Goal: Task Accomplishment & Management: Use online tool/utility

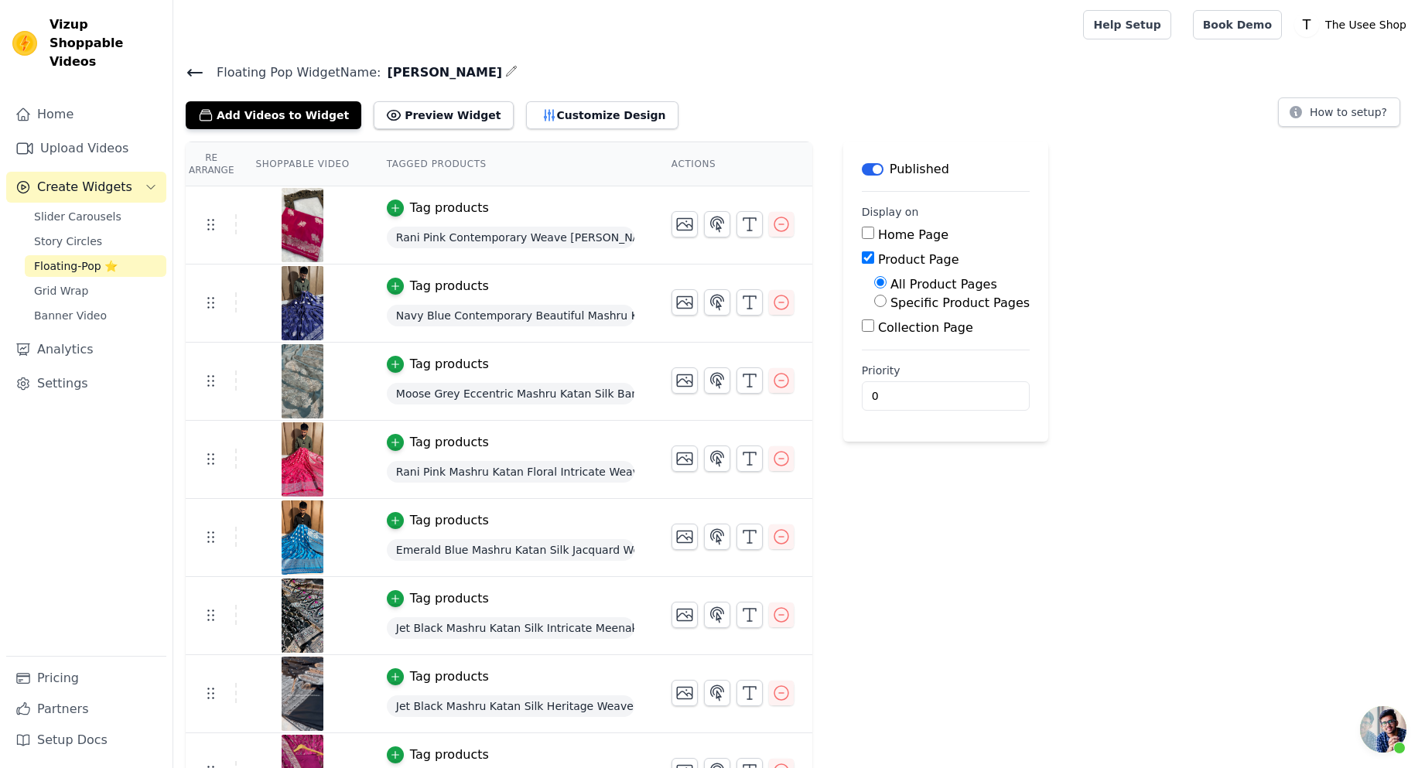
scroll to position [379, 0]
click at [67, 133] on link "Upload Videos" at bounding box center [86, 148] width 160 height 31
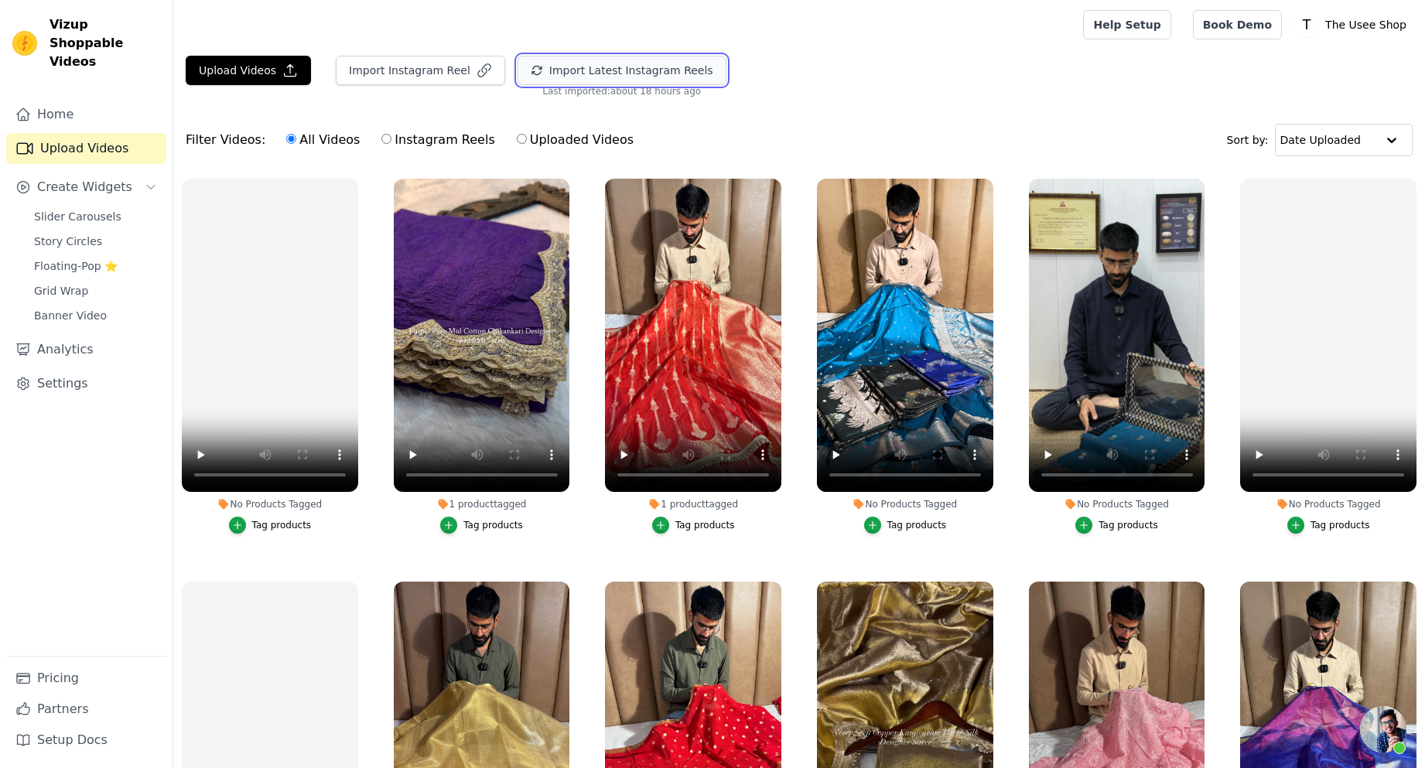
click at [578, 81] on button "Import Latest Instagram Reels" at bounding box center [622, 70] width 209 height 29
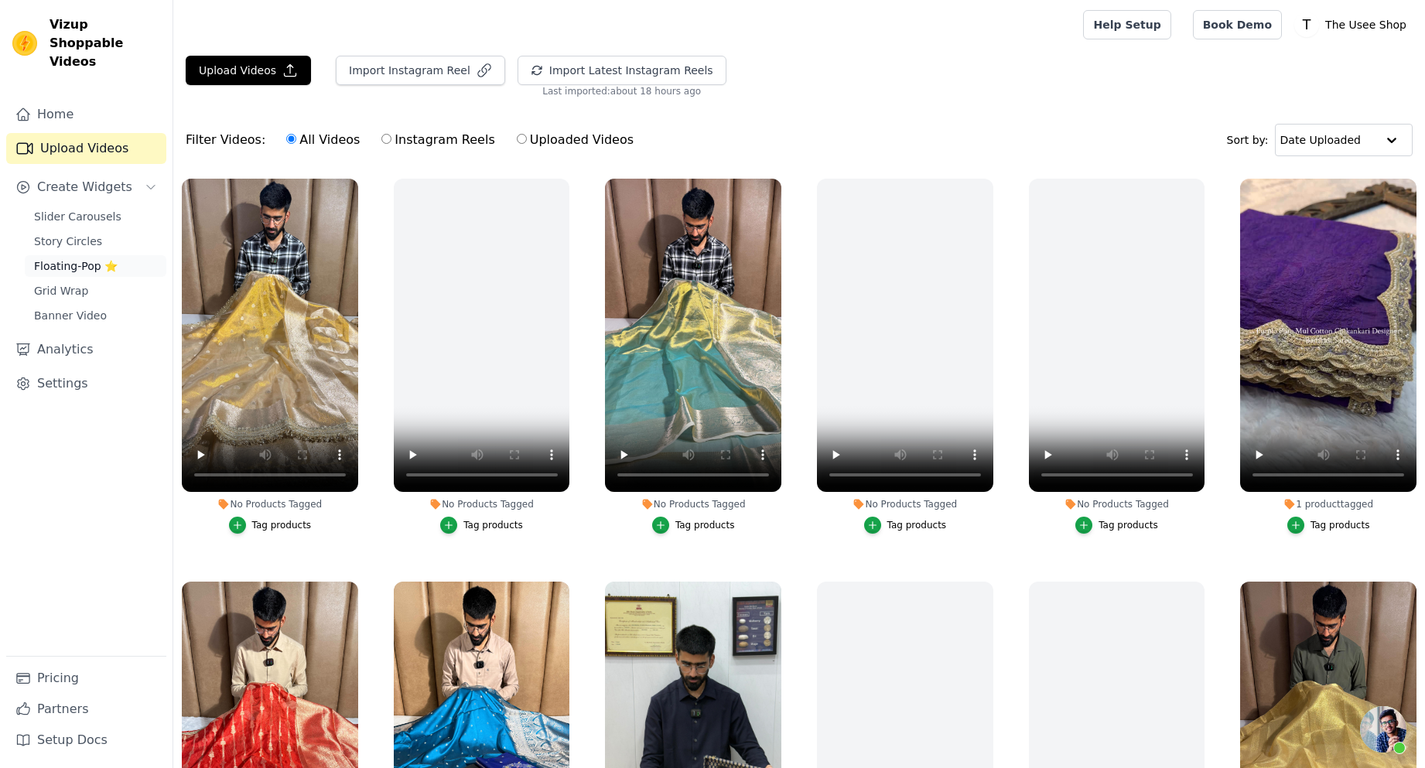
click at [96, 258] on span "Floating-Pop ⭐" at bounding box center [76, 265] width 84 height 15
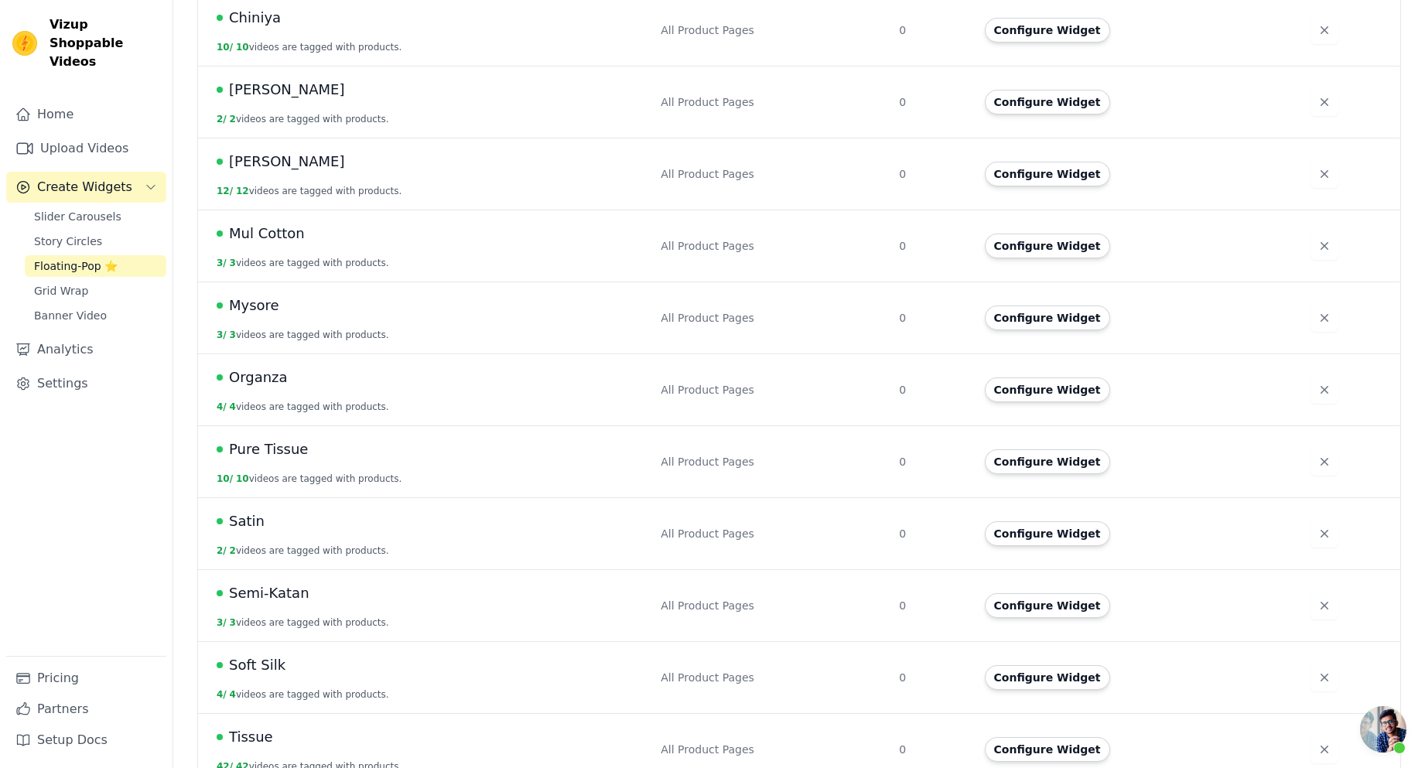
scroll to position [488, 0]
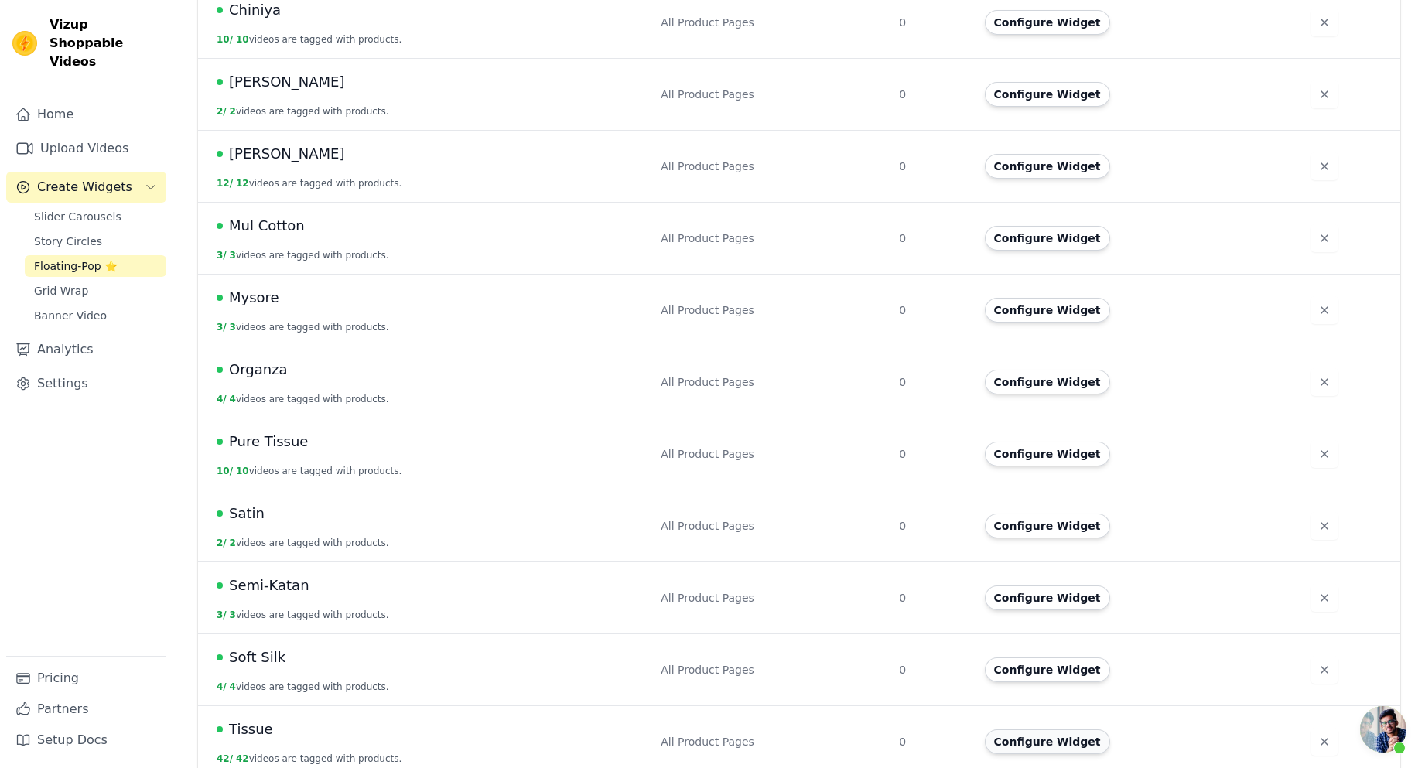
click at [1054, 731] on button "Configure Widget" at bounding box center [1047, 742] width 125 height 25
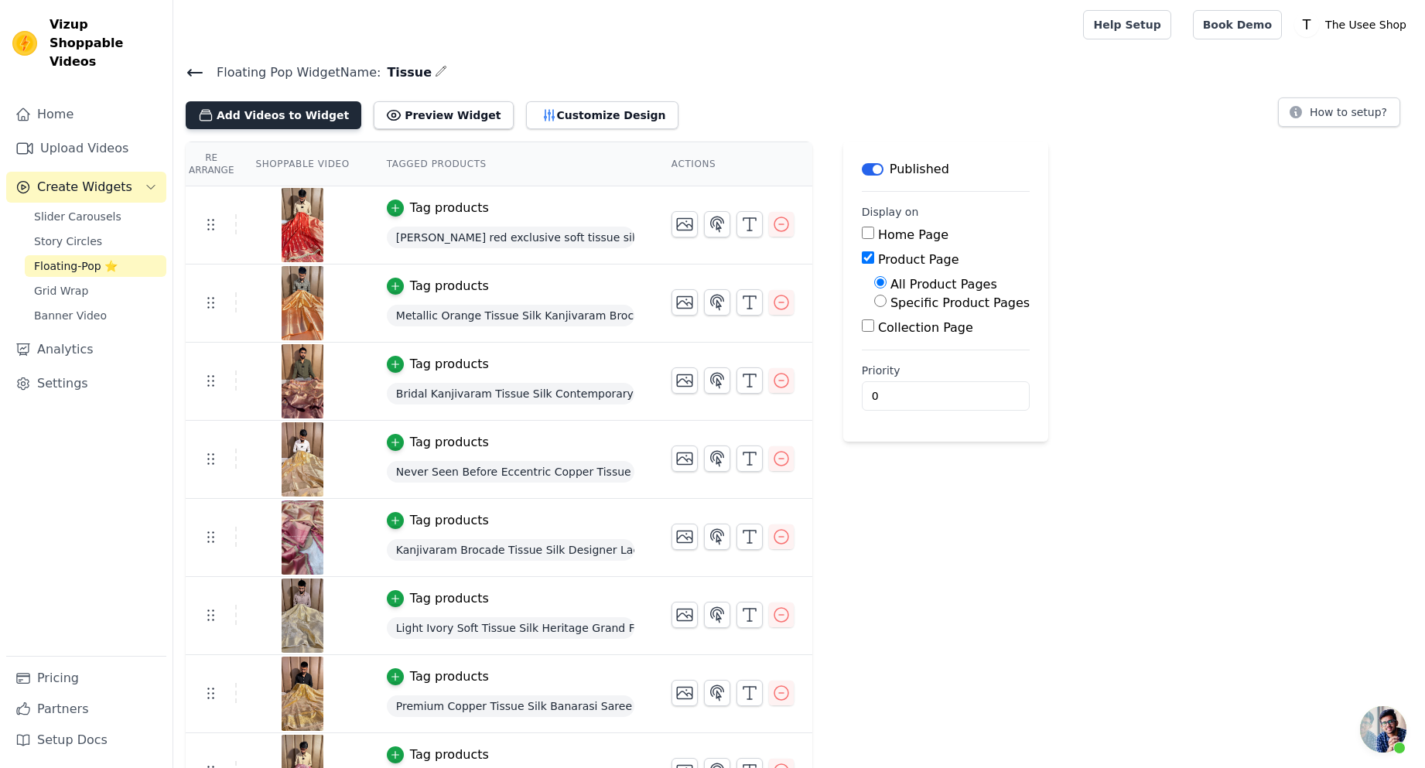
click at [309, 106] on button "Add Videos to Widget" at bounding box center [274, 115] width 176 height 28
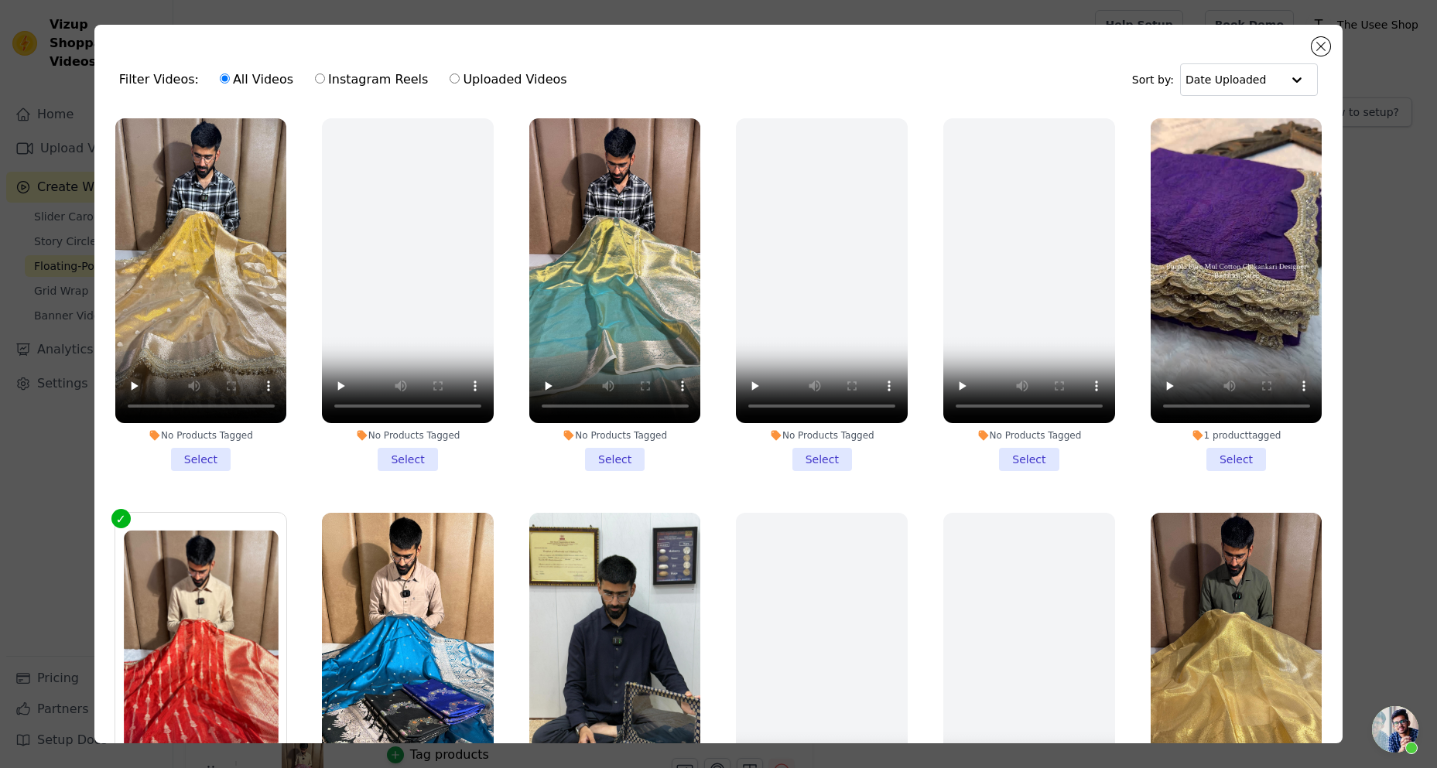
click at [203, 460] on li "No Products Tagged Select" at bounding box center [201, 294] width 172 height 353
click at [0, 0] on input "No Products Tagged Select" at bounding box center [0, 0] width 0 height 0
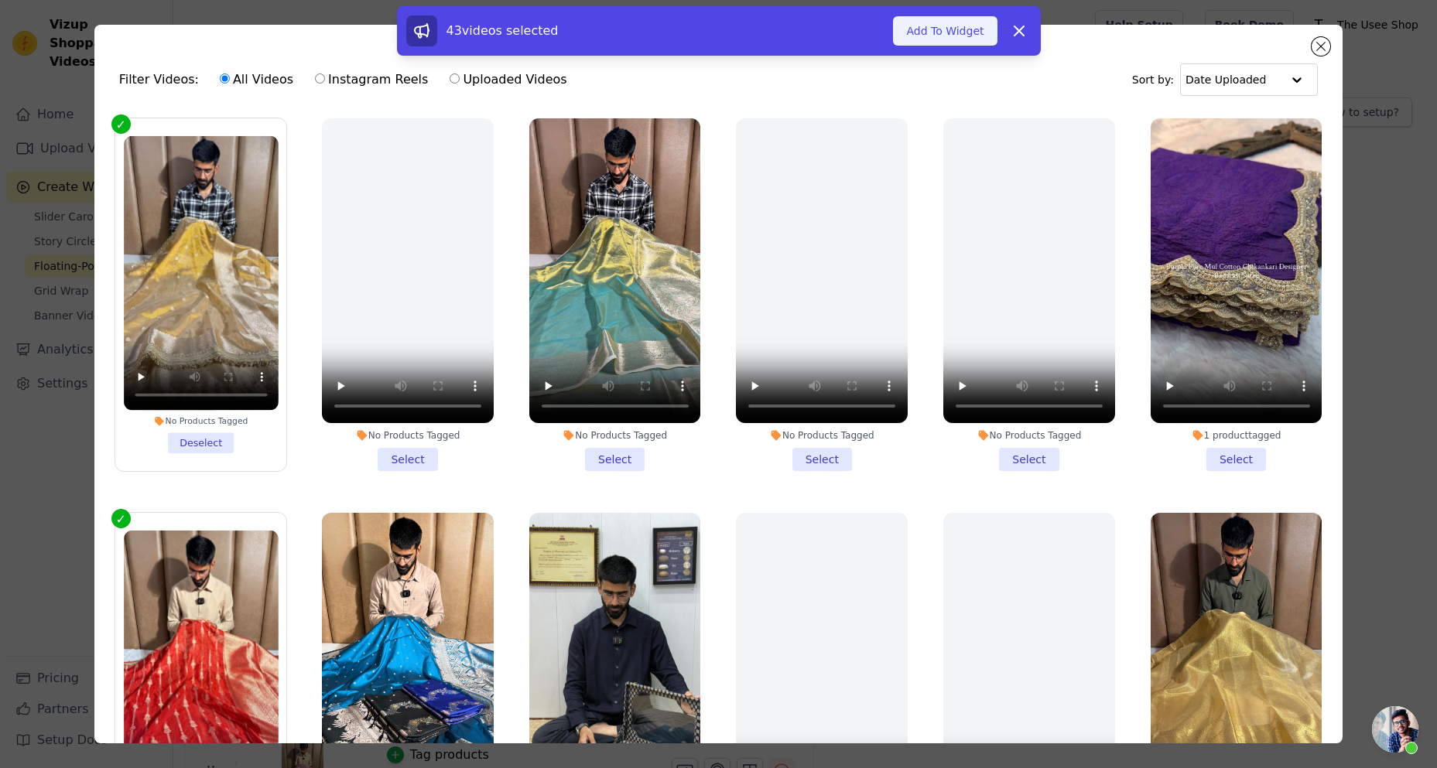
click at [943, 32] on button "Add To Widget" at bounding box center [945, 30] width 104 height 29
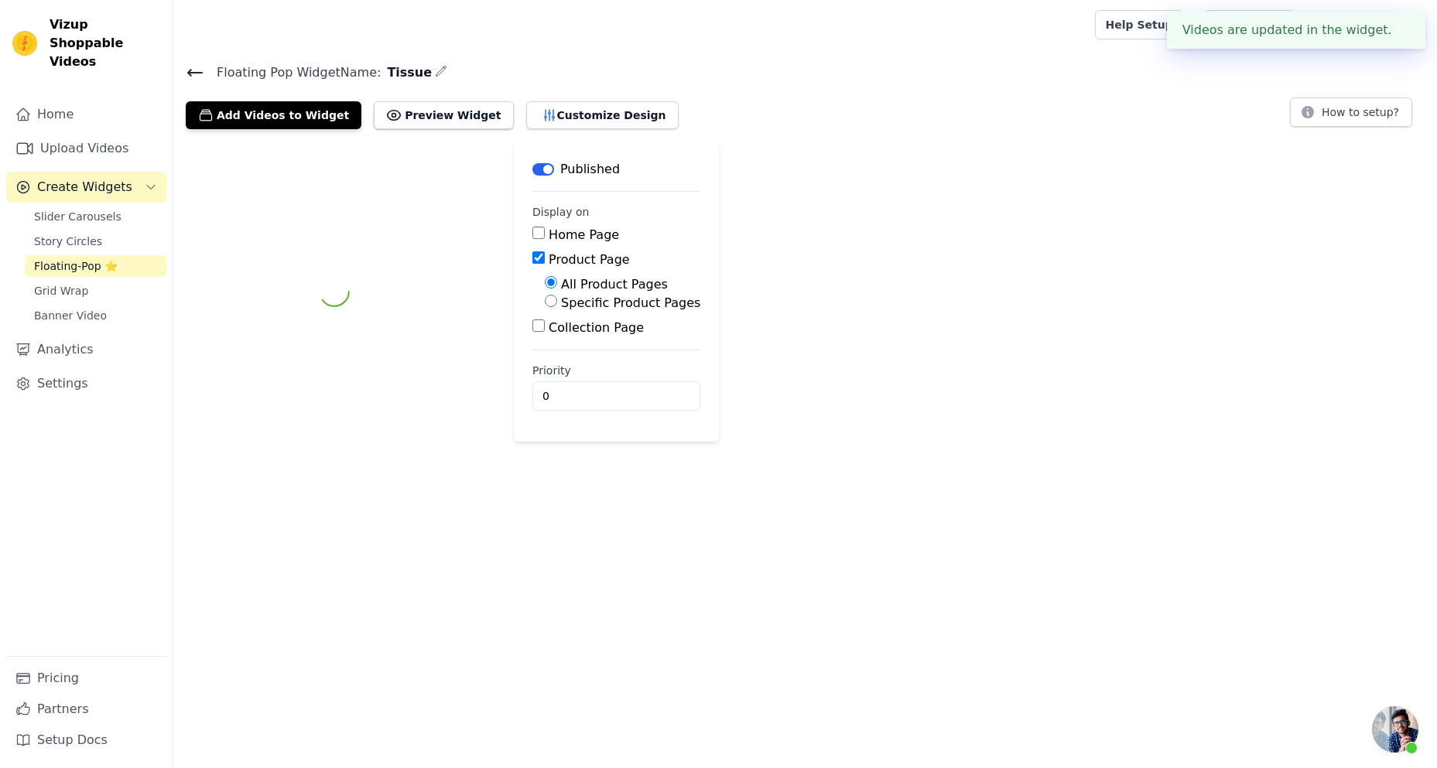
click at [1018, 452] on html "Videos are updated in the widget. ✖ Vizup Shoppable Videos Home Upload Videos C…" at bounding box center [718, 227] width 1437 height 454
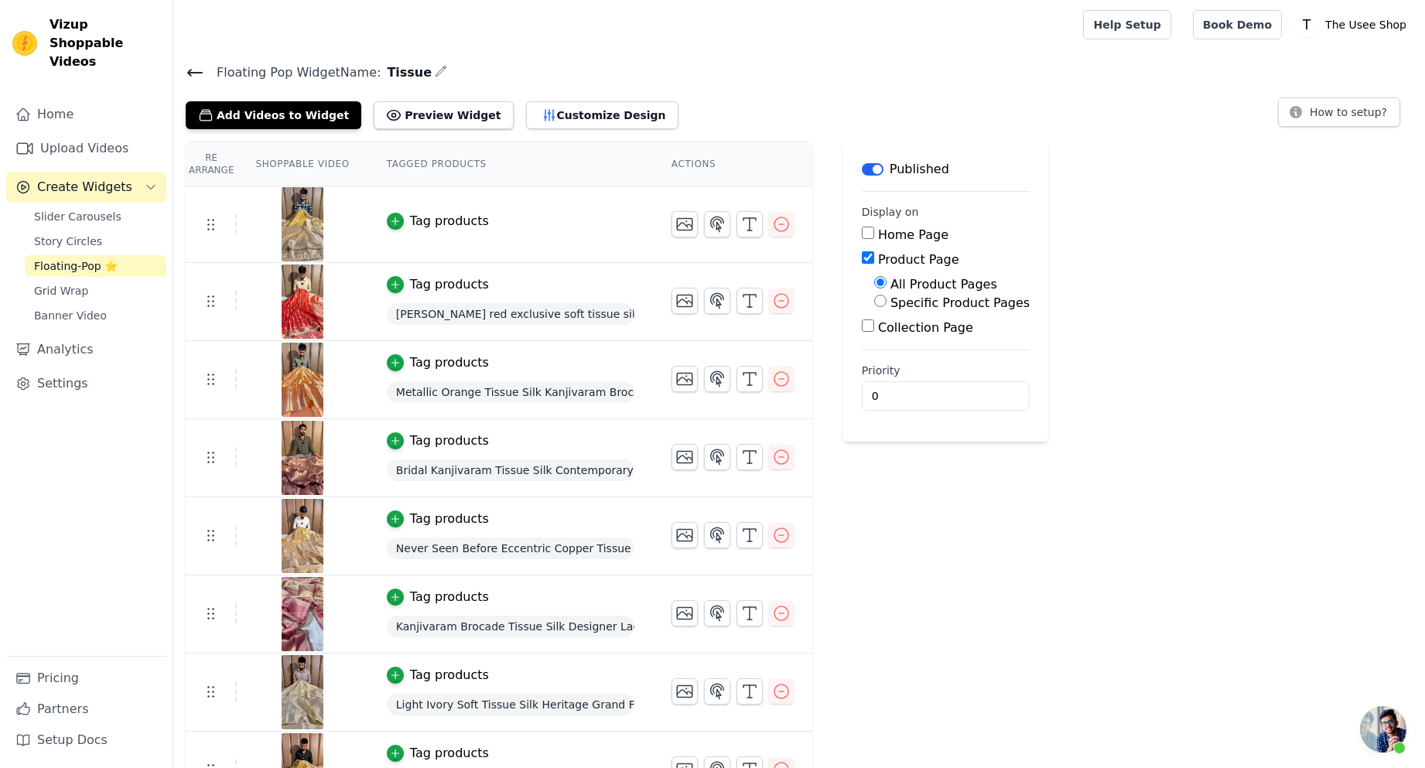
click at [414, 223] on div "Tag products" at bounding box center [449, 221] width 79 height 19
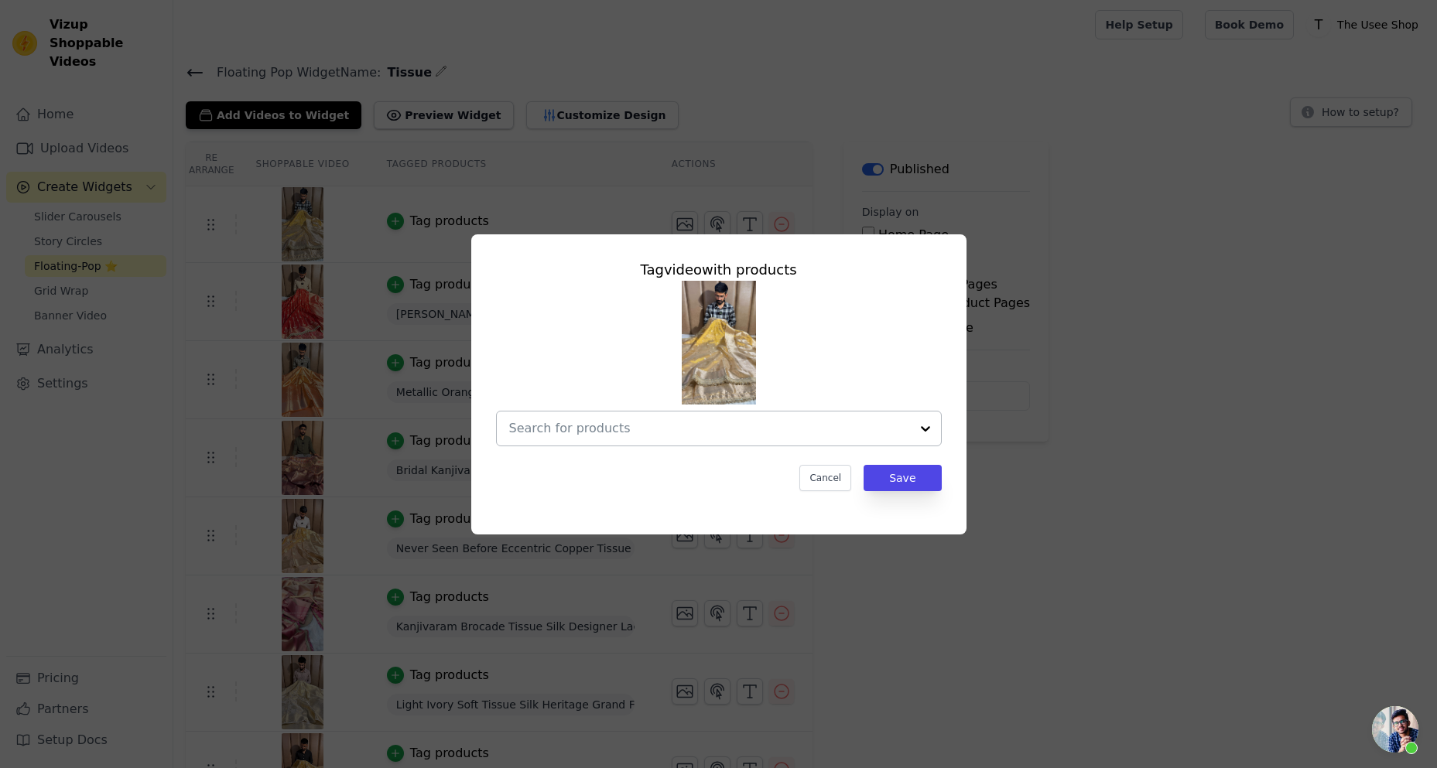
click at [678, 427] on input "text" at bounding box center [709, 428] width 401 height 19
type input "t"
type input "TSS-"
click at [559, 428] on input "TSS-" at bounding box center [709, 428] width 401 height 19
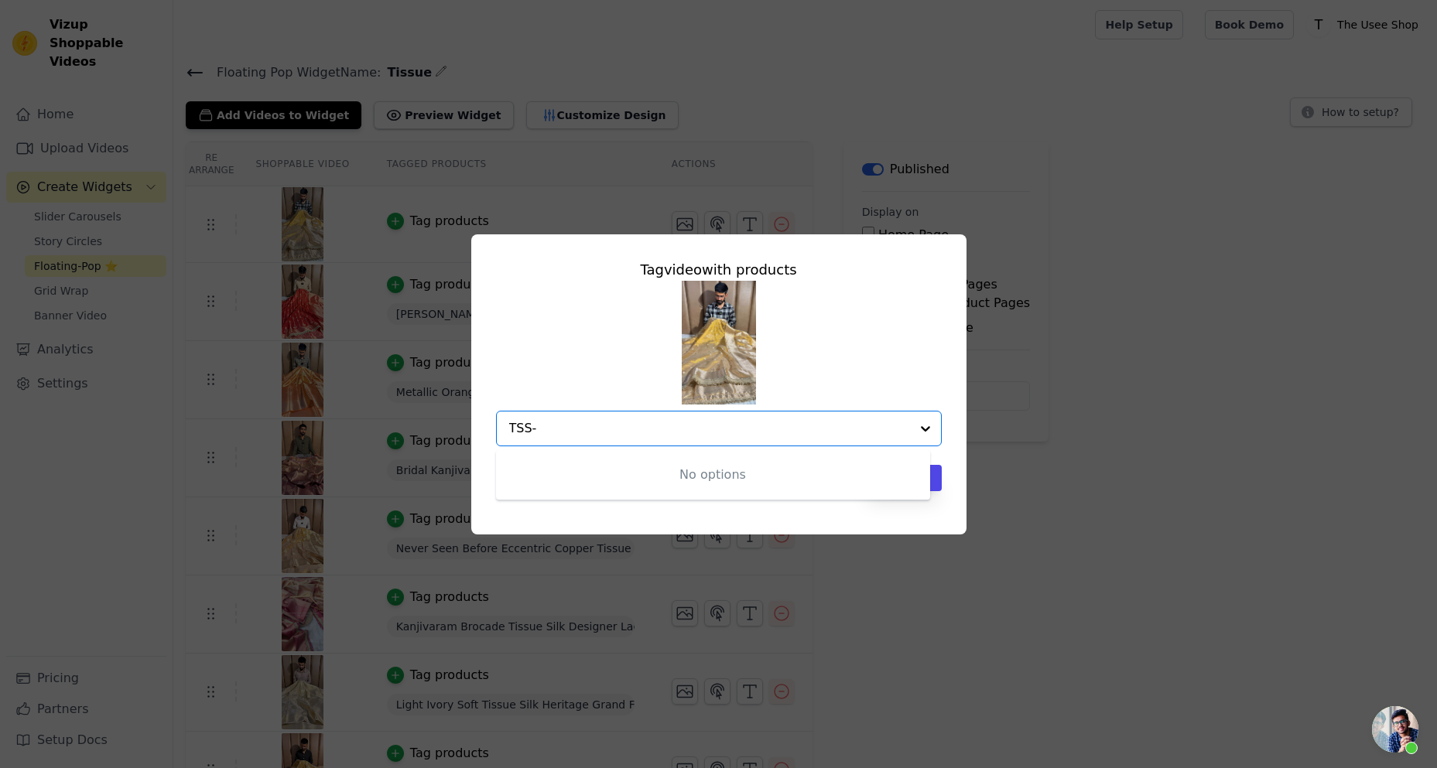
click at [559, 428] on input "TSS-" at bounding box center [709, 428] width 401 height 19
click at [631, 432] on input "text" at bounding box center [709, 428] width 401 height 19
paste input "TSS-786"
type input "TSS-786"
click at [714, 432] on input "text" at bounding box center [709, 428] width 401 height 19
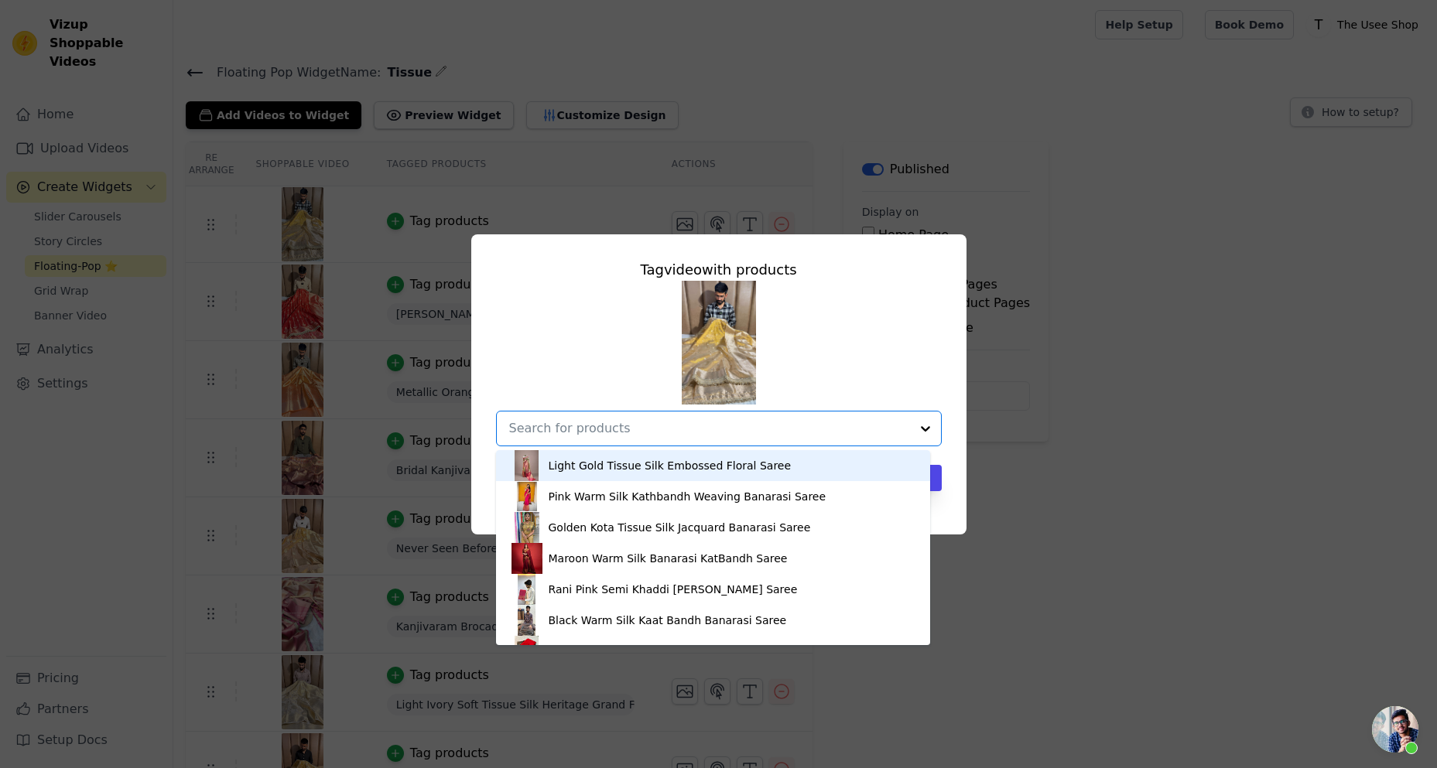
paste input "TSS-786"
type input "TSS-786"
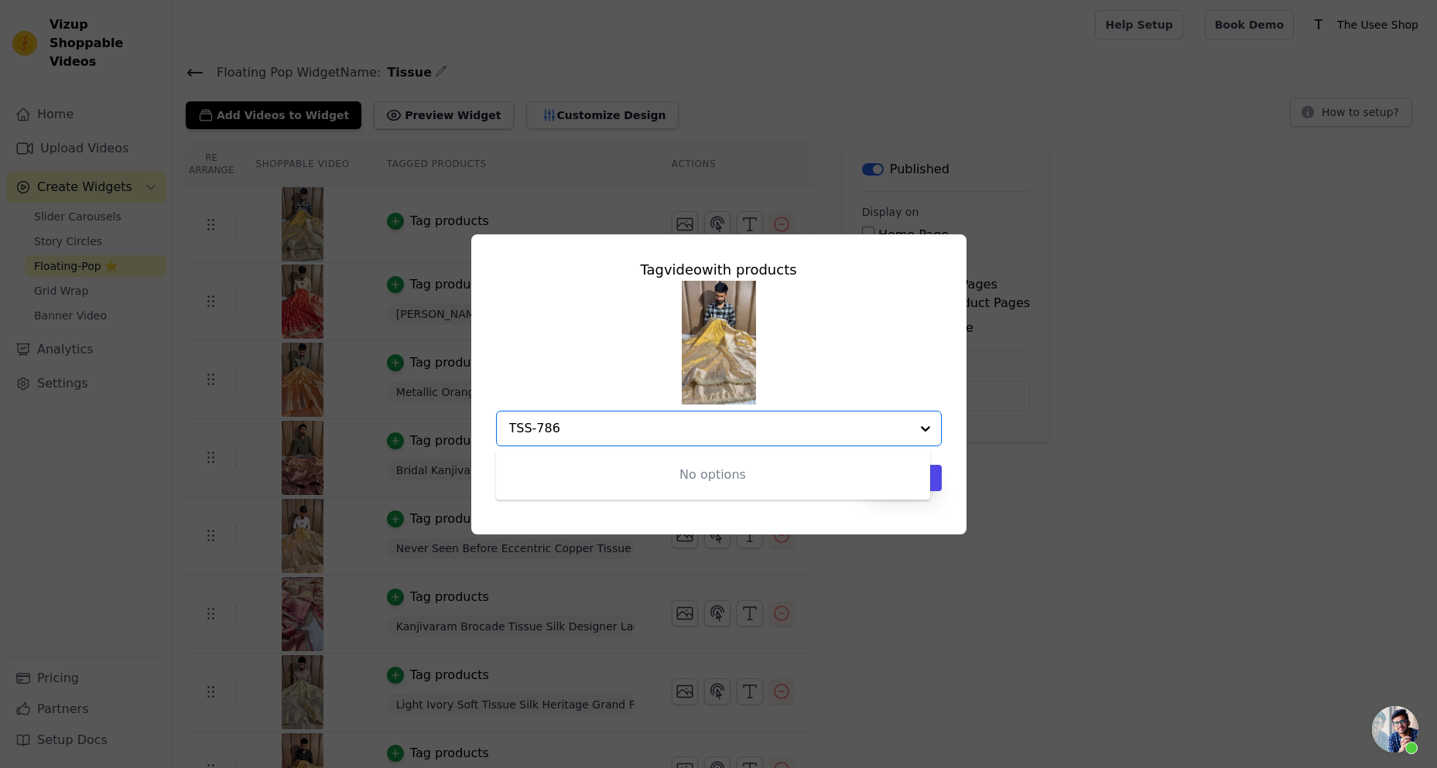
click at [683, 481] on div "No options" at bounding box center [713, 475] width 434 height 50
click at [568, 429] on input "TSS-786" at bounding box center [709, 428] width 401 height 19
click at [629, 434] on input "text" at bounding box center [709, 428] width 401 height 19
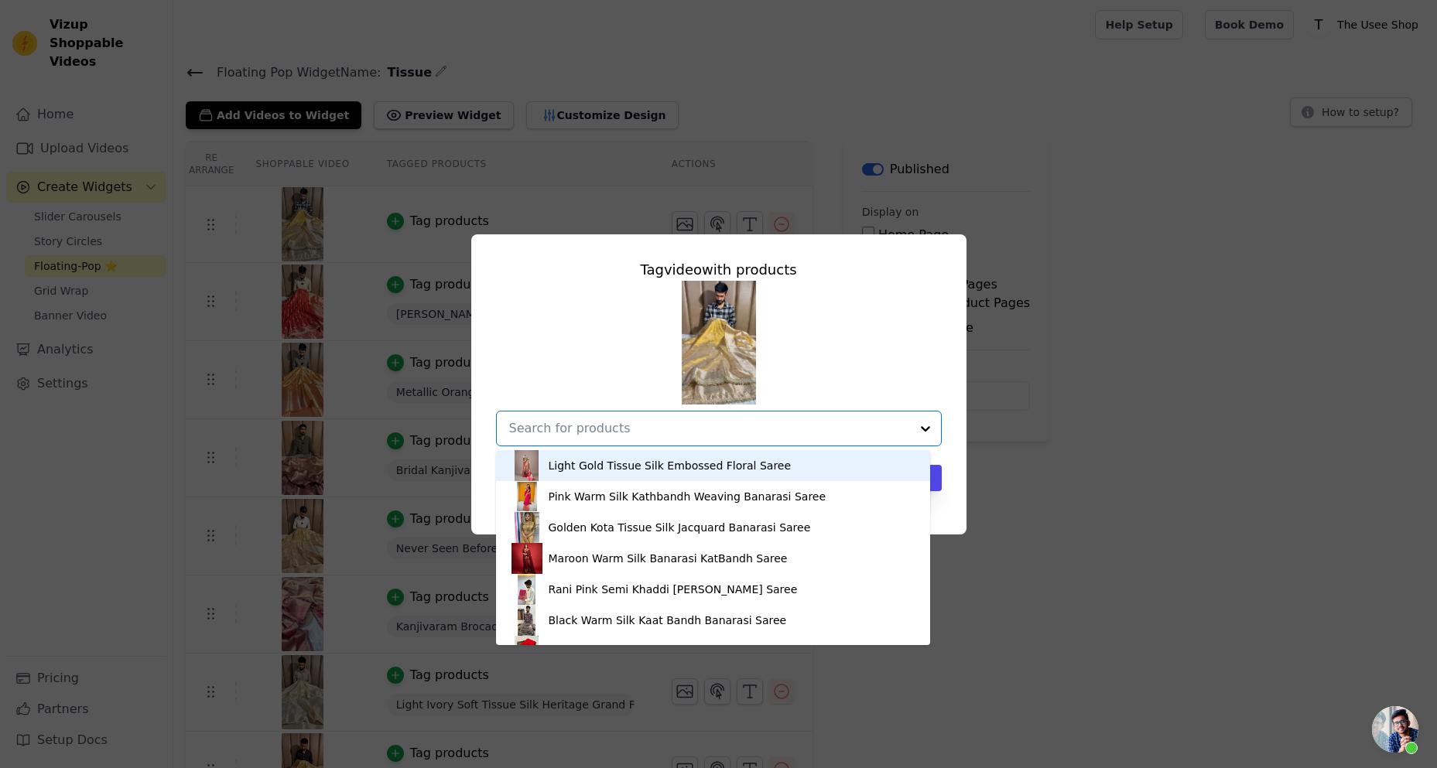
paste input "Light Gold Tissue Silk Designer Lace Work Banarasi Saree"
type input "Light Gold Tissue Silk Designer Lace Work Banarasi Saree"
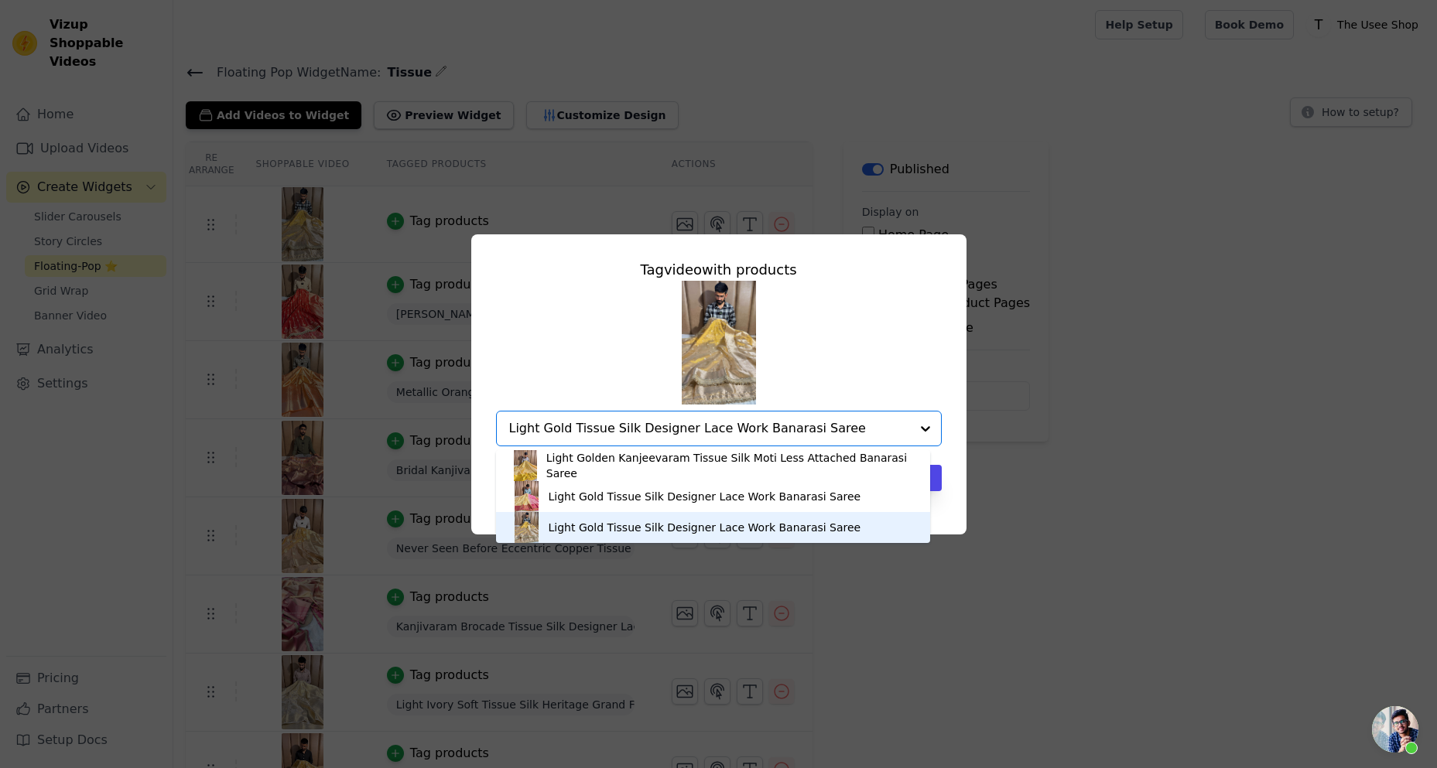
click at [630, 531] on div "Light Gold Tissue Silk Designer Lace Work Banarasi Saree" at bounding box center [705, 527] width 313 height 15
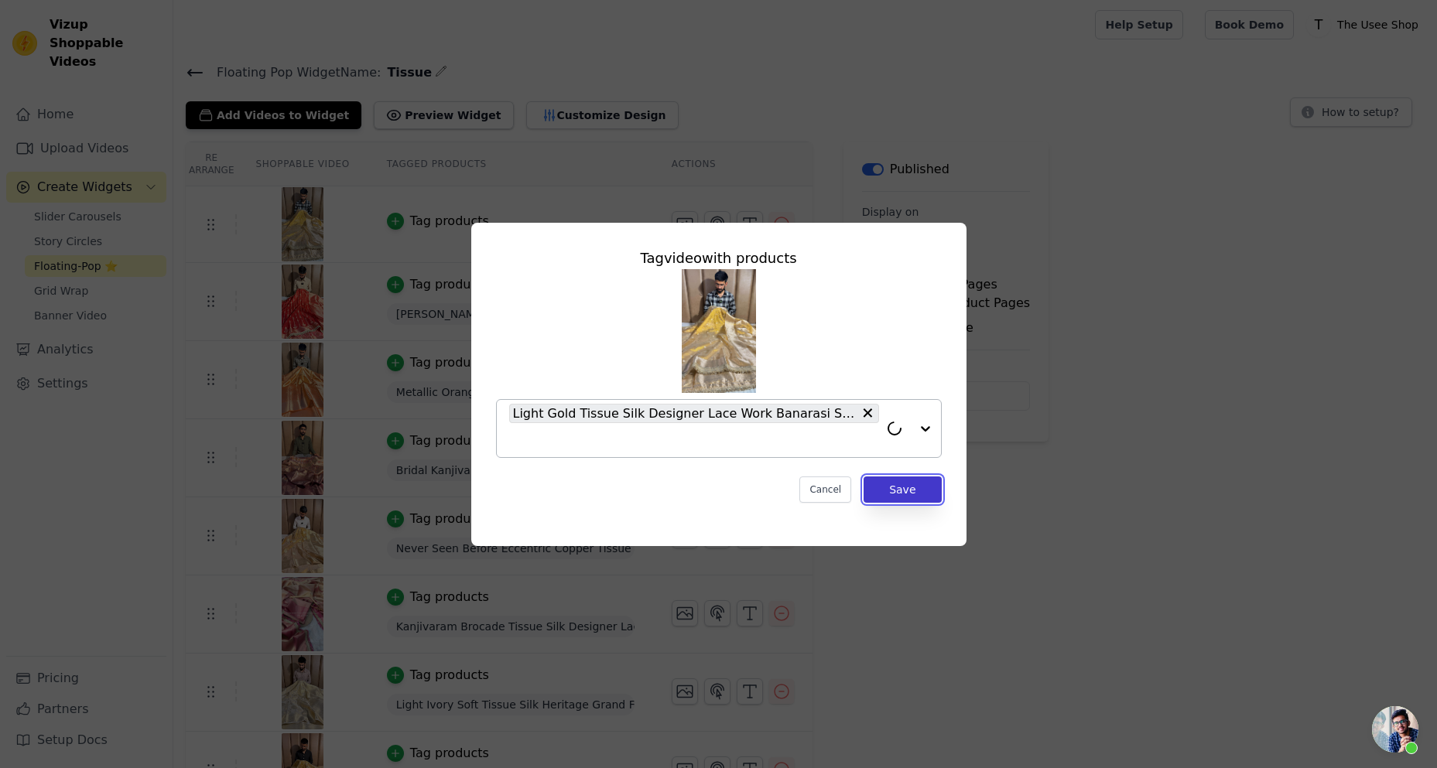
click at [907, 488] on button "Save" at bounding box center [901, 490] width 77 height 26
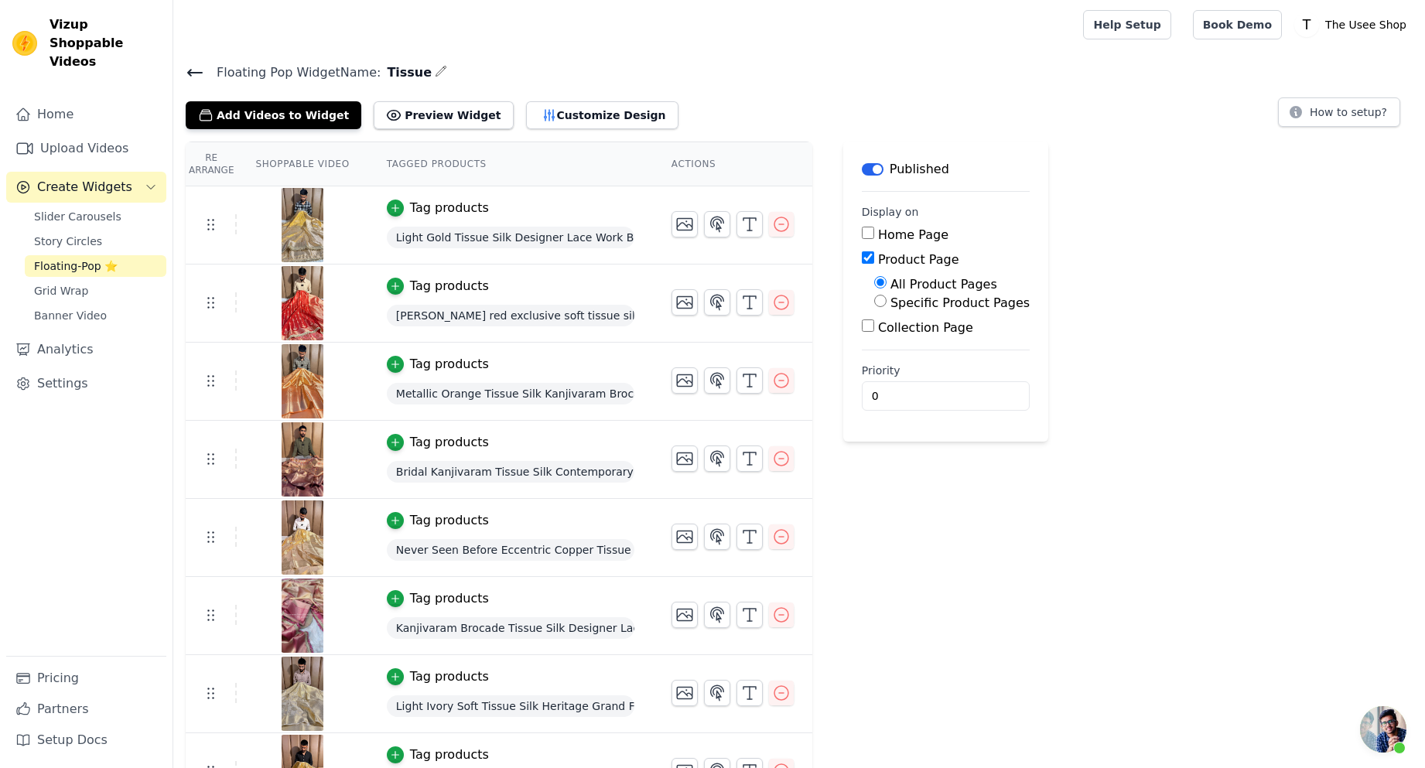
click at [195, 77] on icon at bounding box center [195, 72] width 19 height 19
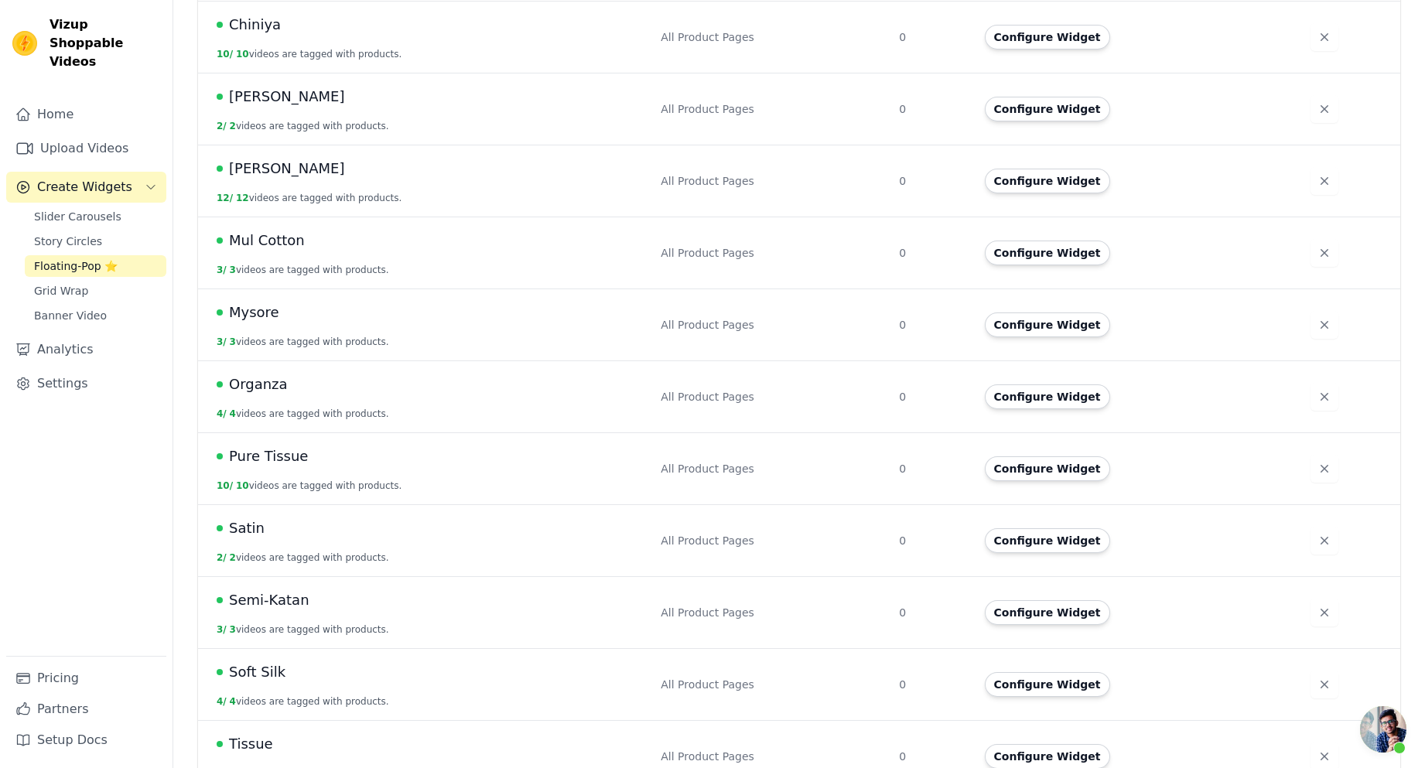
scroll to position [488, 0]
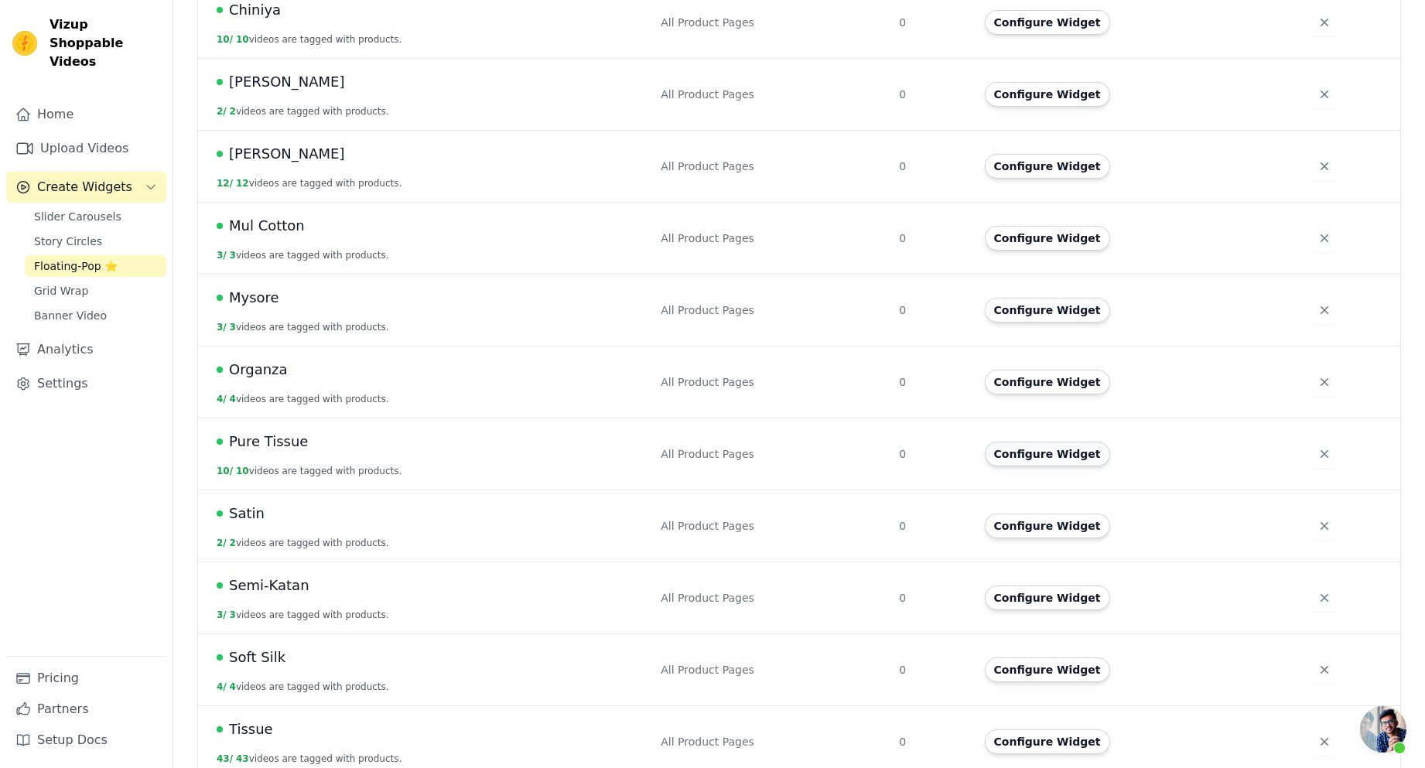
click at [1041, 442] on button "Configure Widget" at bounding box center [1047, 454] width 125 height 25
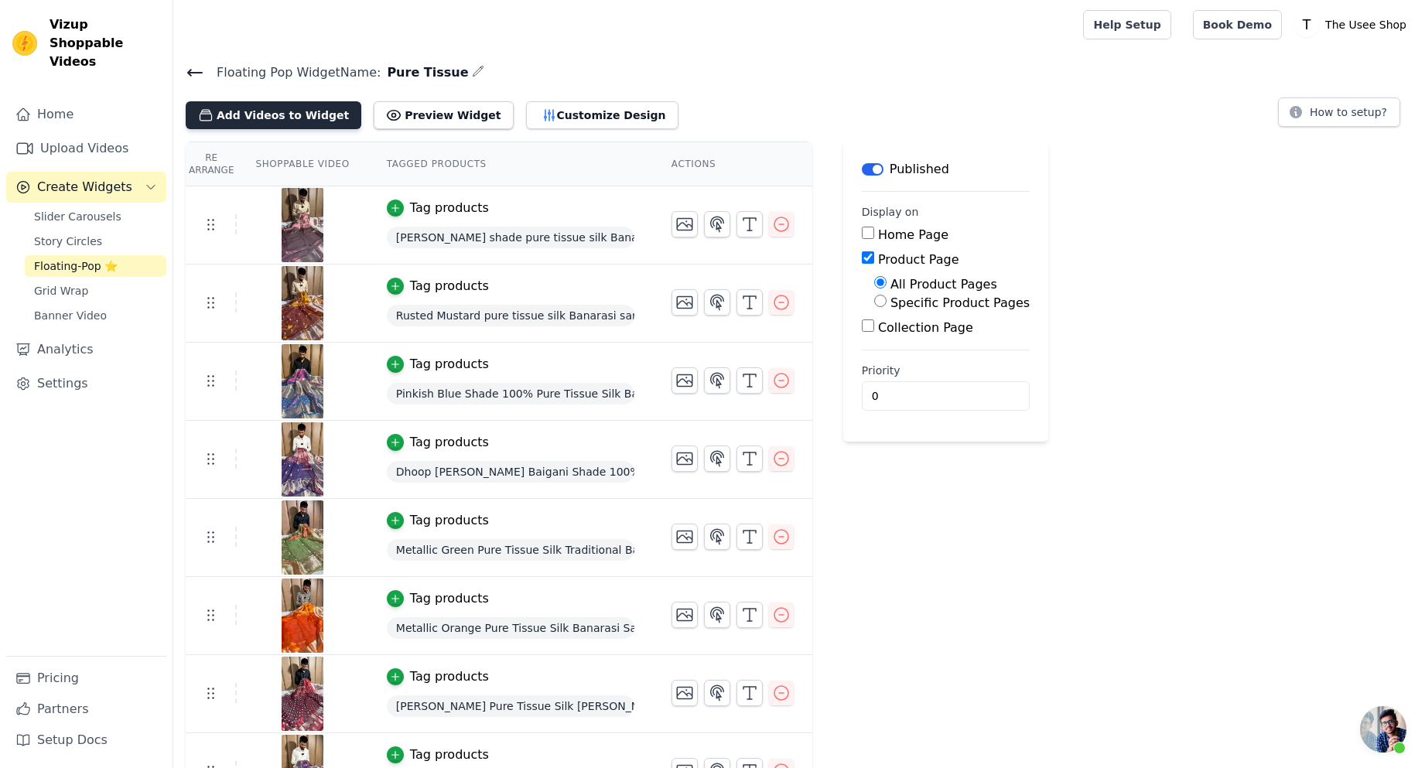
click at [306, 112] on button "Add Videos to Widget" at bounding box center [274, 115] width 176 height 28
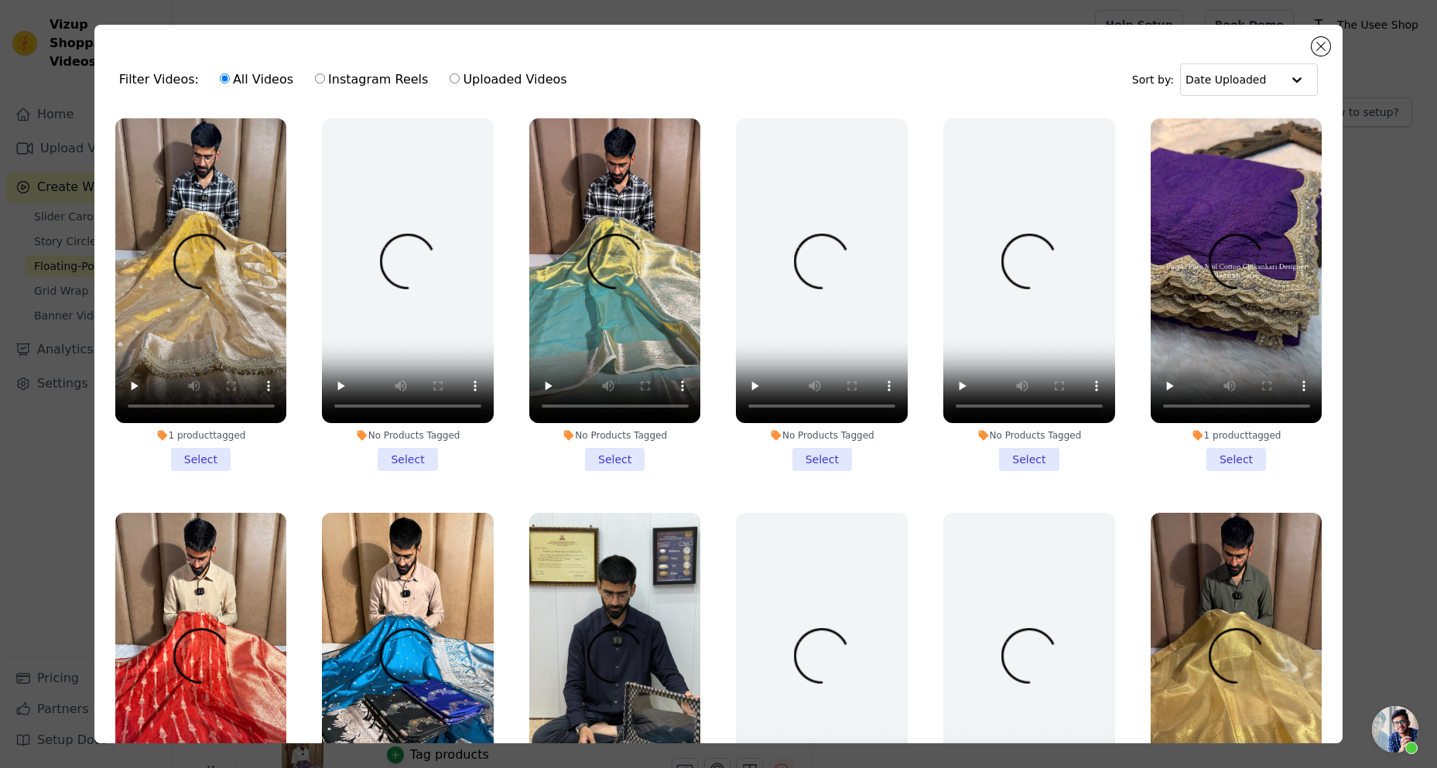
click at [612, 456] on li "No Products Tagged Select" at bounding box center [615, 294] width 172 height 353
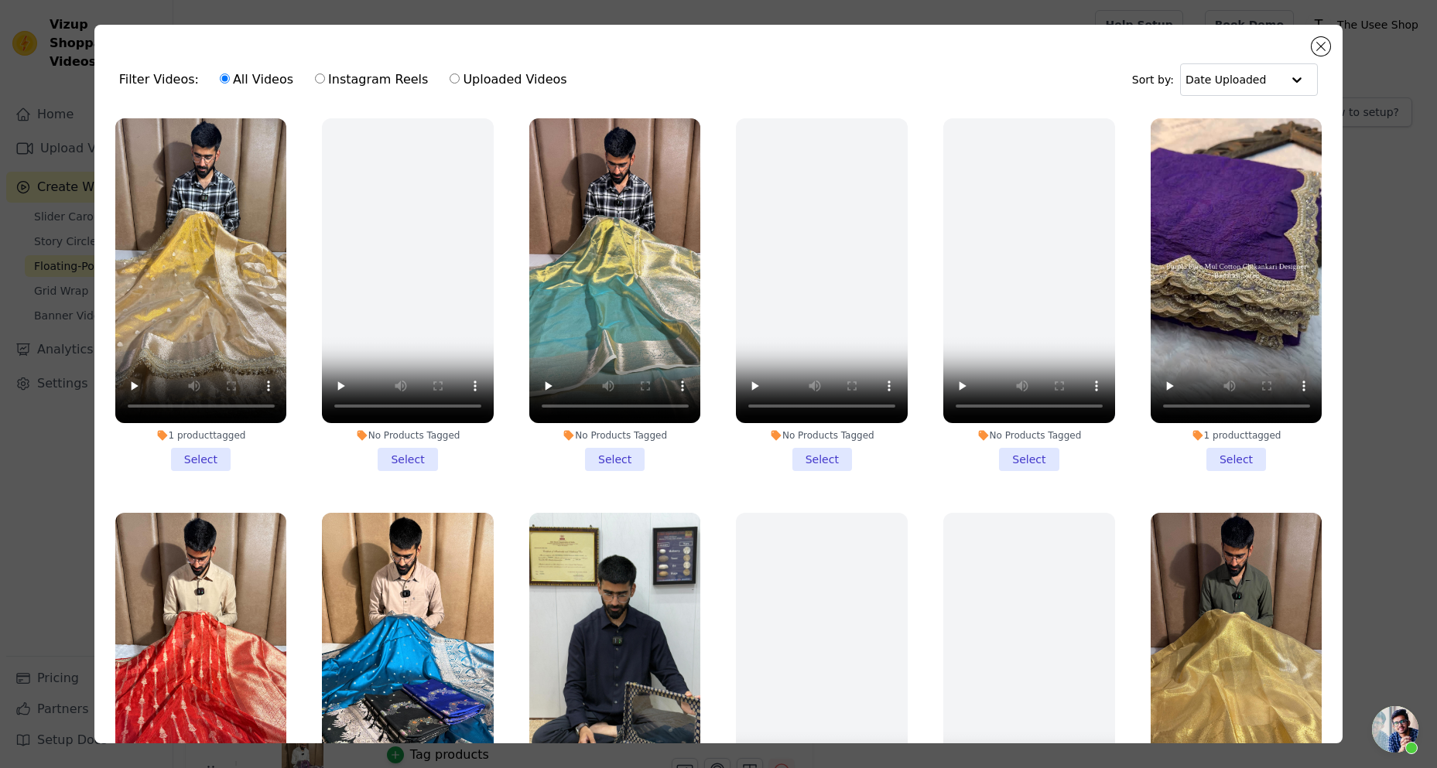
click at [0, 0] on input "No Products Tagged Select" at bounding box center [0, 0] width 0 height 0
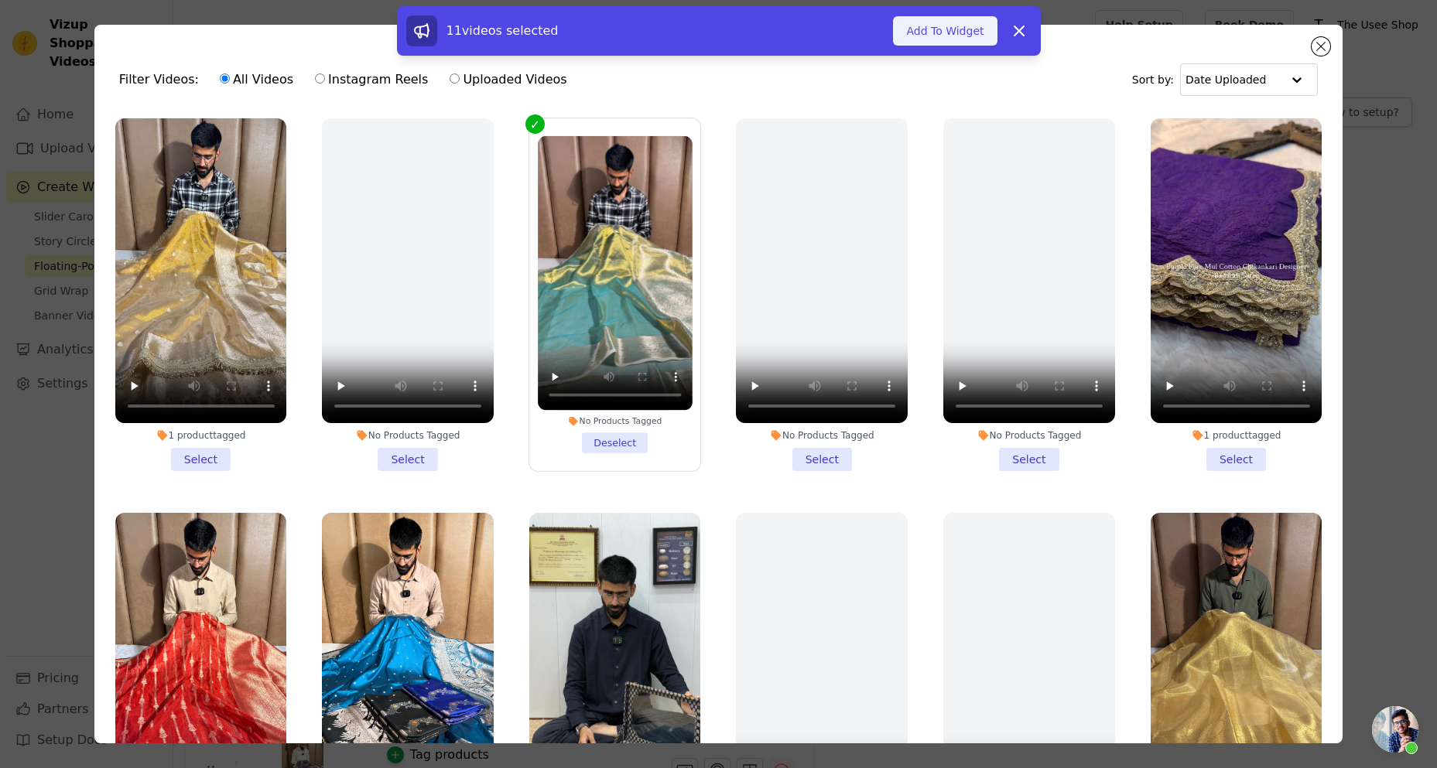
click at [952, 26] on button "Add To Widget" at bounding box center [945, 30] width 104 height 29
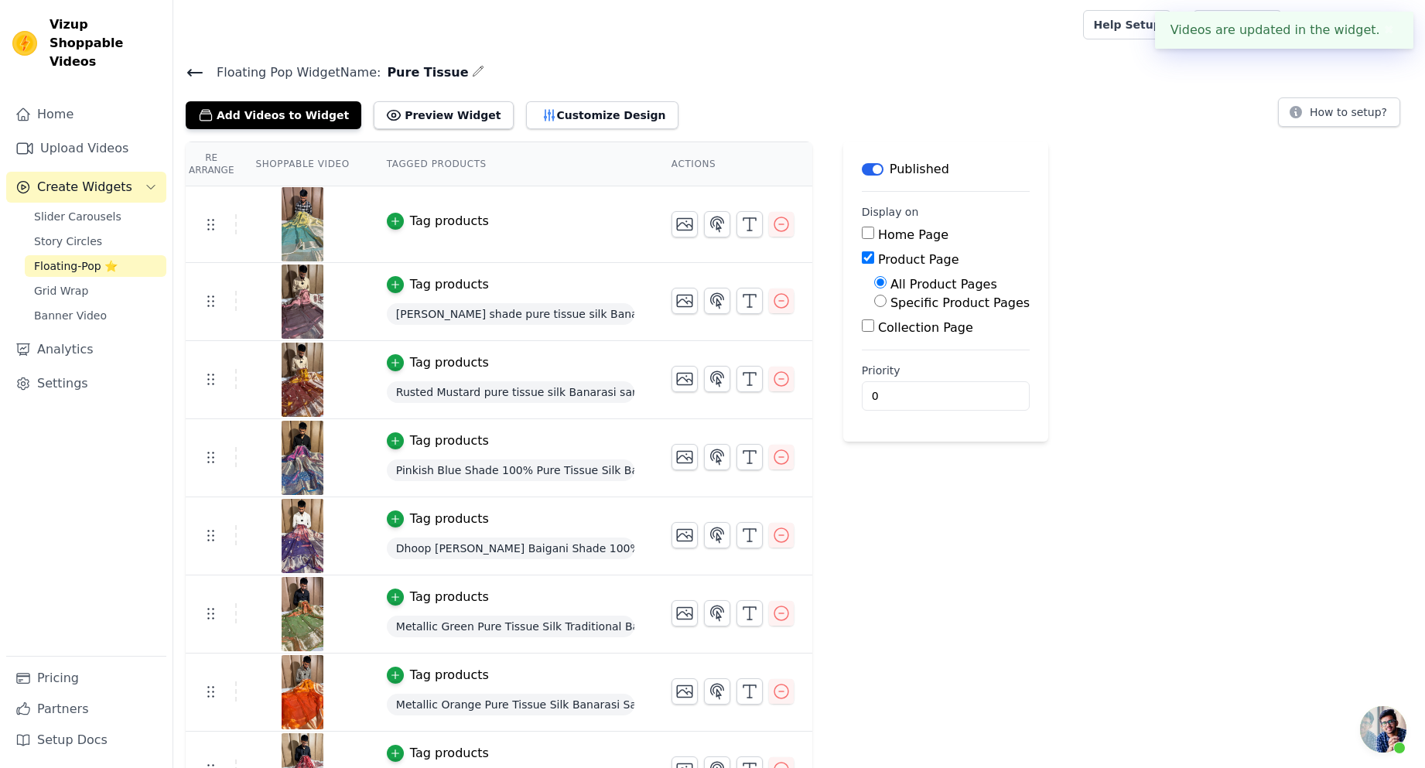
click at [440, 214] on div "Tag products" at bounding box center [449, 221] width 79 height 19
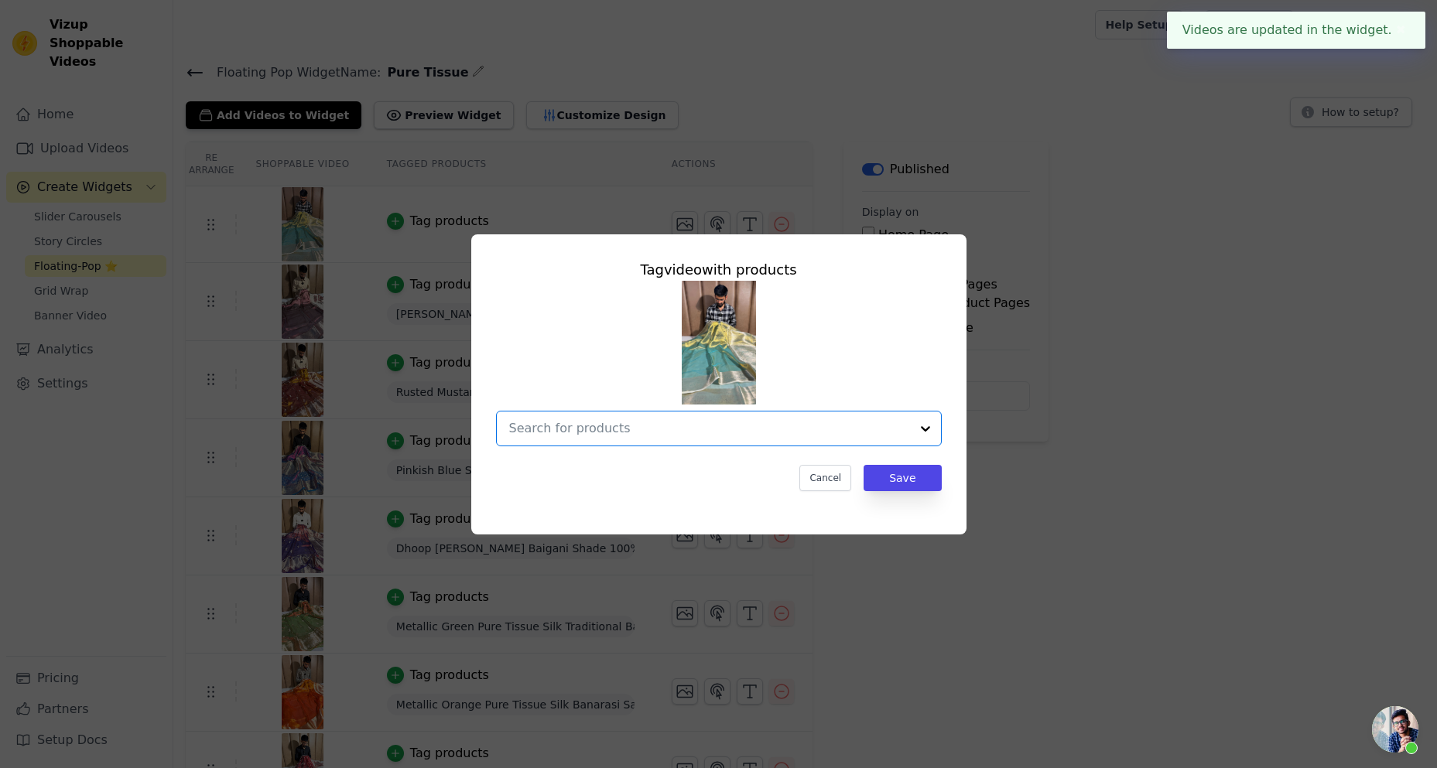
click at [680, 423] on input "text" at bounding box center [709, 428] width 401 height 19
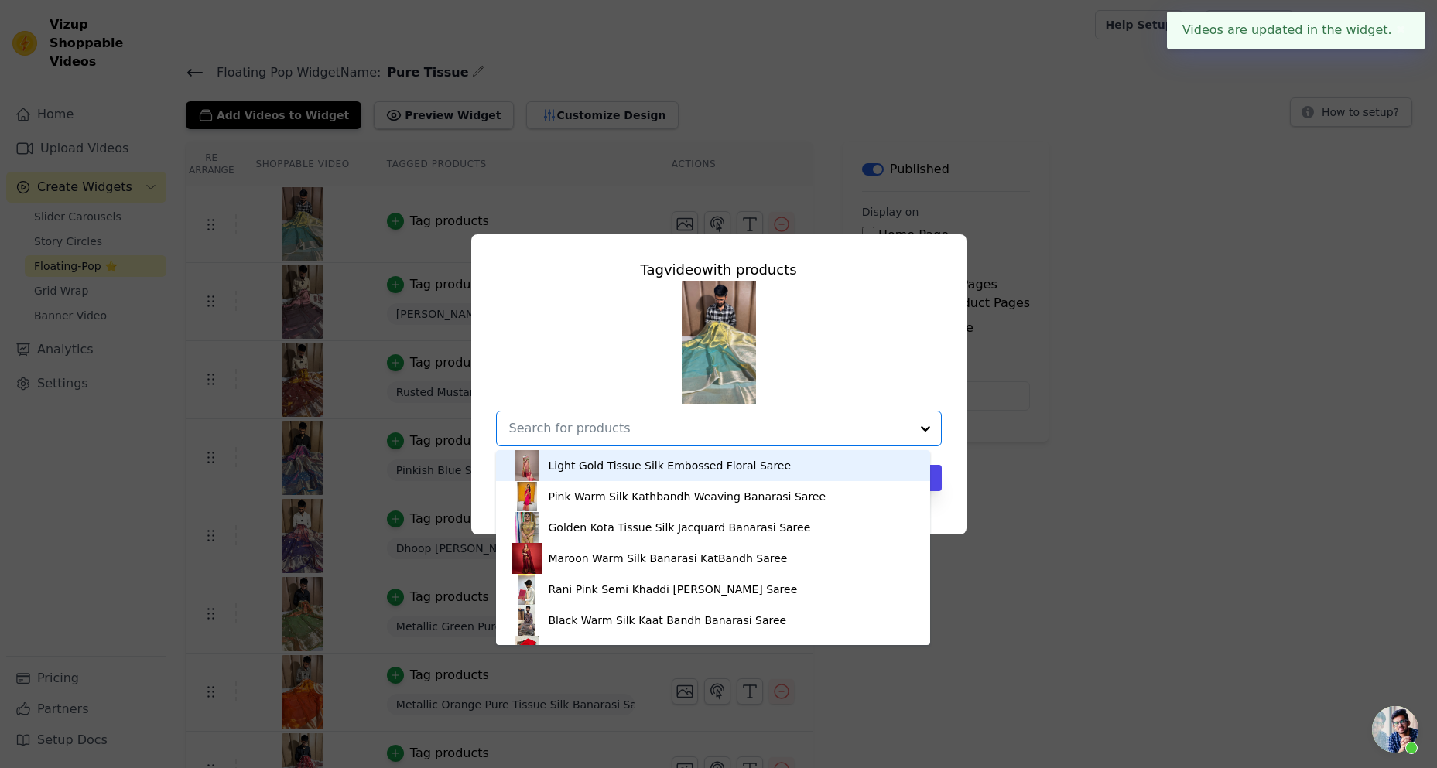
paste input "PTS-67"
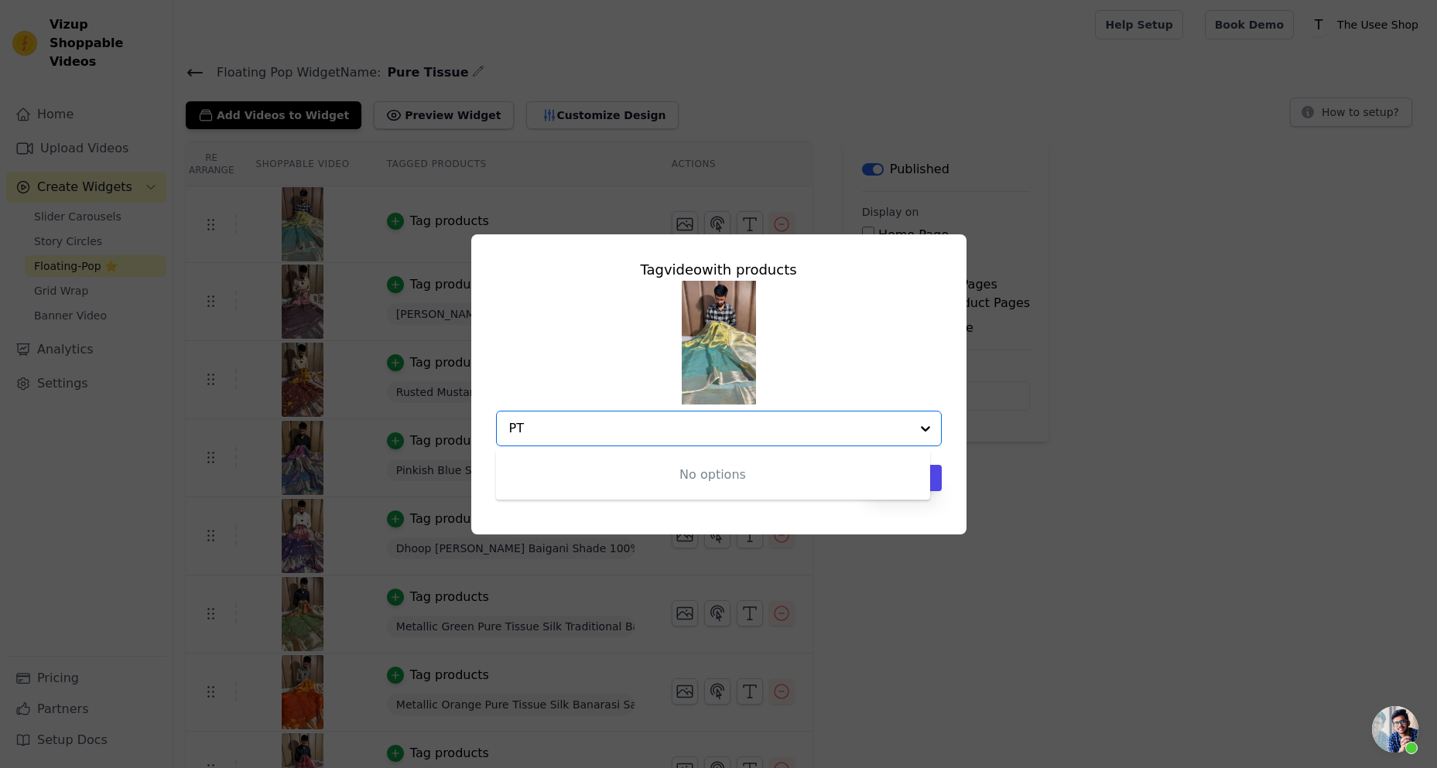
type input "P"
click at [1042, 340] on div "Tag video with products Cancel Save" at bounding box center [718, 385] width 1387 height 350
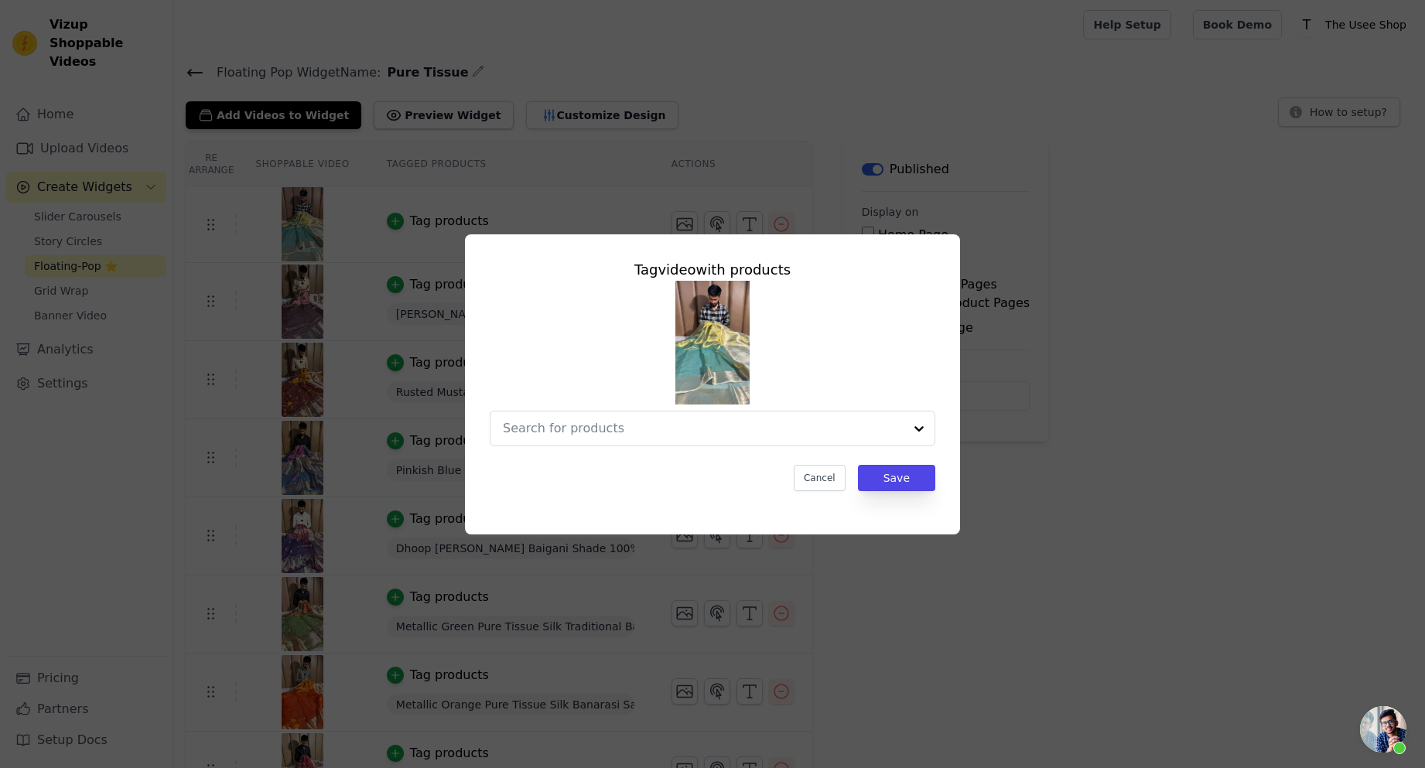
click at [1039, 339] on div "Re Arrange Shoppable Video Tagged Products Actions Tag video with products Canc…" at bounding box center [799, 593] width 1252 height 903
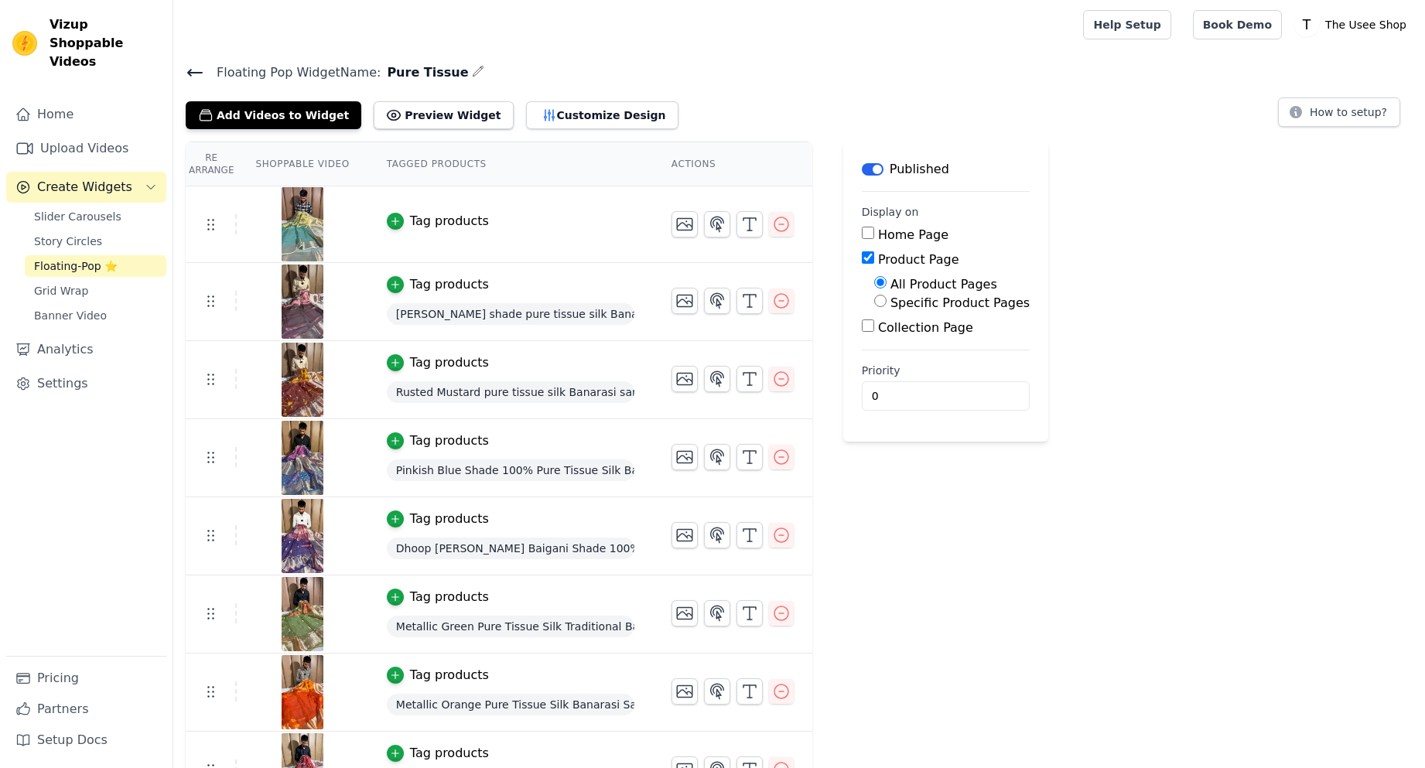
click at [398, 224] on button "Tag products" at bounding box center [438, 221] width 102 height 19
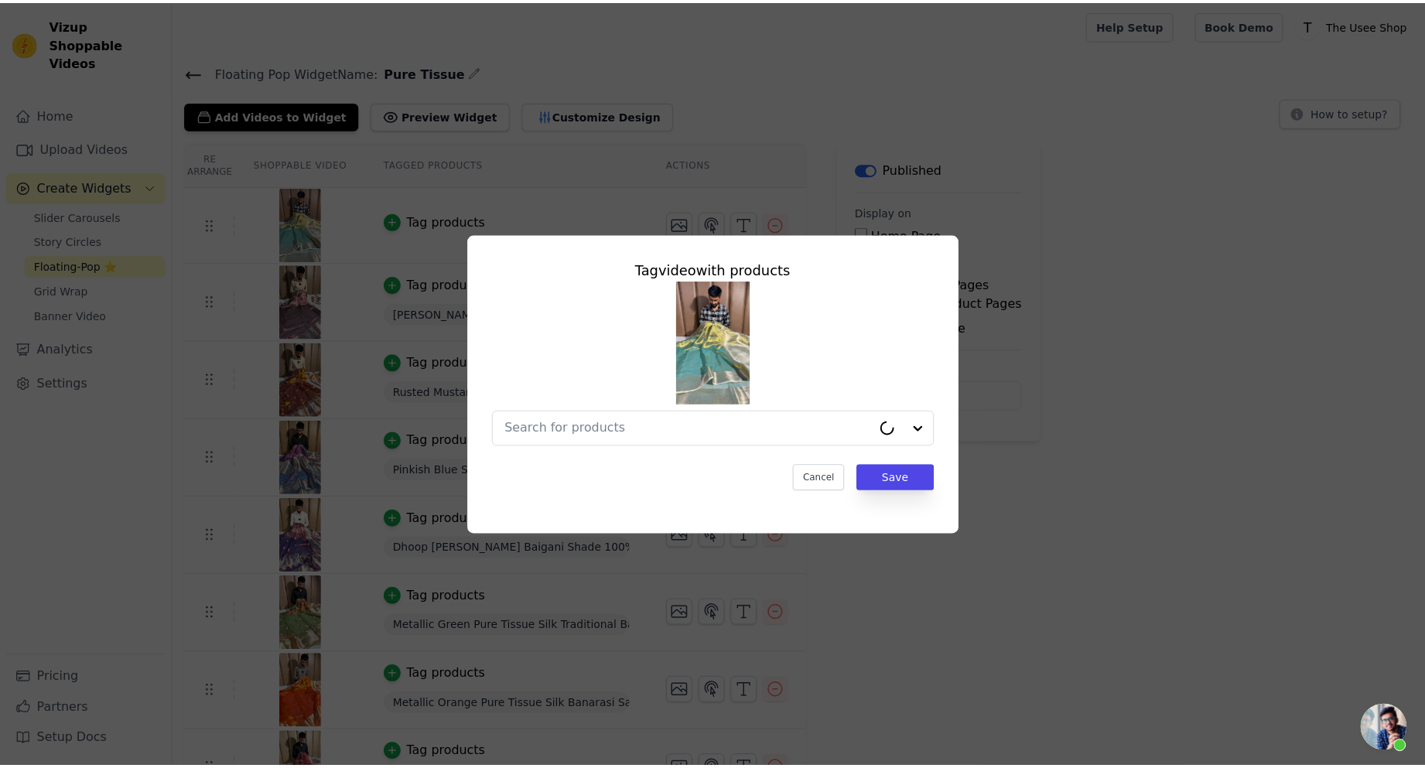
scroll to position [379, 0]
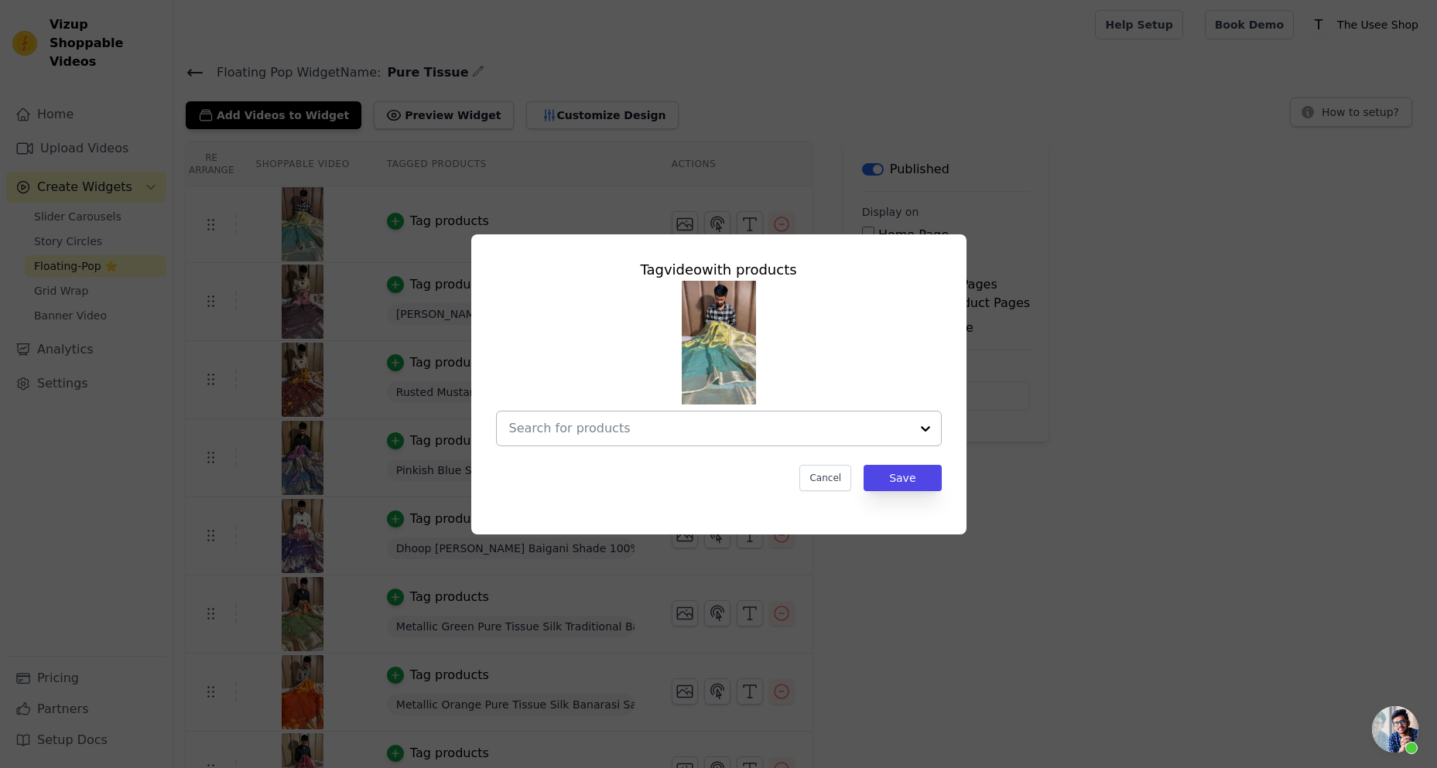
click at [641, 416] on div at bounding box center [709, 429] width 401 height 34
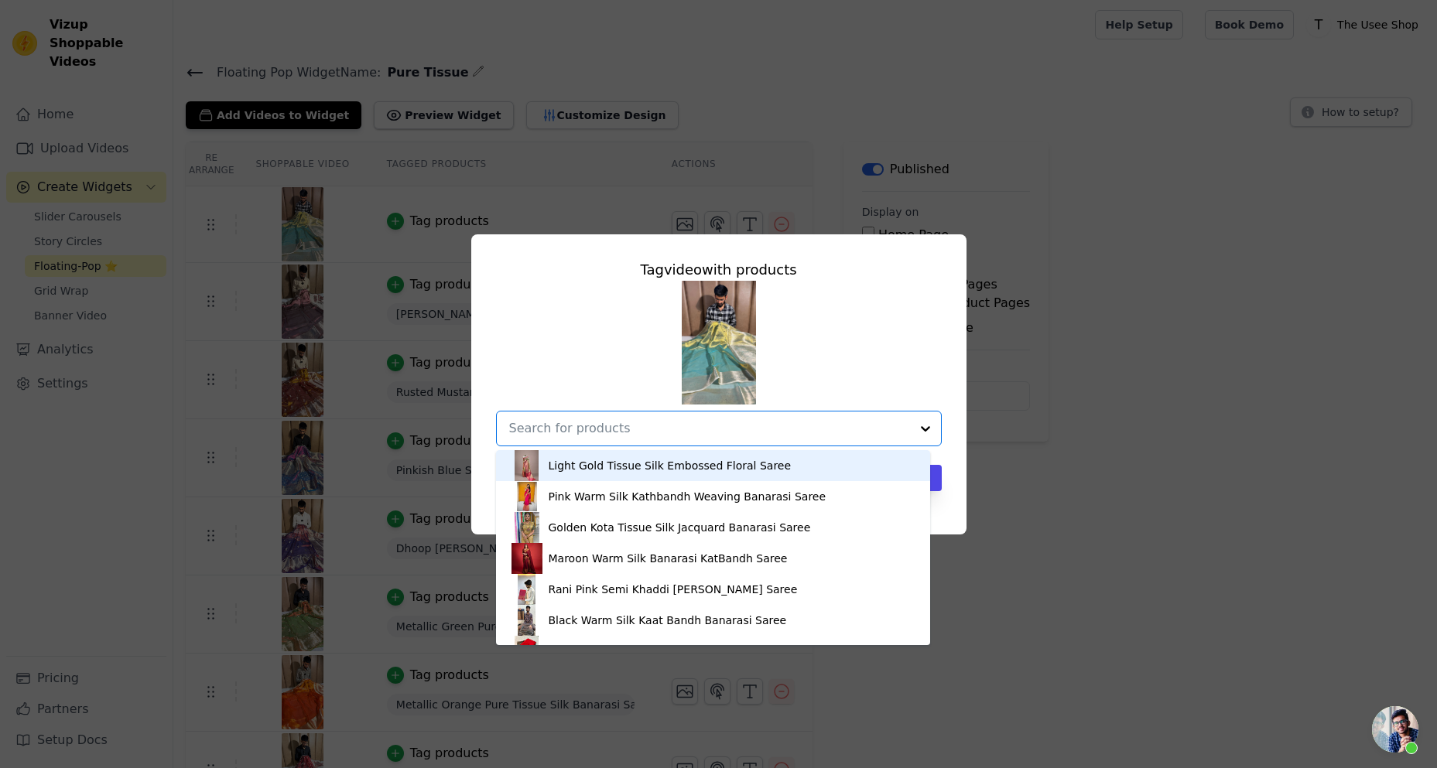
paste input "PTS-67"
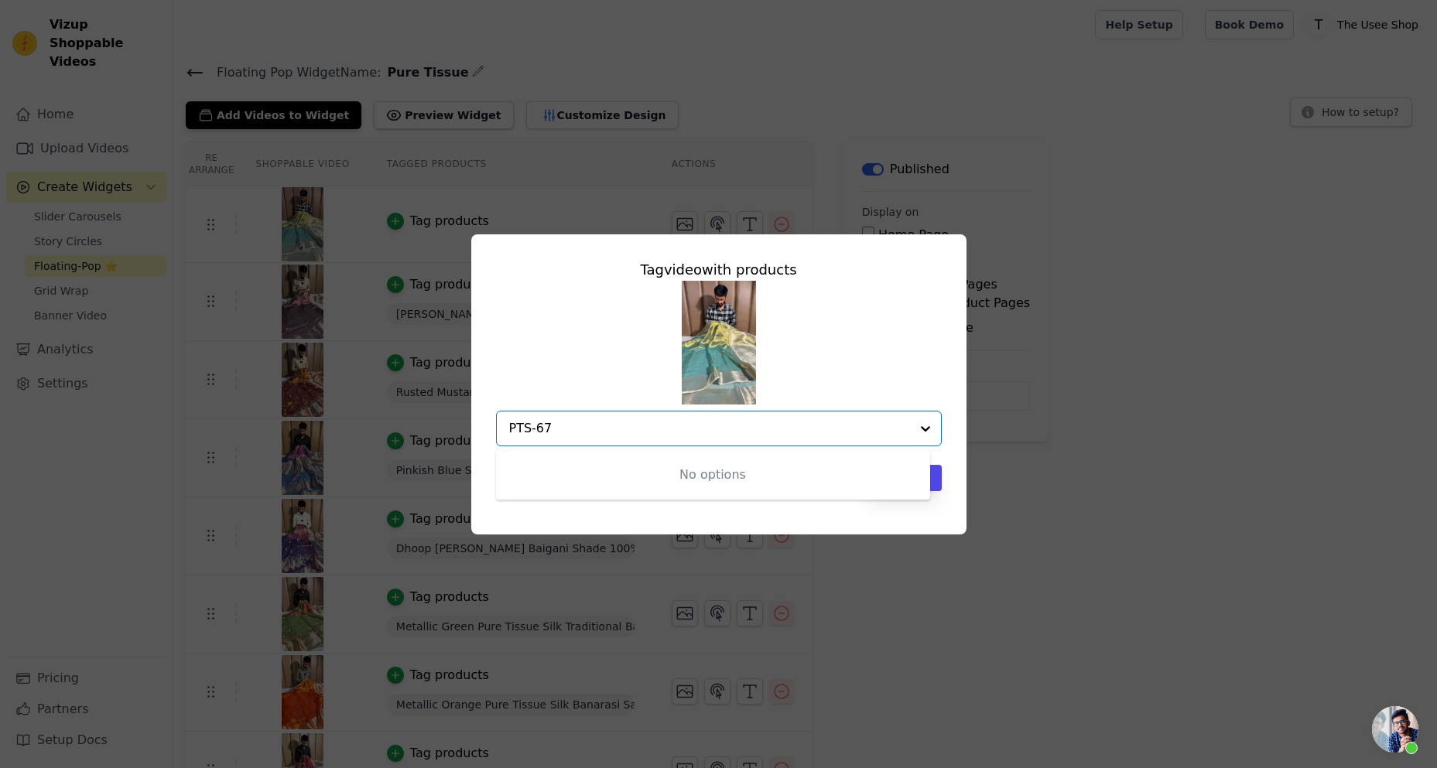
type input "PTS-67"
click at [602, 424] on input "text" at bounding box center [709, 428] width 401 height 19
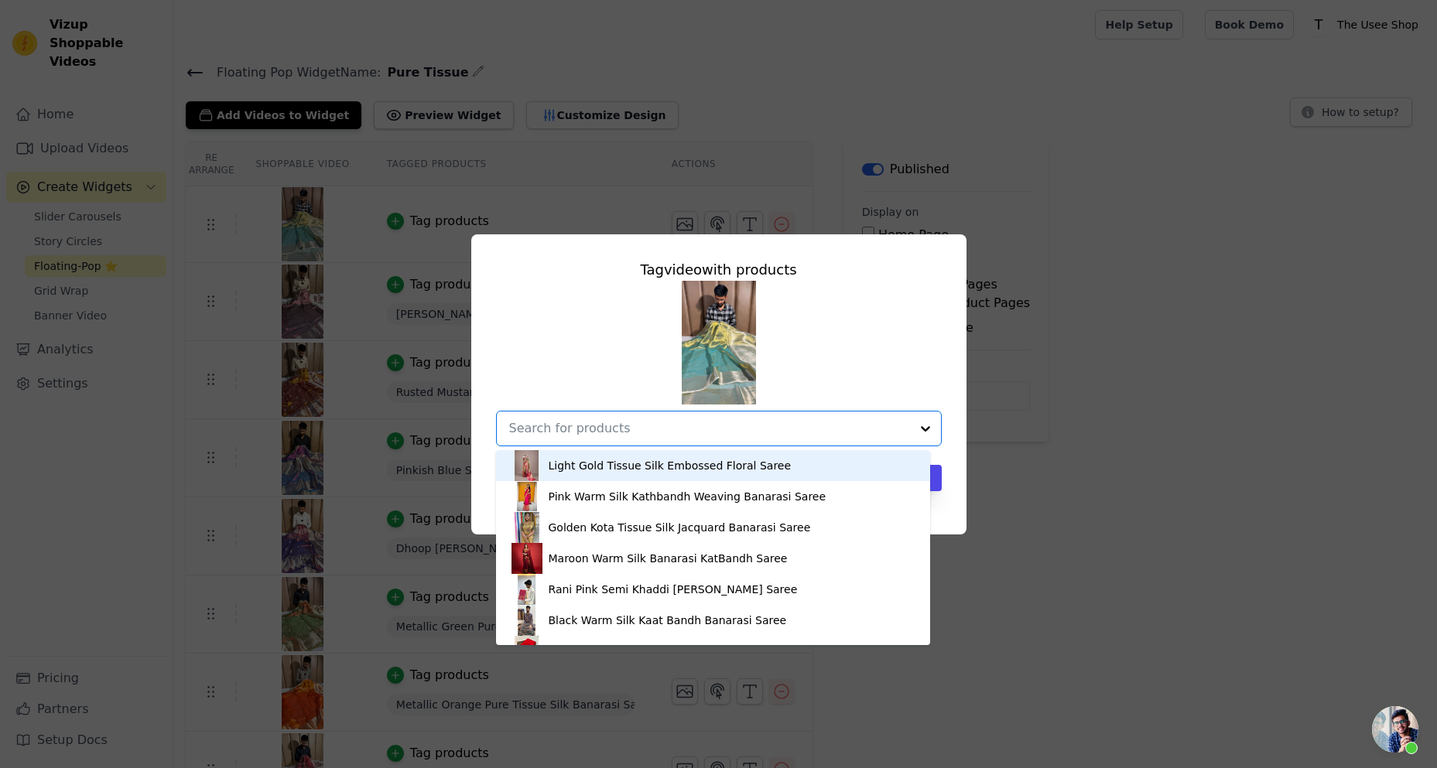
paste input "Metallic Green Shade 100% Pure Tissue Silk Banarasi Saree"
type input "Metallic Green Shade 100% Pure Tissue Silk Banarasi Saree"
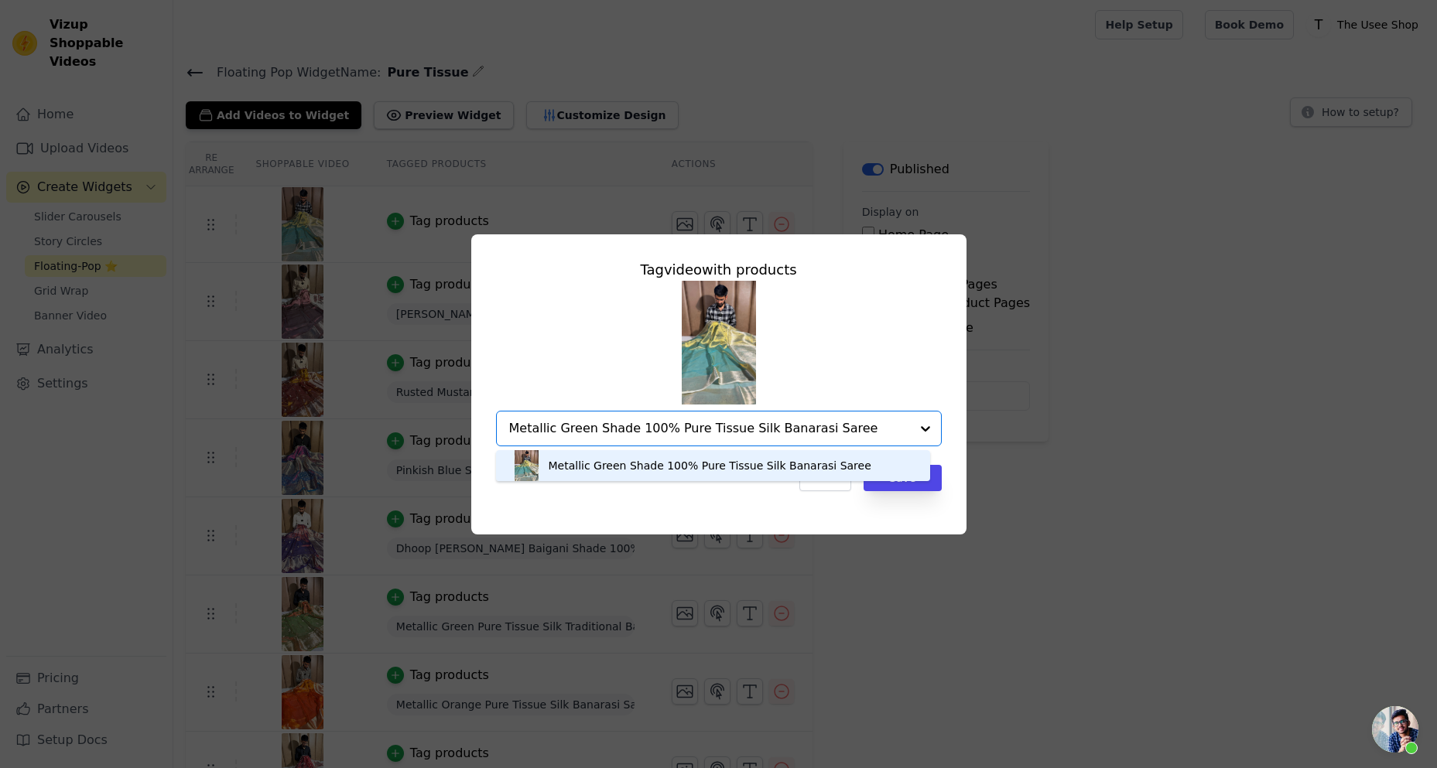
click at [663, 468] on div "Metallic Green Shade 100% Pure Tissue Silk Banarasi Saree" at bounding box center [710, 465] width 323 height 15
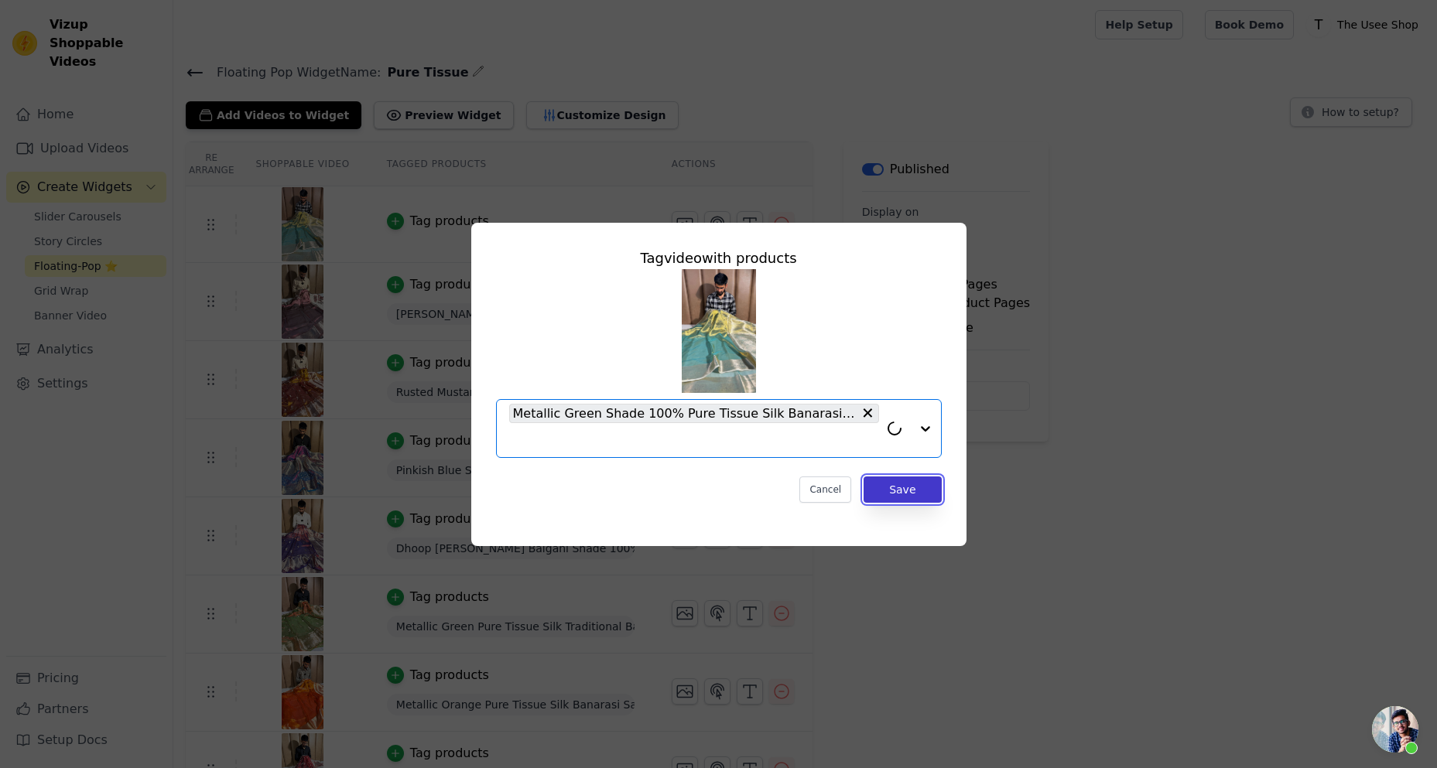
click at [916, 483] on button "Save" at bounding box center [901, 490] width 77 height 26
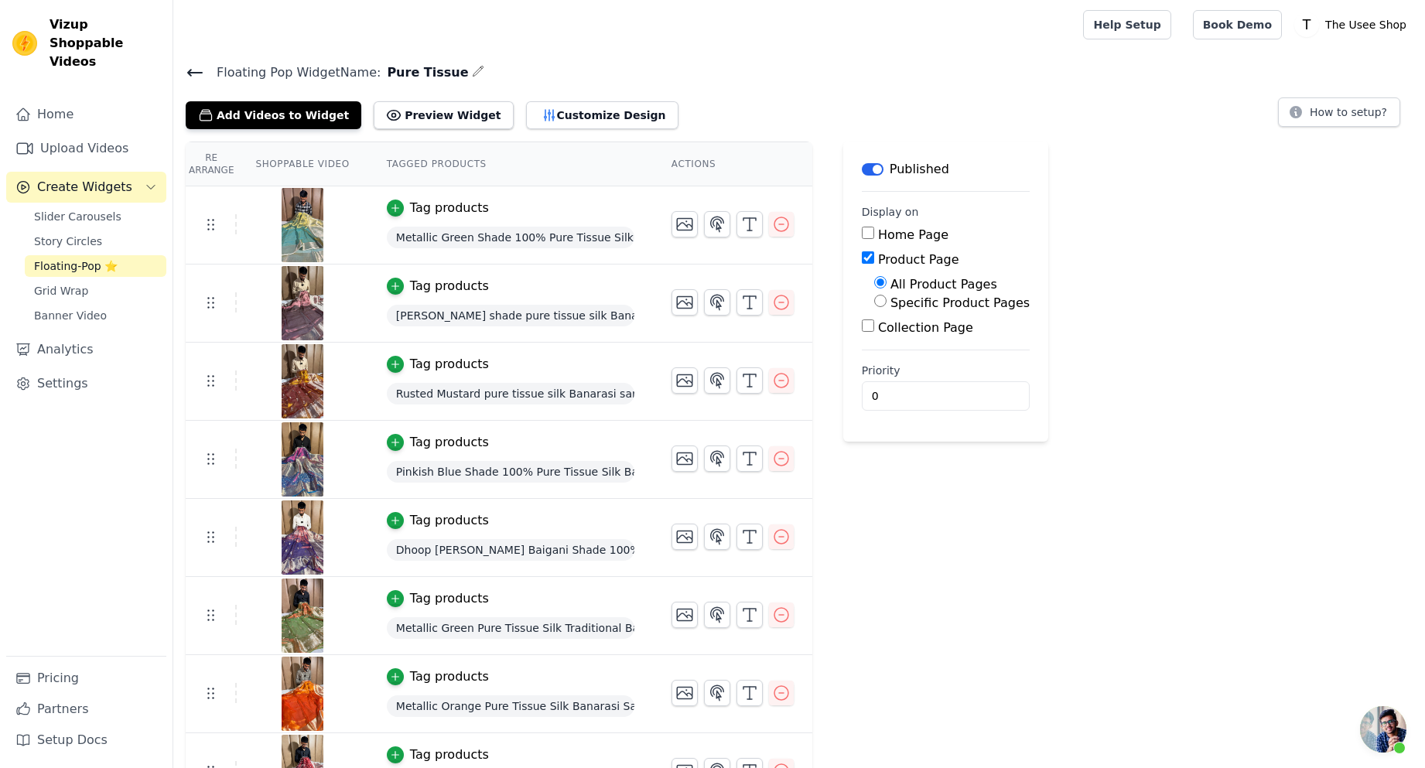
click at [184, 72] on div "Floating Pop Widget Name: Pure Tissue Add Videos to Widget Preview Widget Custo…" at bounding box center [799, 95] width 1252 height 67
click at [193, 72] on icon at bounding box center [195, 73] width 14 height 6
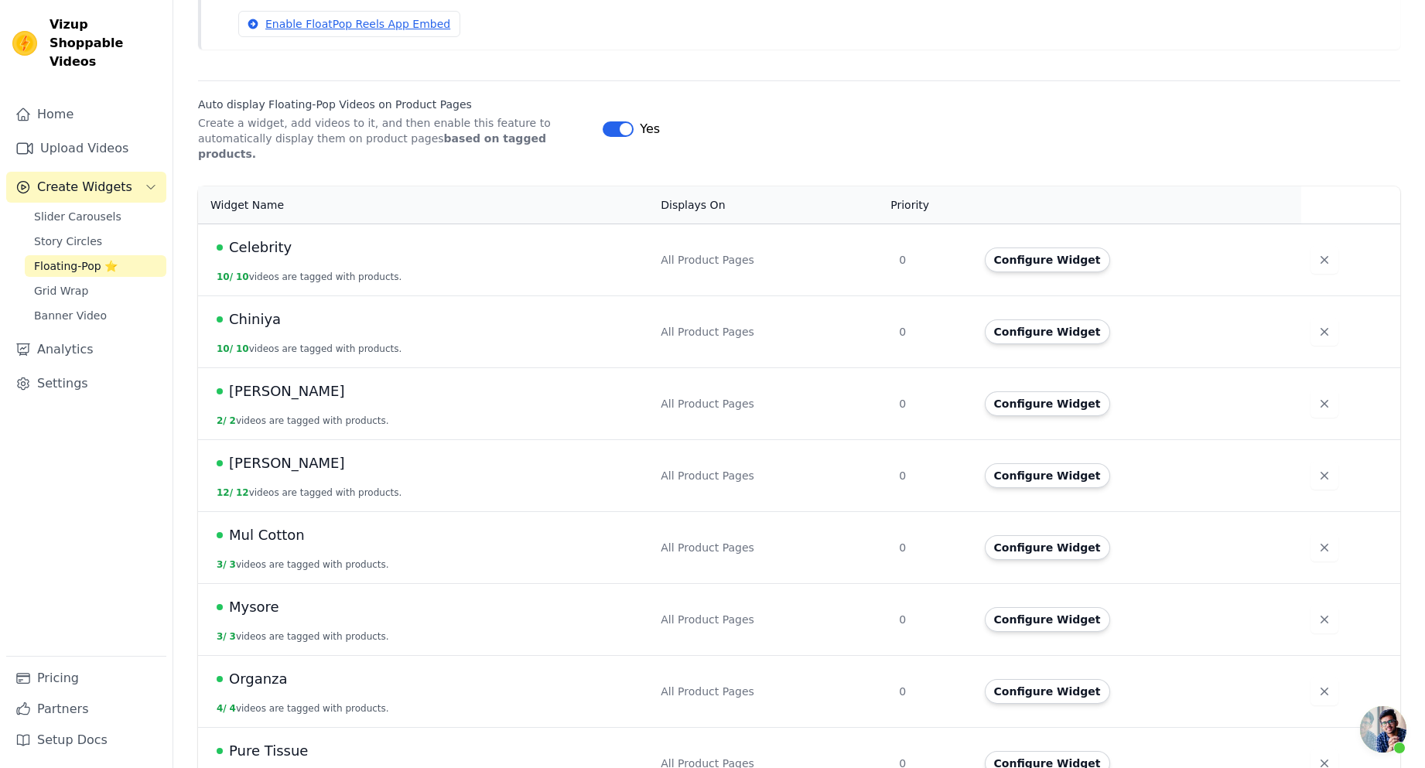
scroll to position [24, 0]
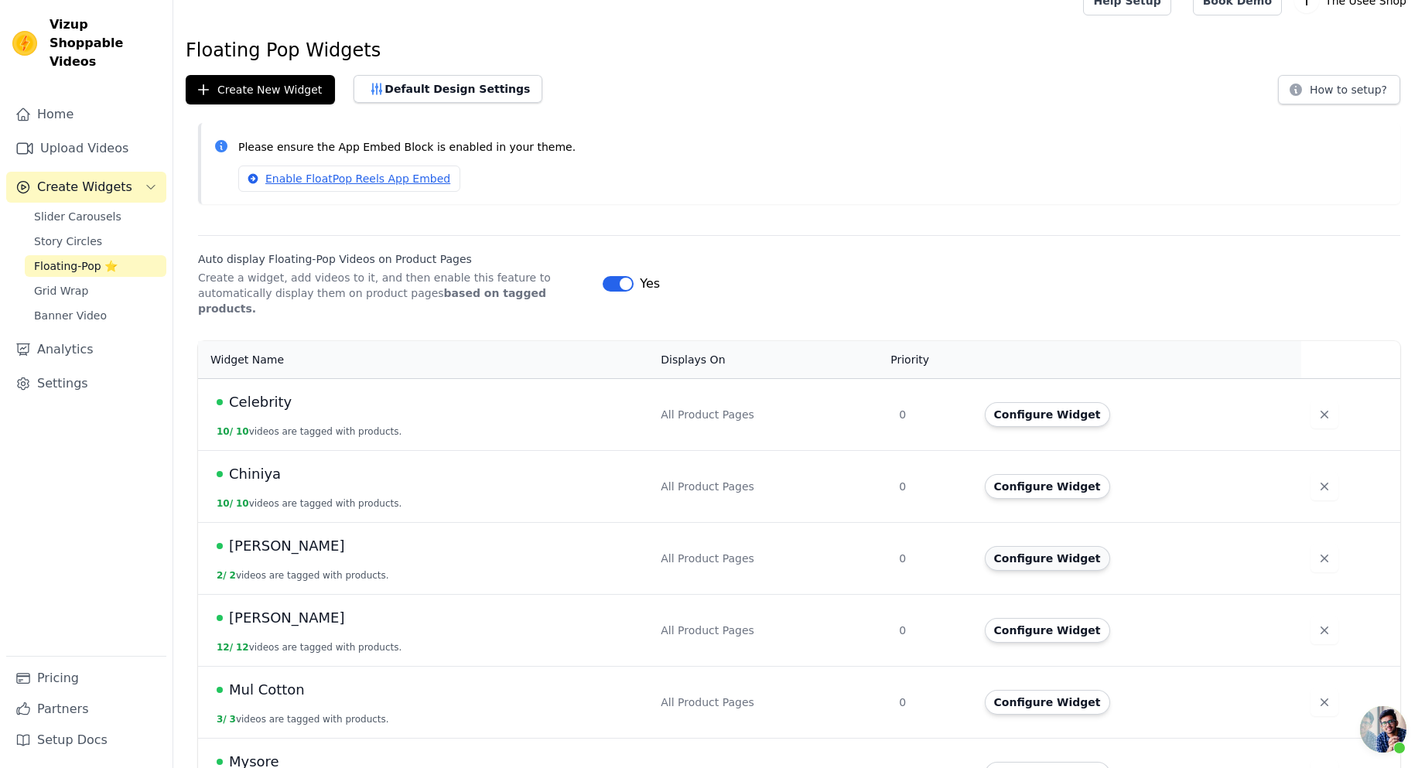
click at [1055, 546] on button "Configure Widget" at bounding box center [1047, 558] width 125 height 25
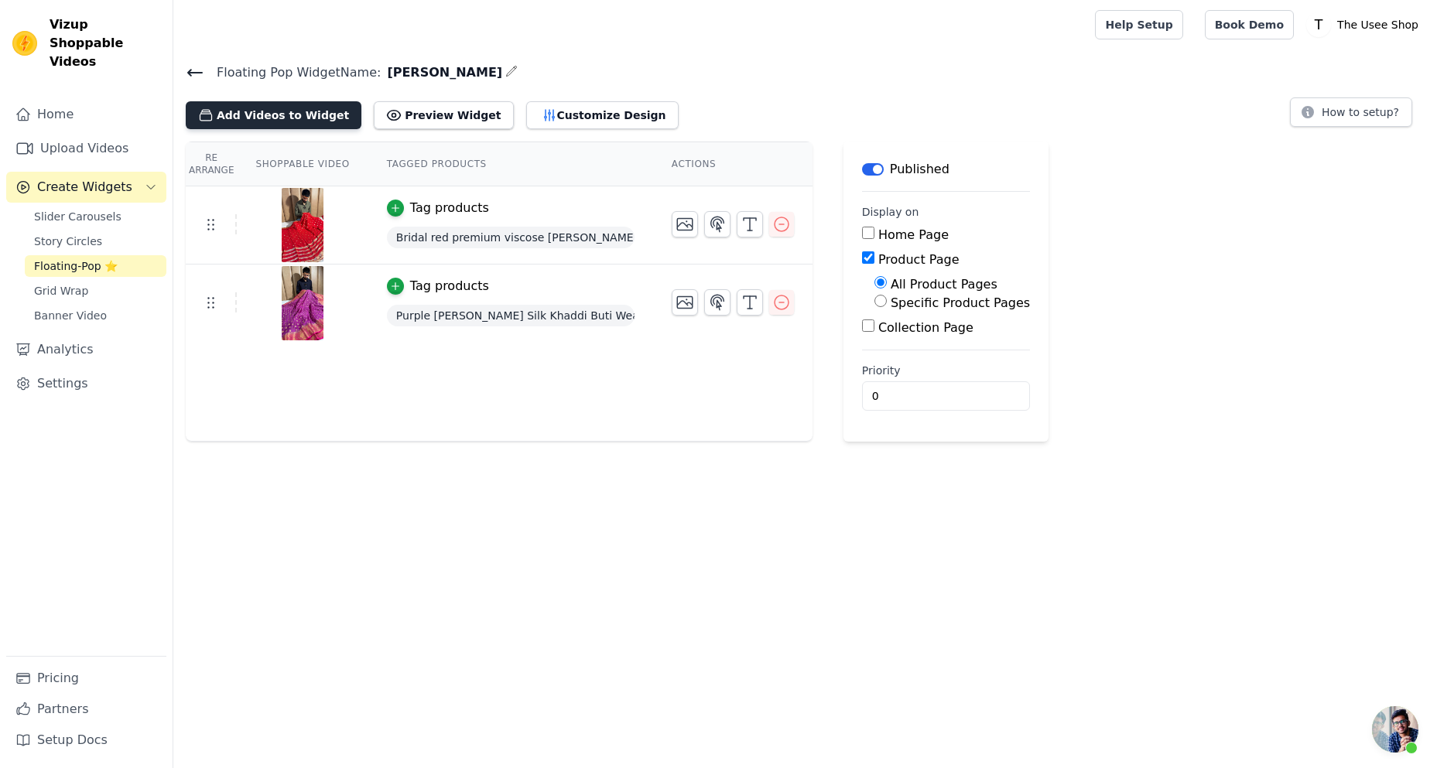
click at [268, 119] on button "Add Videos to Widget" at bounding box center [274, 115] width 176 height 28
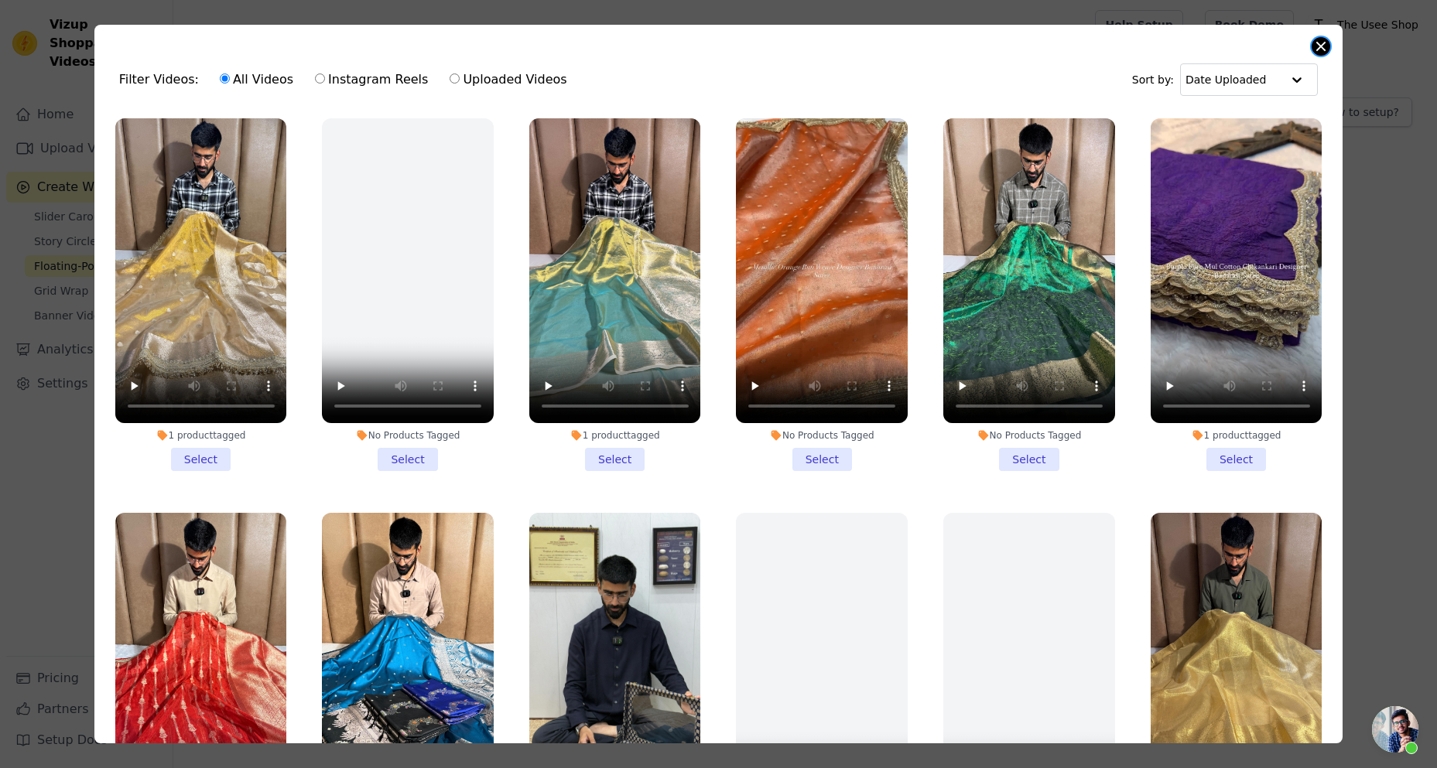
click at [1314, 47] on button "Close modal" at bounding box center [1320, 46] width 19 height 19
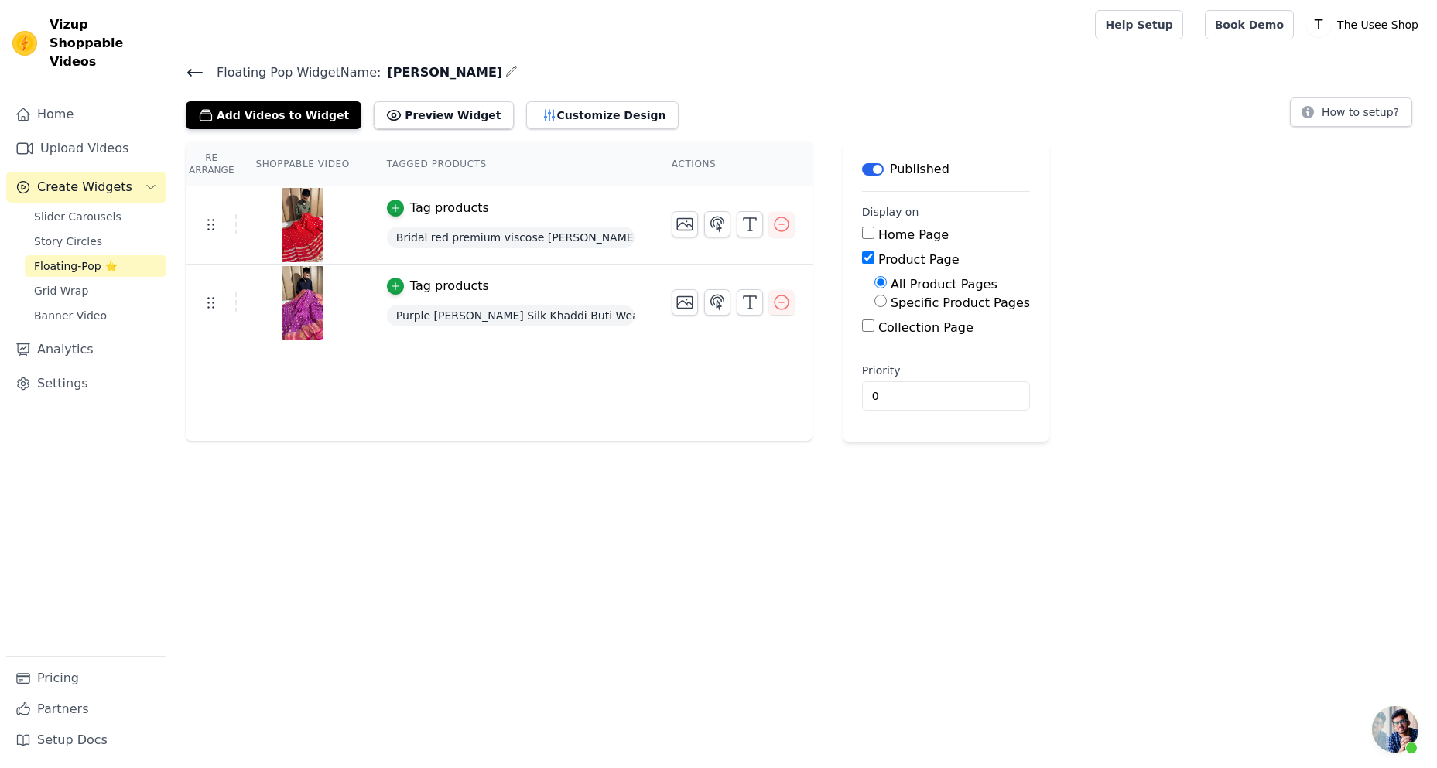
click at [196, 64] on icon at bounding box center [195, 72] width 19 height 19
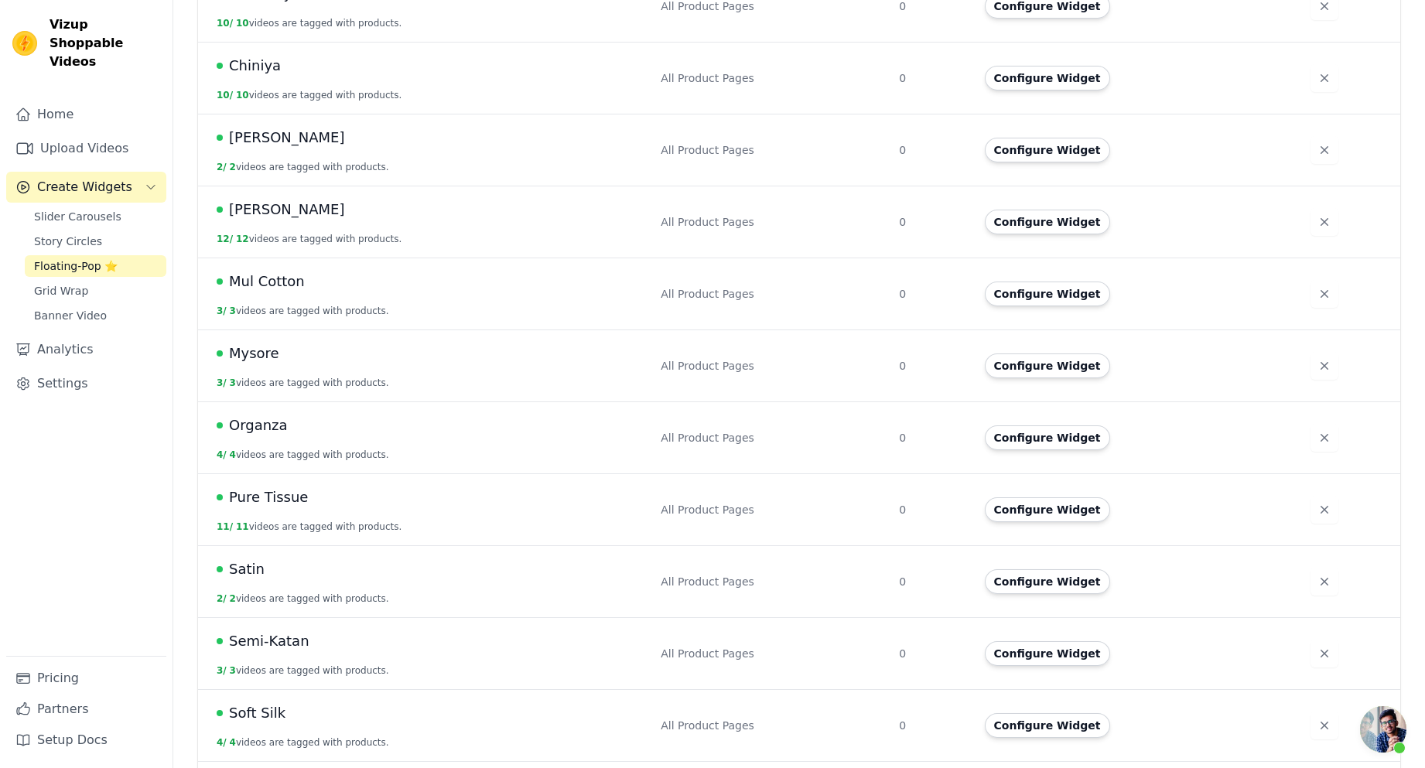
scroll to position [488, 0]
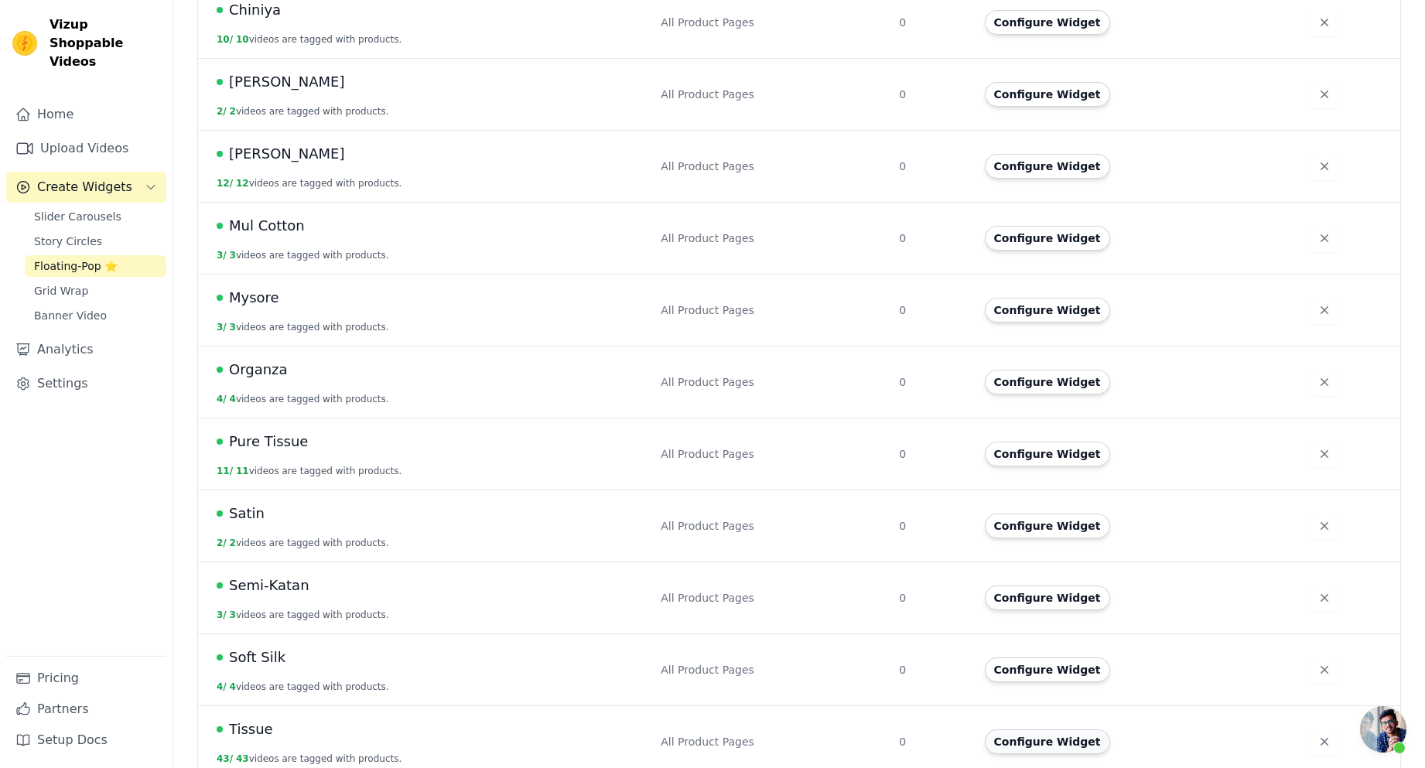
click at [1053, 732] on button "Configure Widget" at bounding box center [1047, 742] width 125 height 25
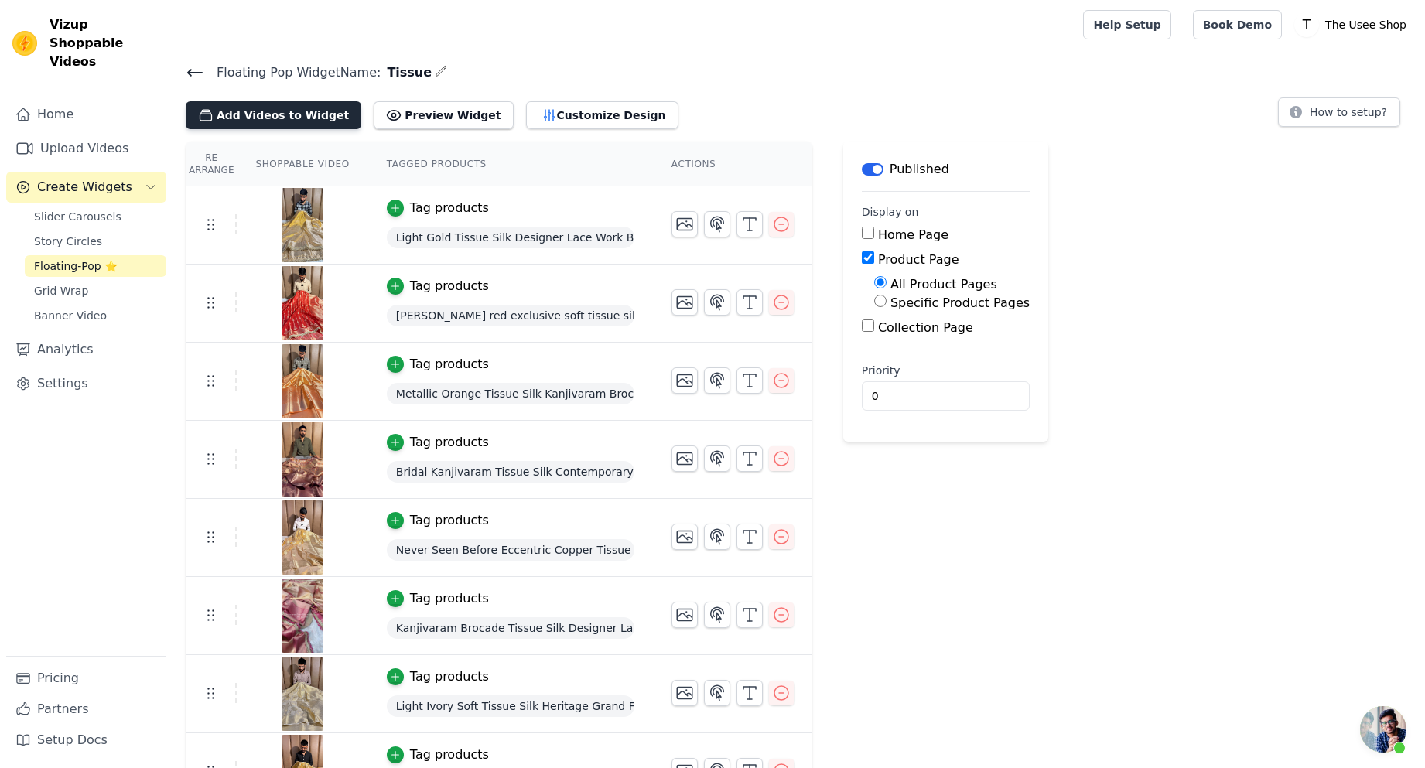
click at [262, 104] on button "Add Videos to Widget" at bounding box center [274, 115] width 176 height 28
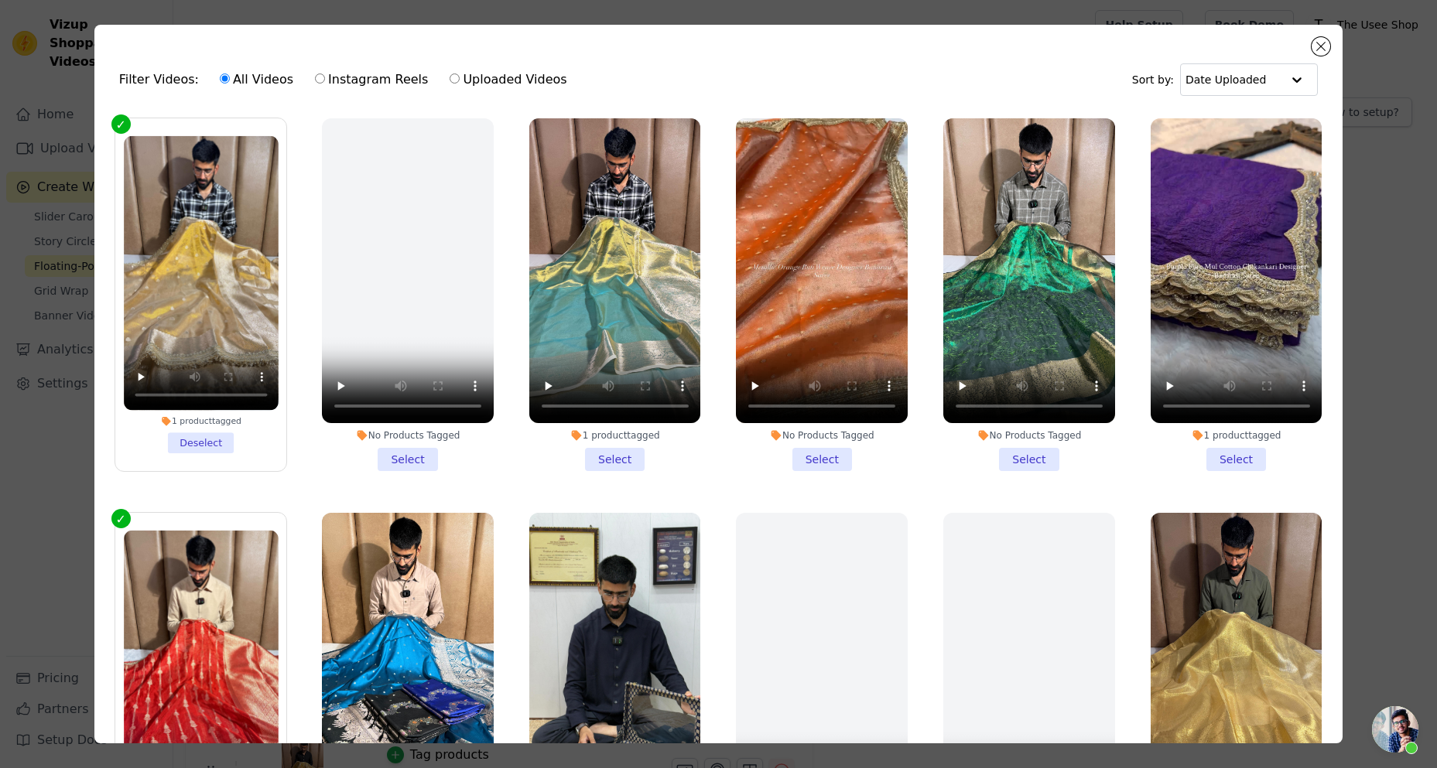
click at [828, 451] on li "No Products Tagged Select" at bounding box center [822, 294] width 172 height 353
click at [0, 0] on input "No Products Tagged Select" at bounding box center [0, 0] width 0 height 0
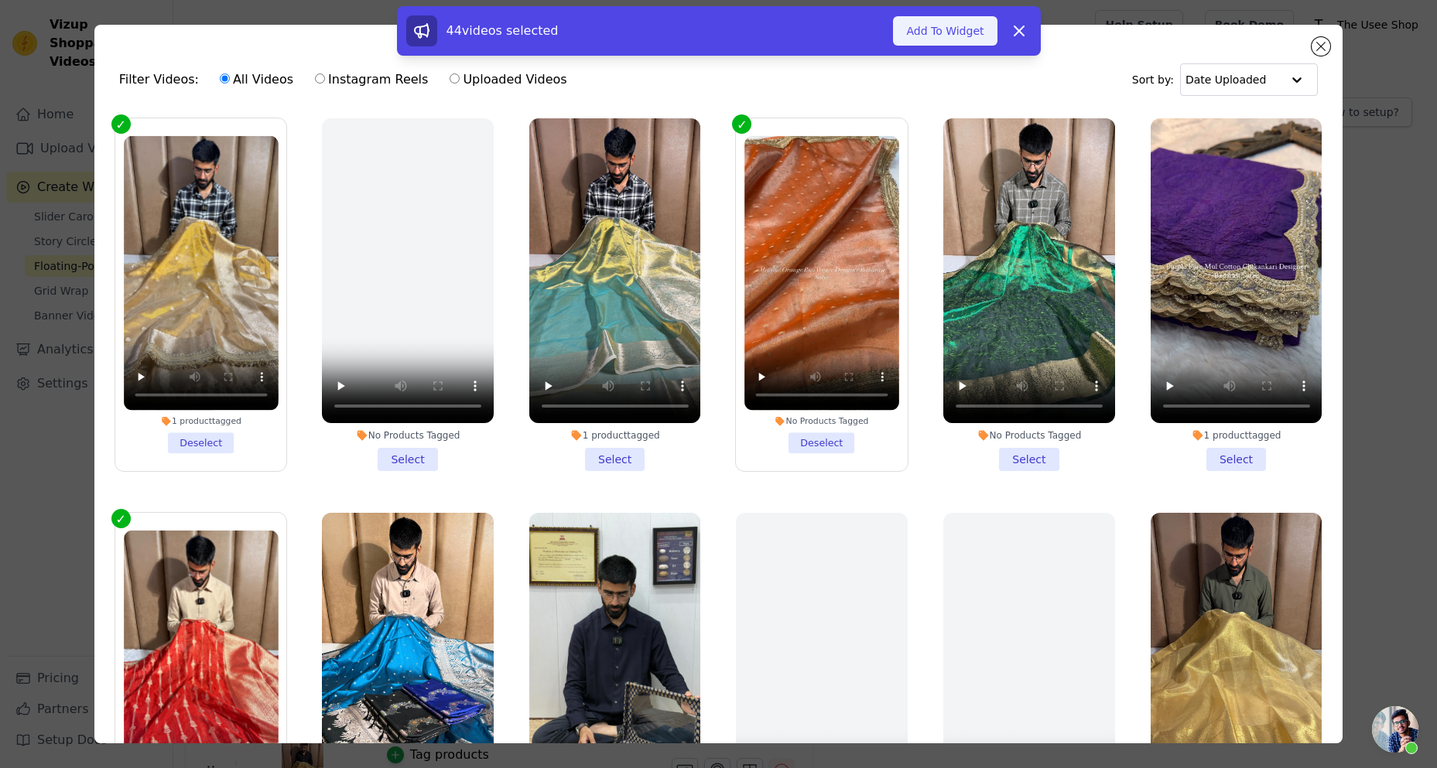
click at [946, 43] on button "Add To Widget" at bounding box center [945, 30] width 104 height 29
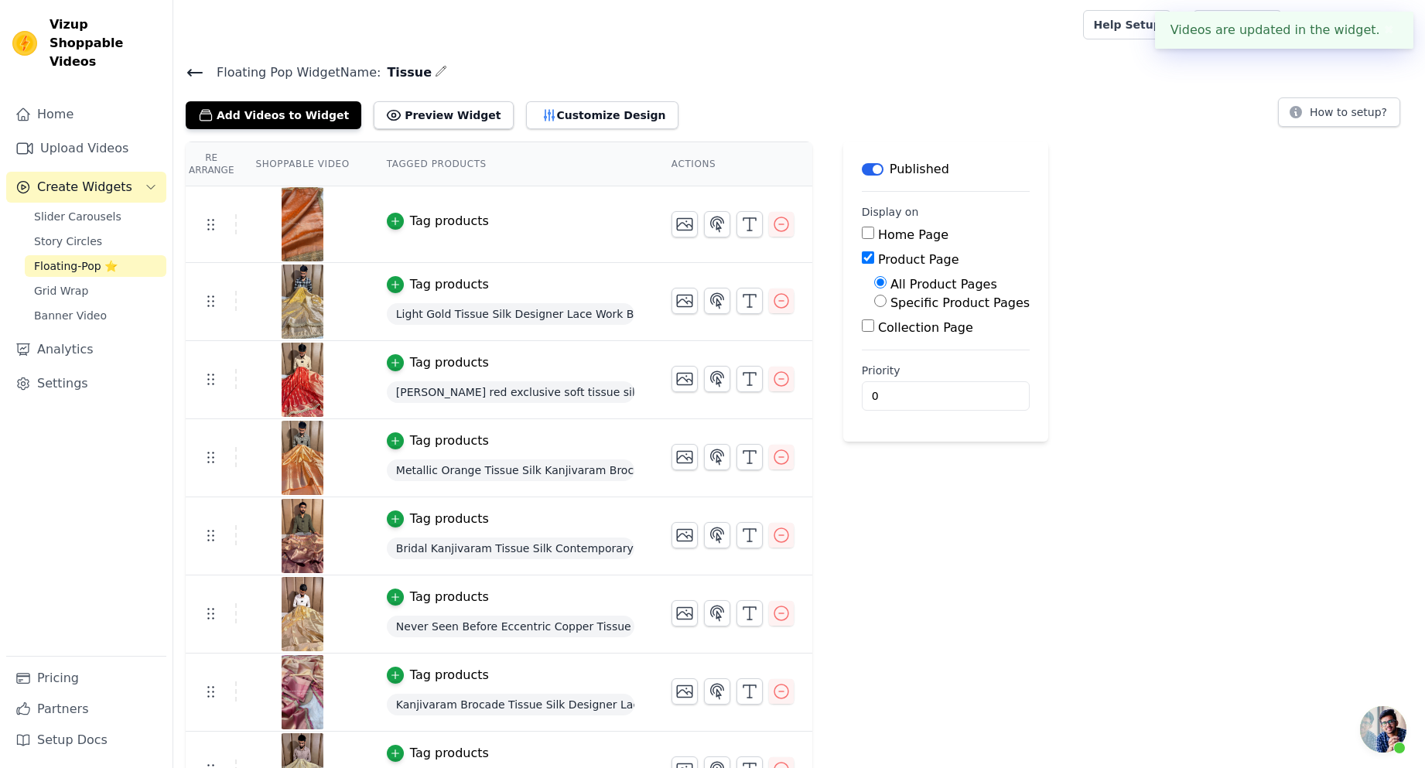
click at [429, 226] on div "Tag products" at bounding box center [449, 221] width 79 height 19
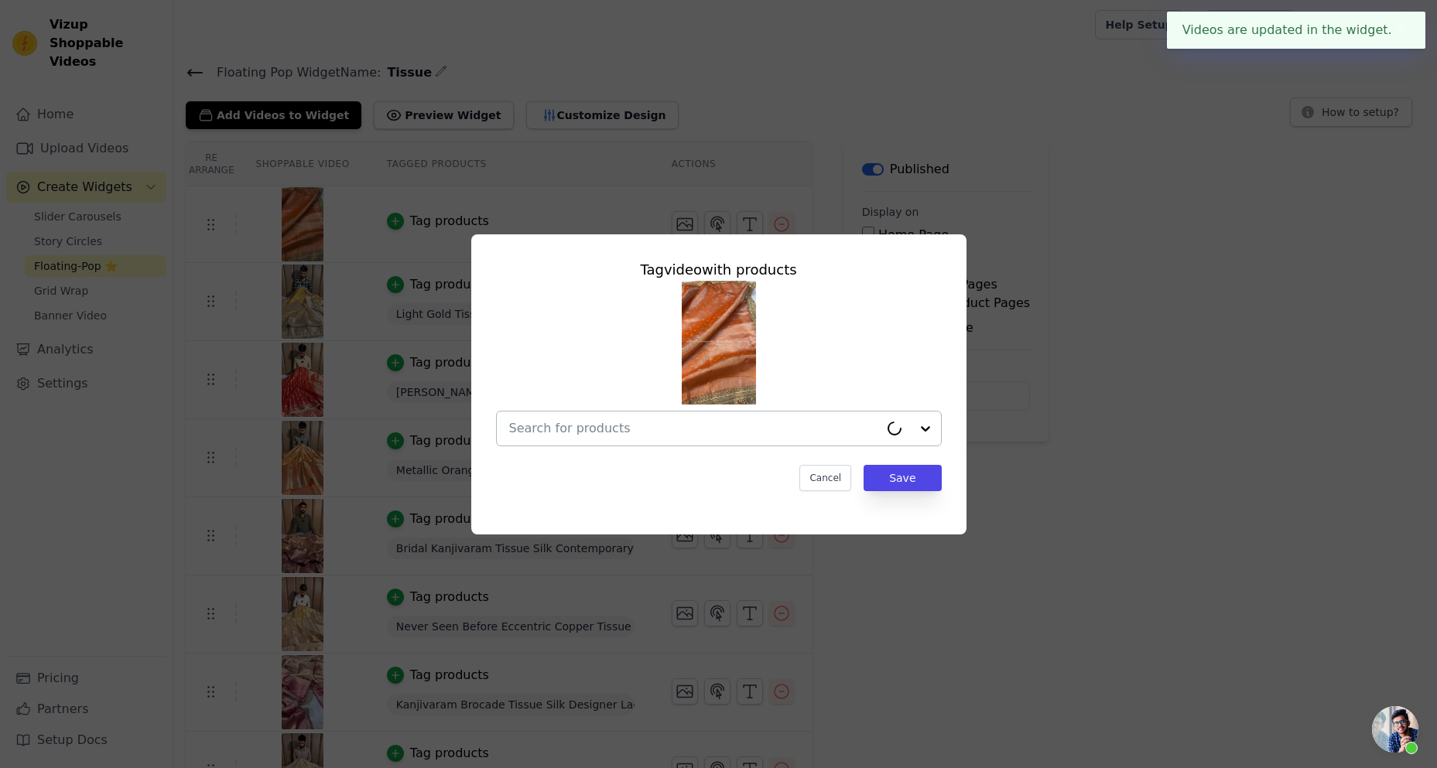
click at [736, 434] on input "text" at bounding box center [694, 428] width 370 height 19
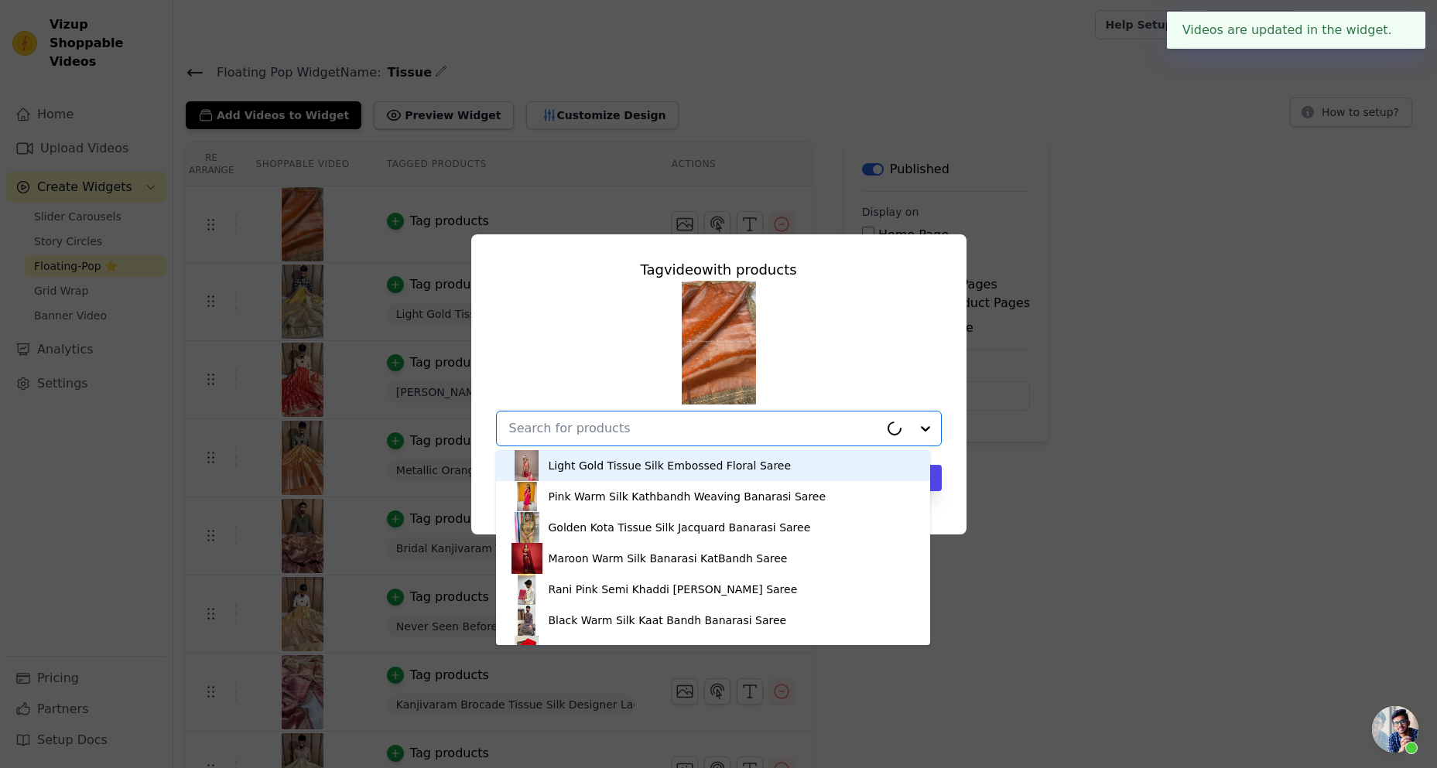
paste input "Bright orange soft tissue silk designer Banarasi saree"
type input "Bright orange soft tissue silk designer Banarasi saree"
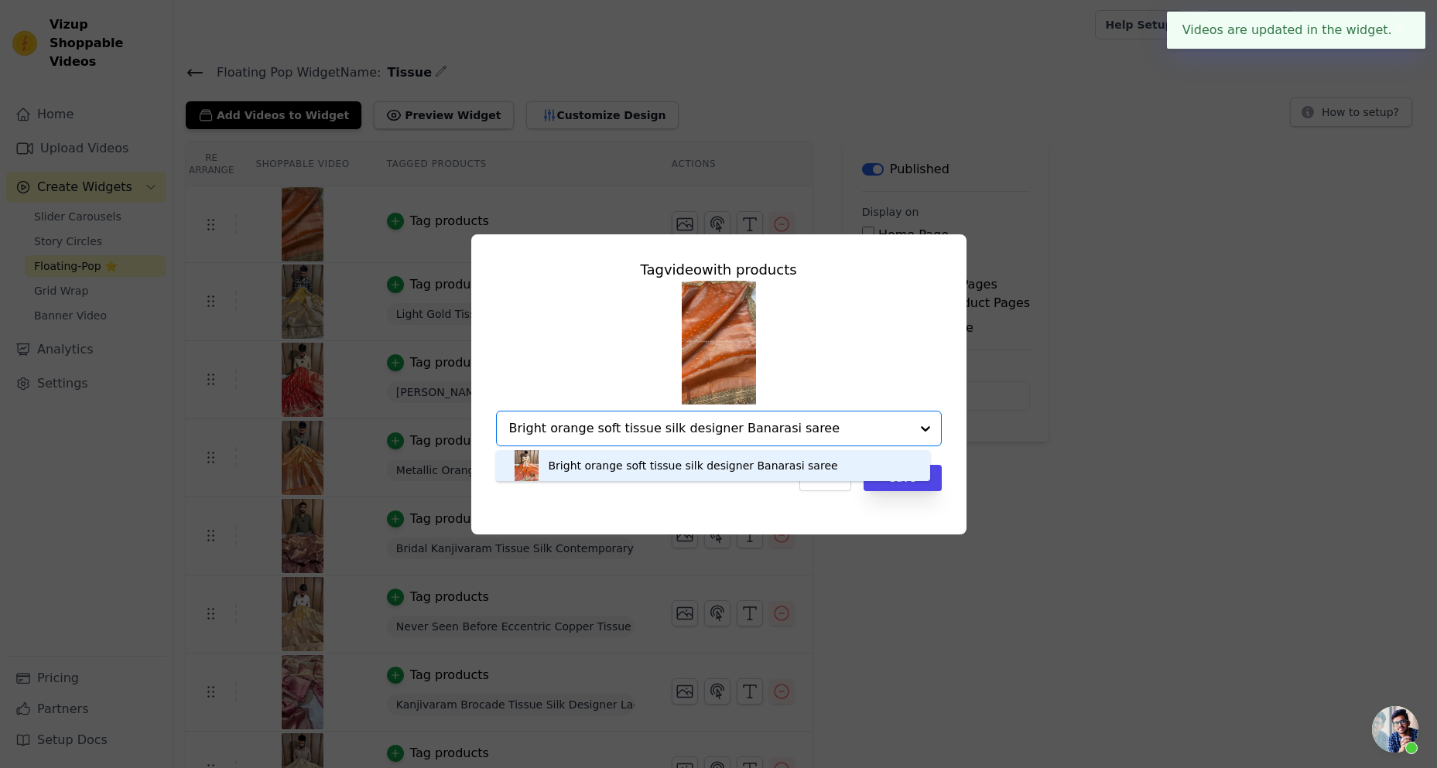
click at [613, 465] on div "Bright orange soft tissue silk designer Banarasi saree" at bounding box center [693, 465] width 289 height 15
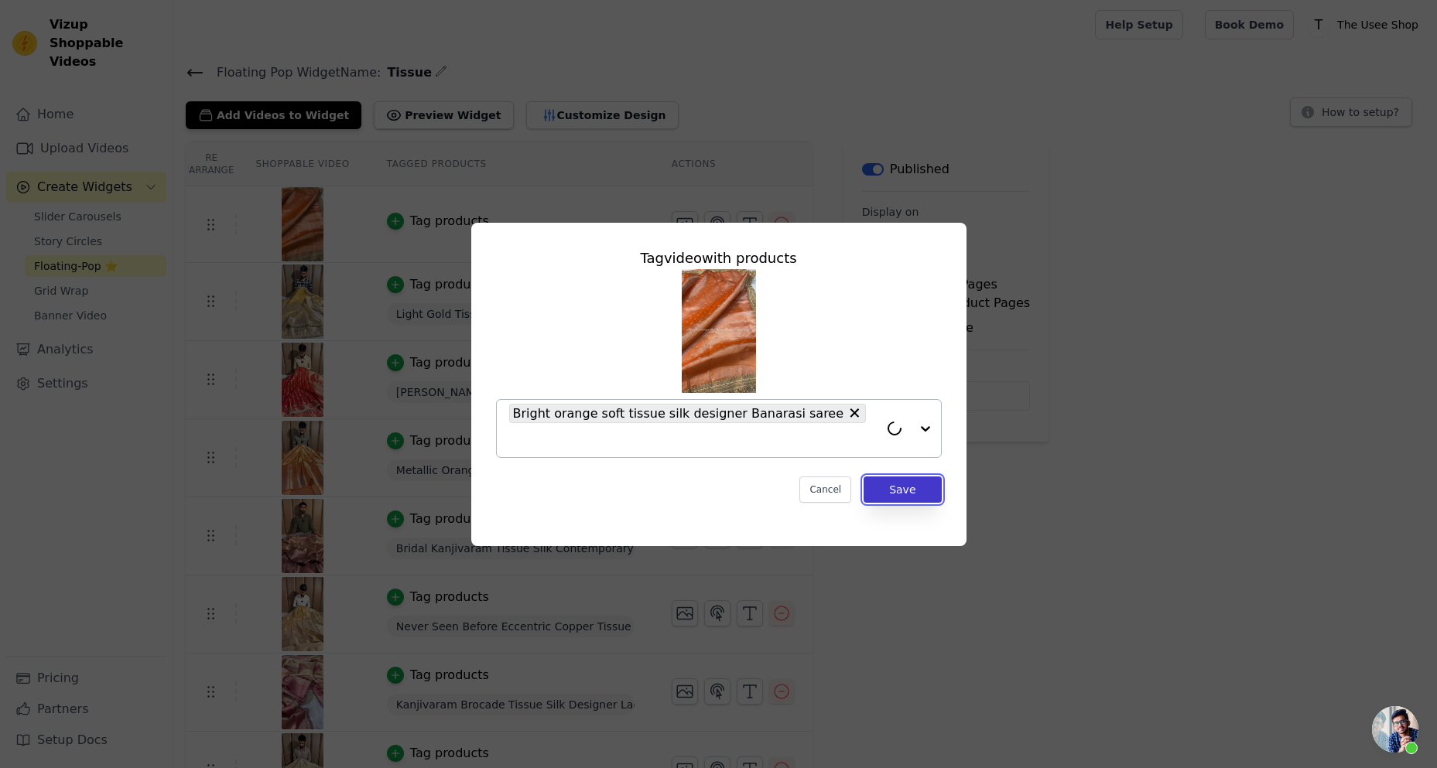
click at [897, 478] on button "Save" at bounding box center [901, 490] width 77 height 26
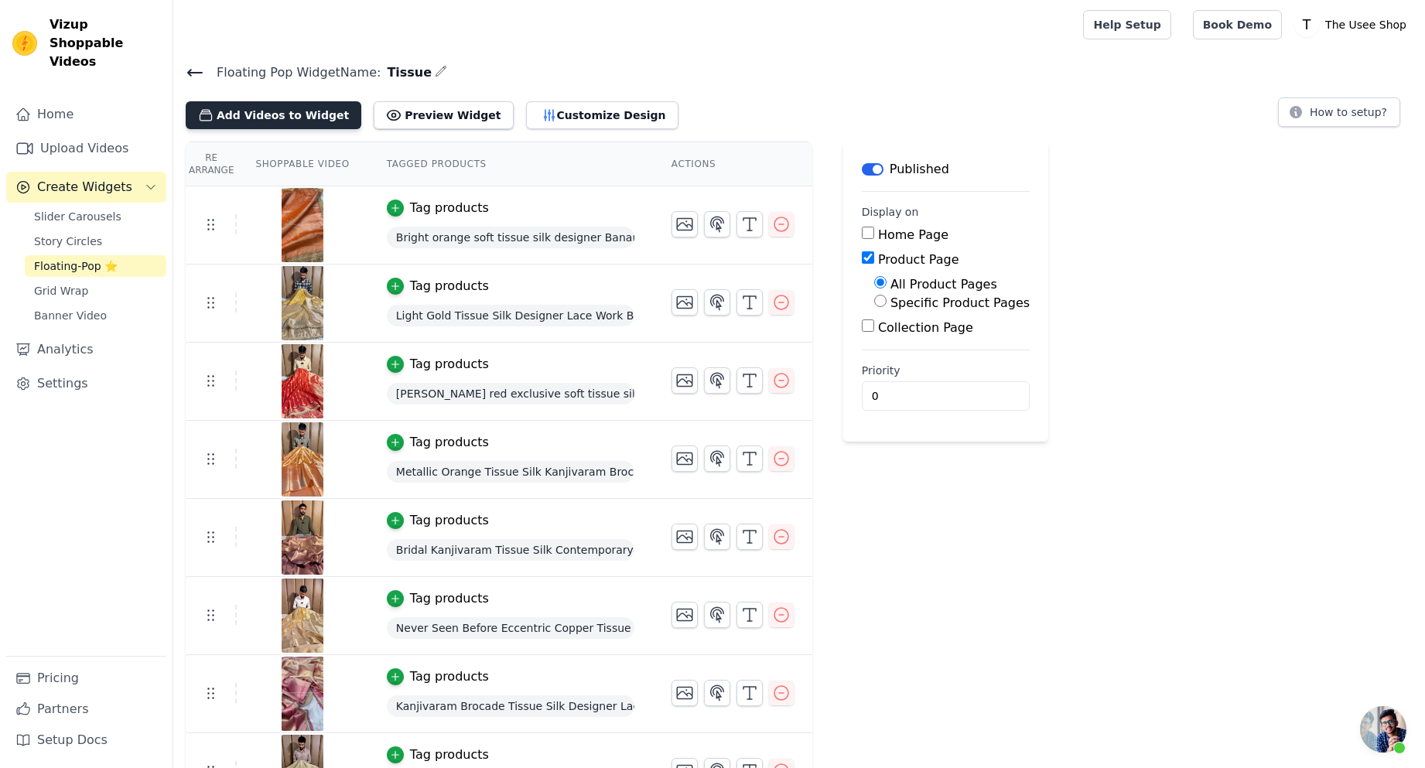
click at [265, 118] on button "Add Videos to Widget" at bounding box center [274, 115] width 176 height 28
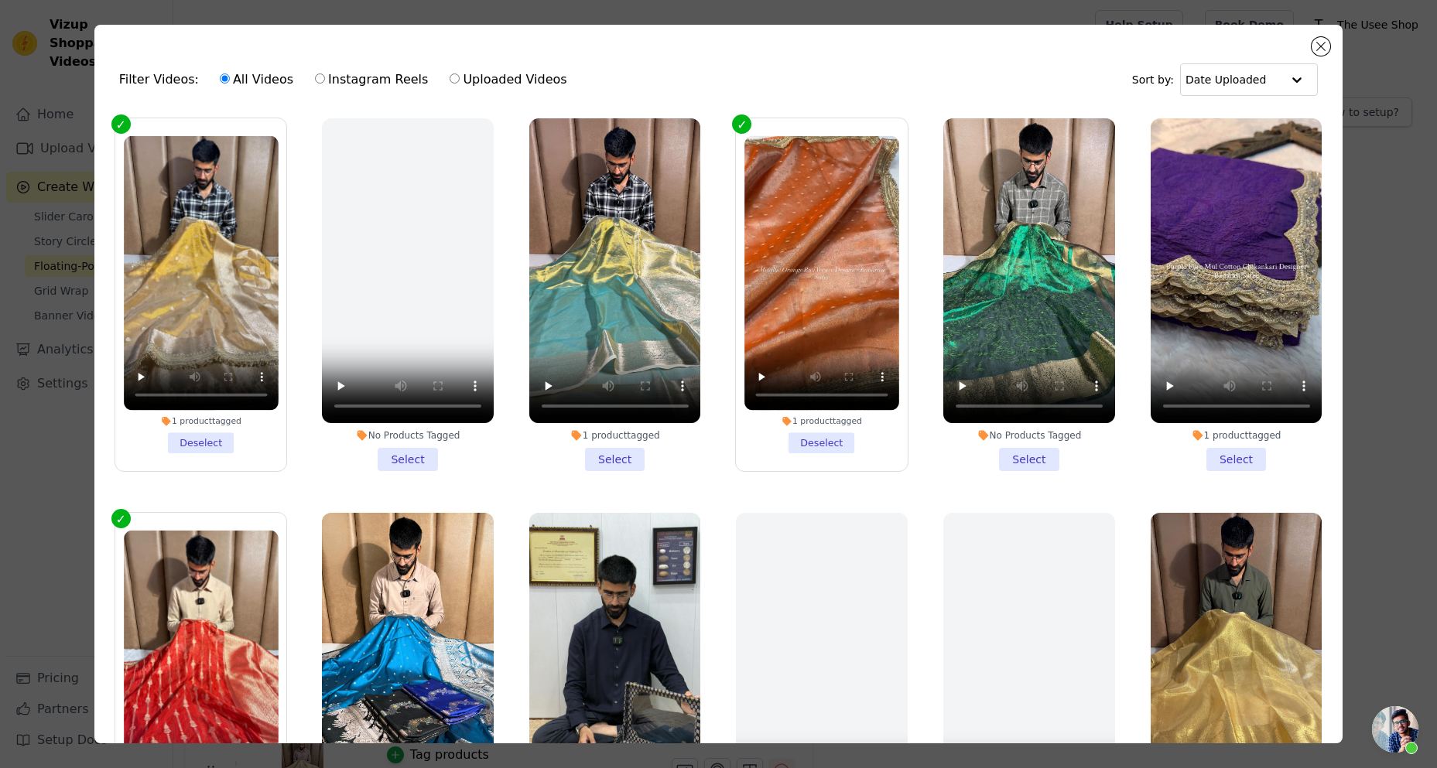
click at [995, 456] on li "No Products Tagged Select" at bounding box center [1029, 294] width 172 height 353
click at [0, 0] on input "No Products Tagged Select" at bounding box center [0, 0] width 0 height 0
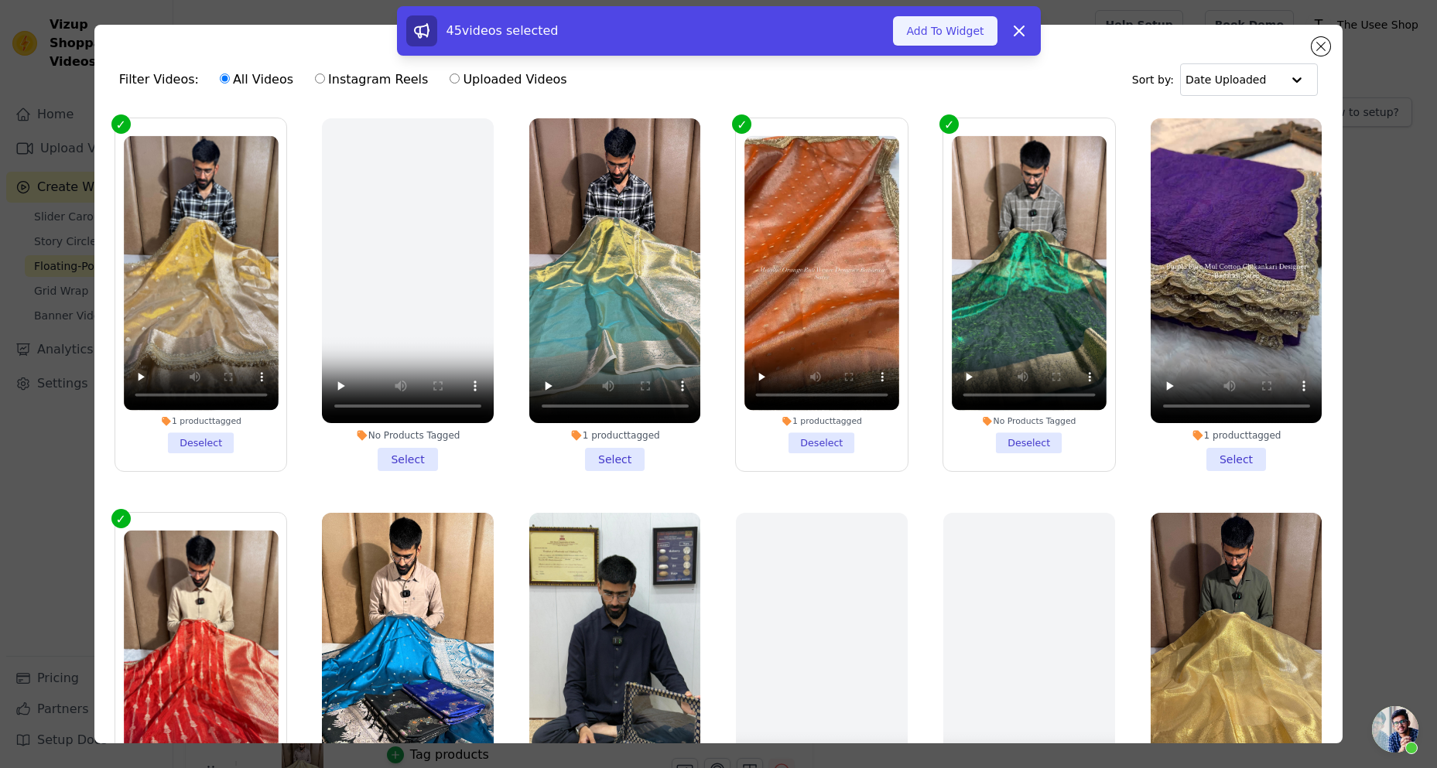
click at [946, 24] on button "Add To Widget" at bounding box center [945, 30] width 104 height 29
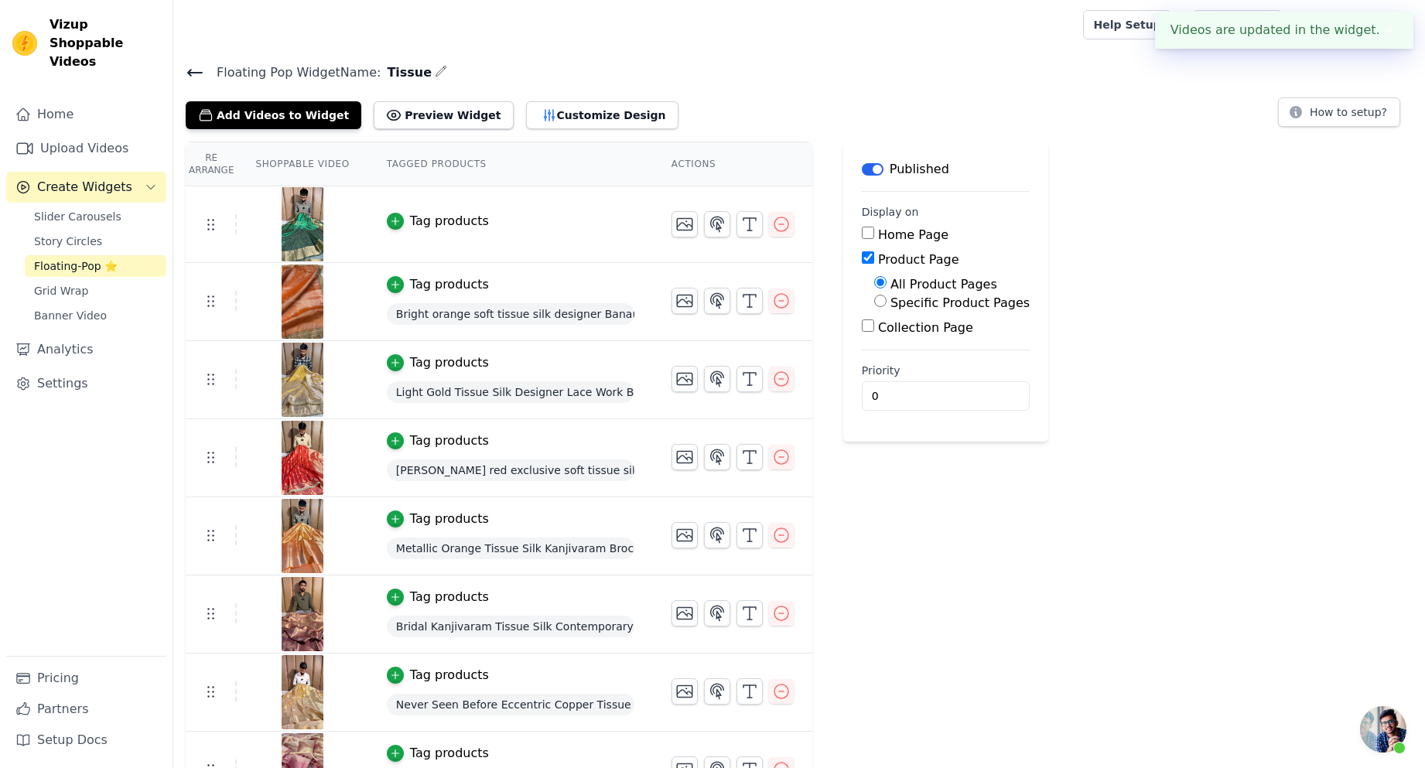
click at [454, 224] on div "Tag products" at bounding box center [449, 221] width 79 height 19
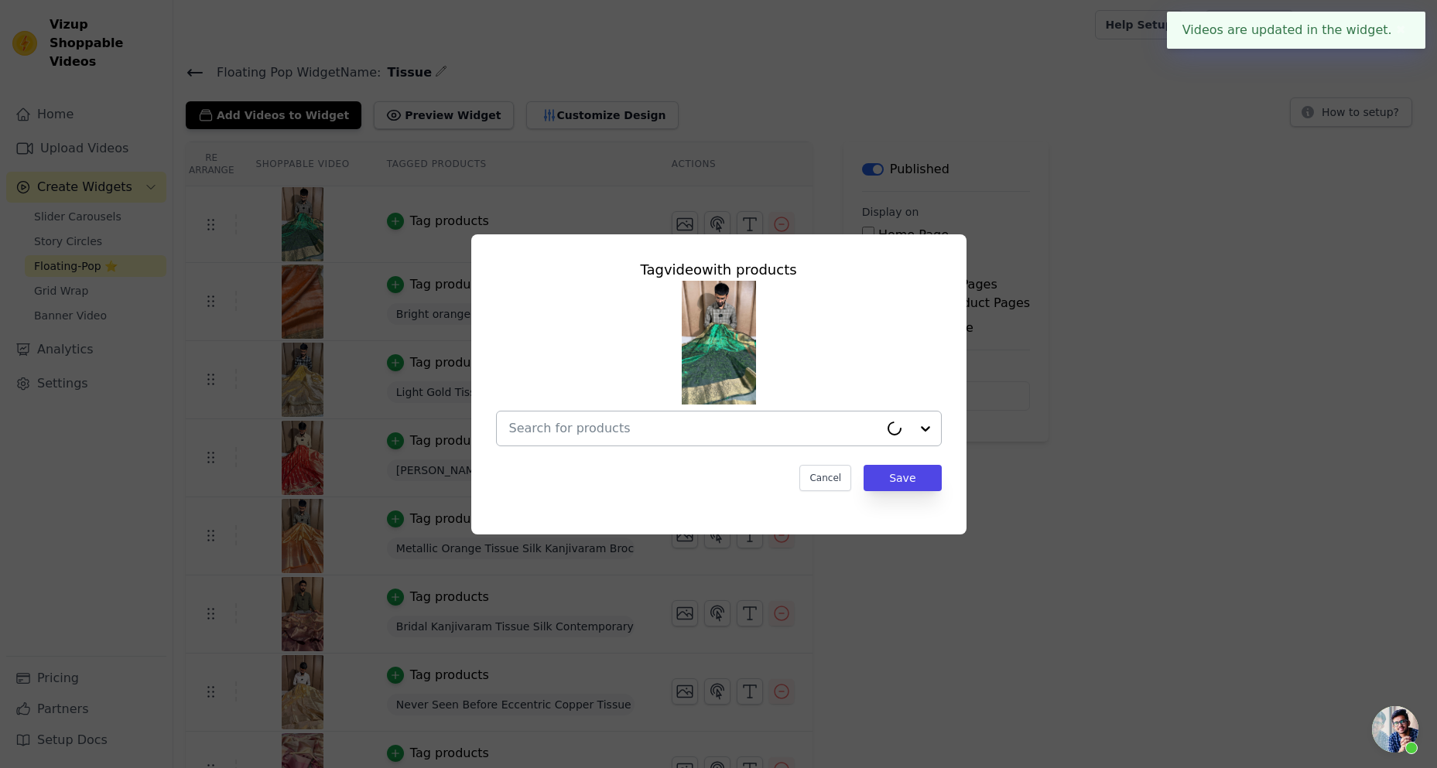
click at [637, 433] on input "text" at bounding box center [694, 428] width 370 height 19
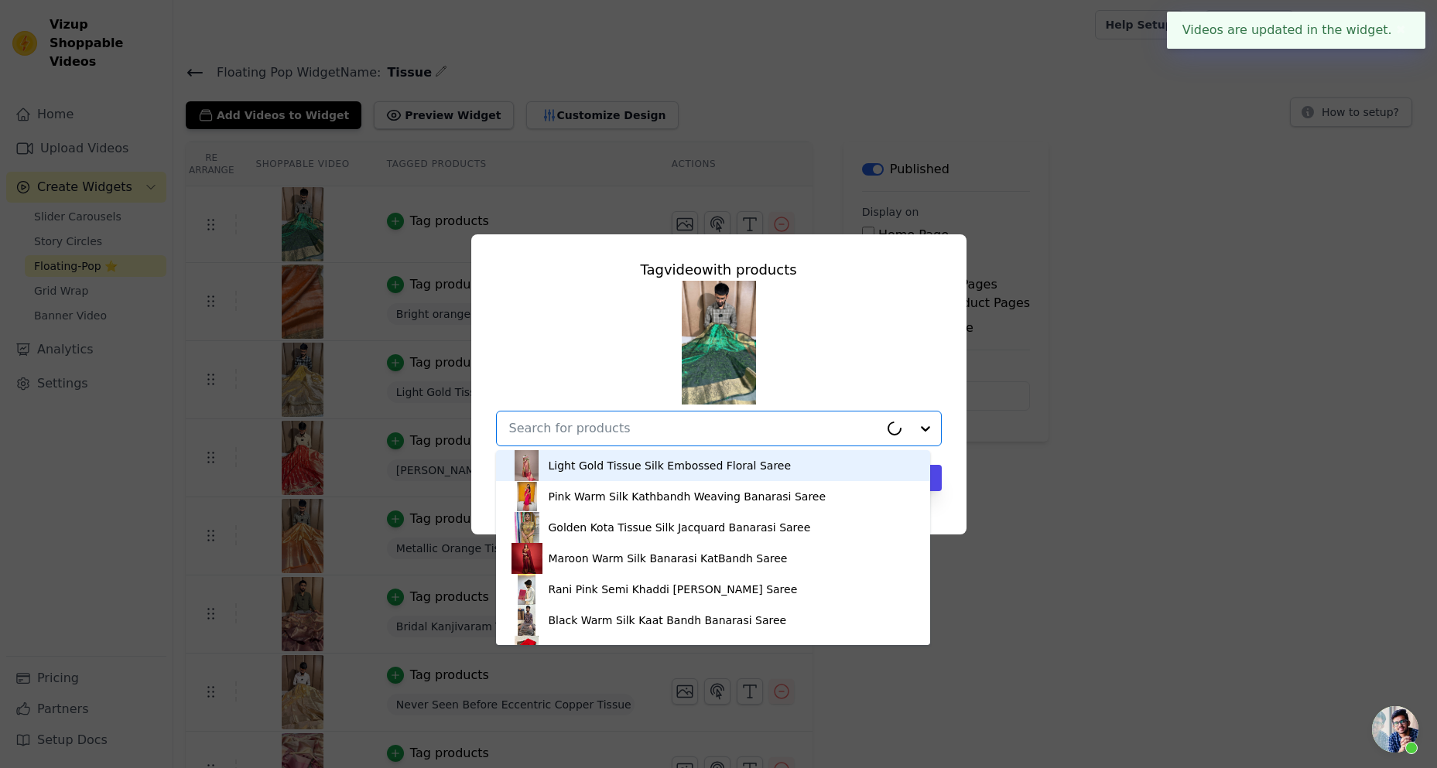
paste input "Metallic Green Chikankari Embroidered Tissue Silk Banarasi Saree"
type input "Metallic Green Chikankari Embroidered Tissue Silk Banarasi Saree"
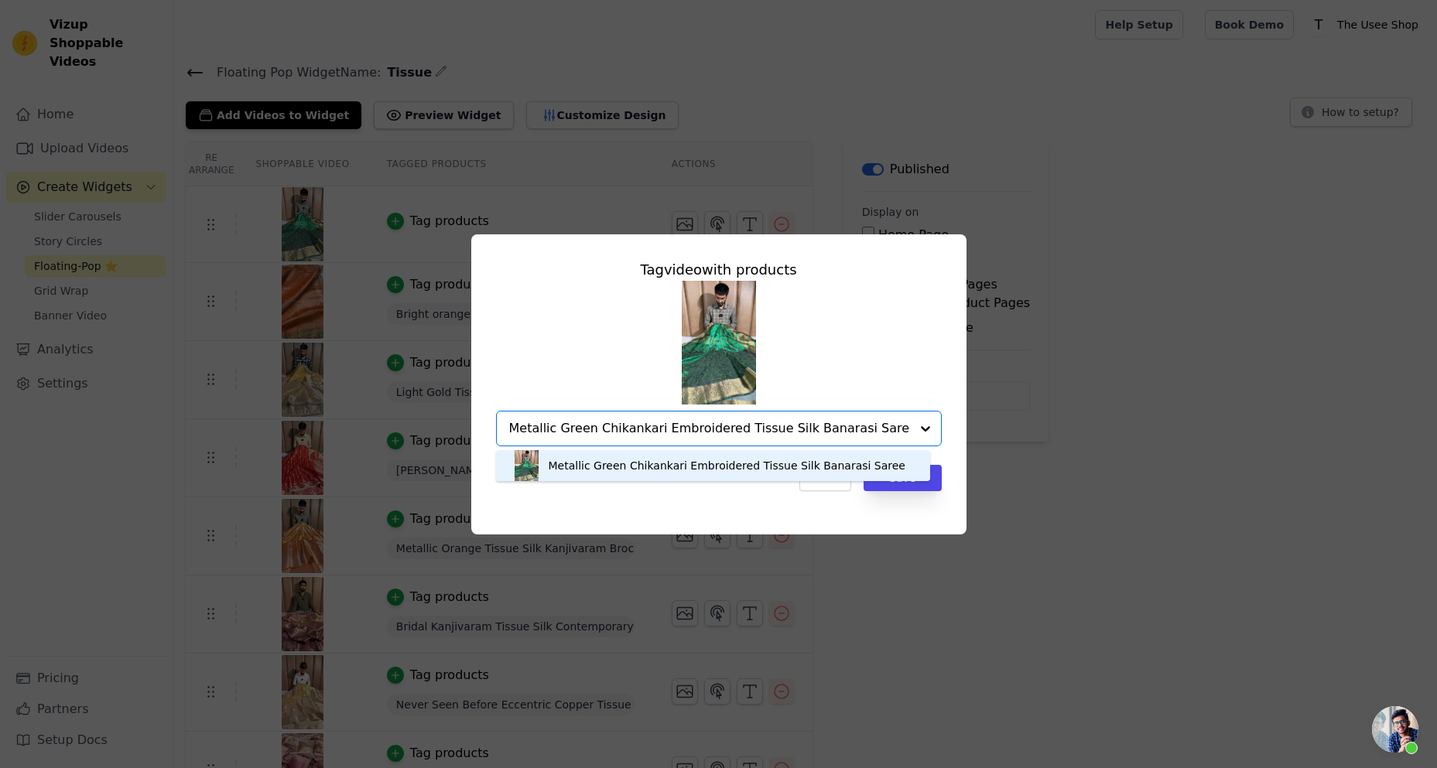
click at [781, 468] on div "Metallic Green Chikankari Embroidered Tissue Silk Banarasi Saree" at bounding box center [727, 465] width 357 height 15
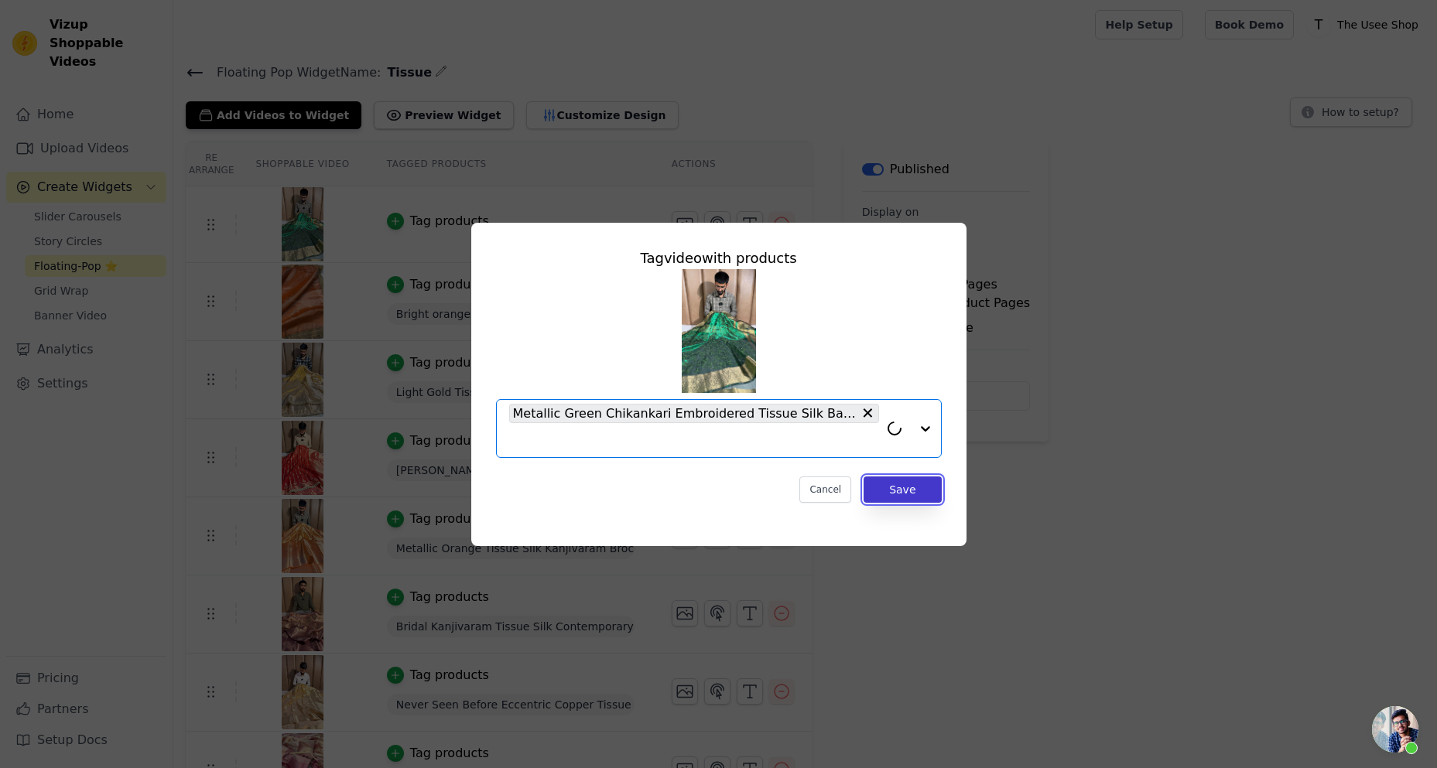
click at [887, 484] on button "Save" at bounding box center [901, 490] width 77 height 26
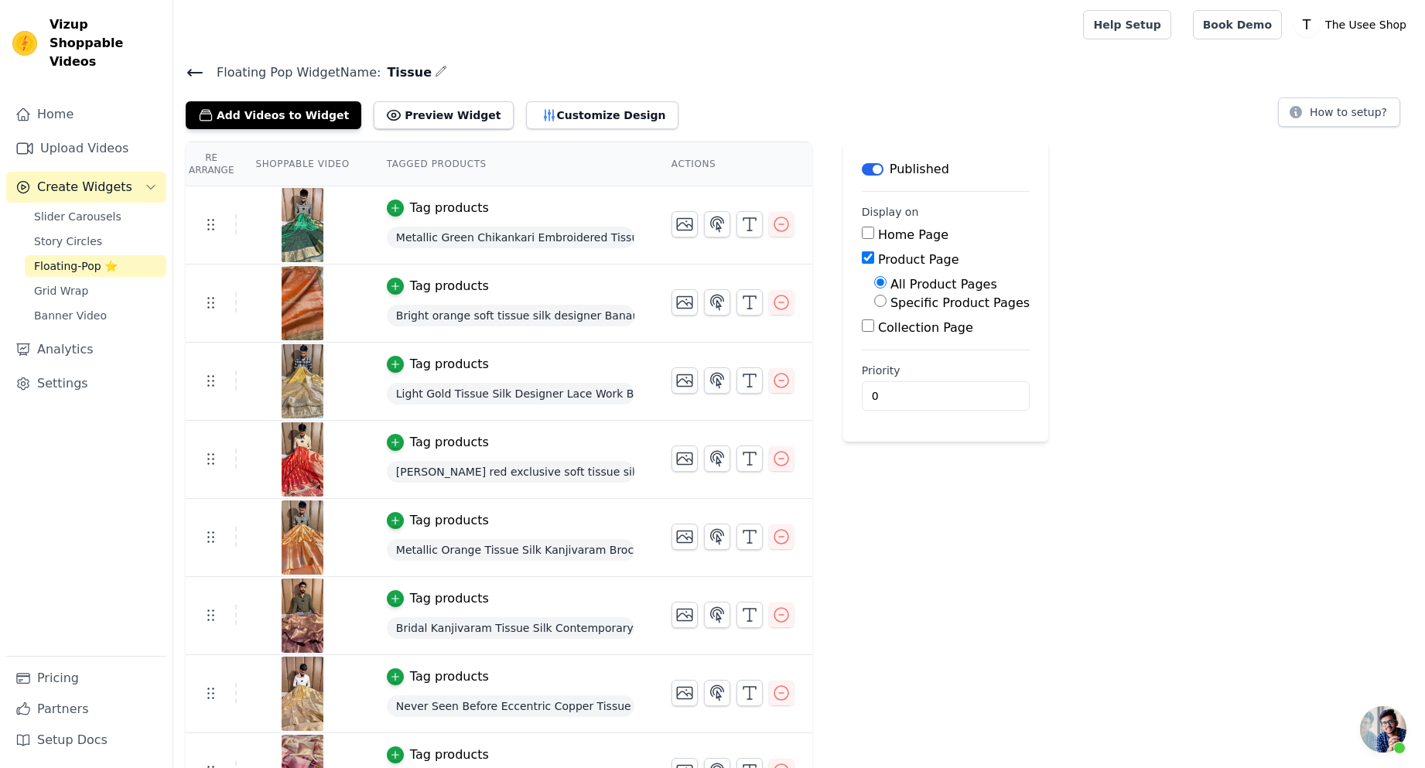
click at [193, 66] on icon at bounding box center [195, 72] width 19 height 19
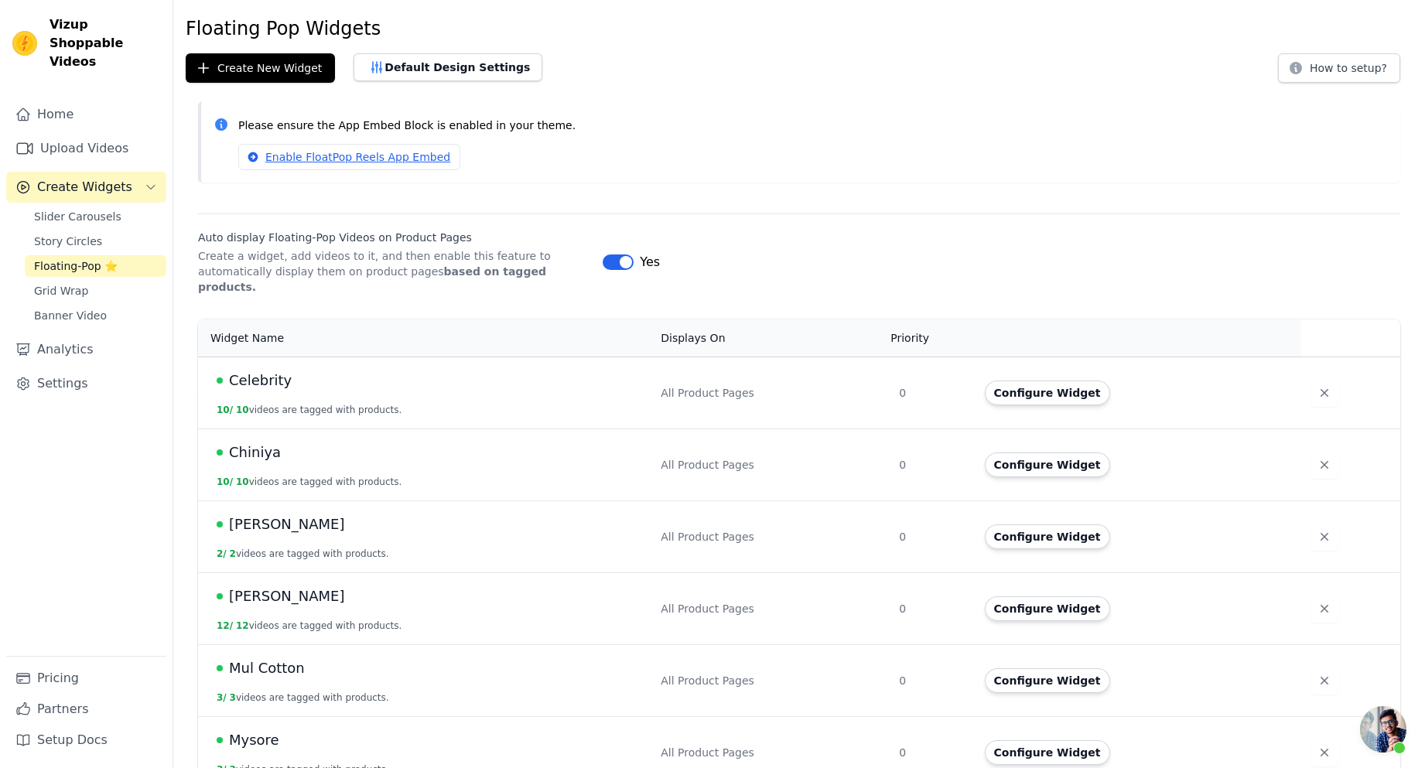
scroll to position [155, 0]
